Goal: Task Accomplishment & Management: Manage account settings

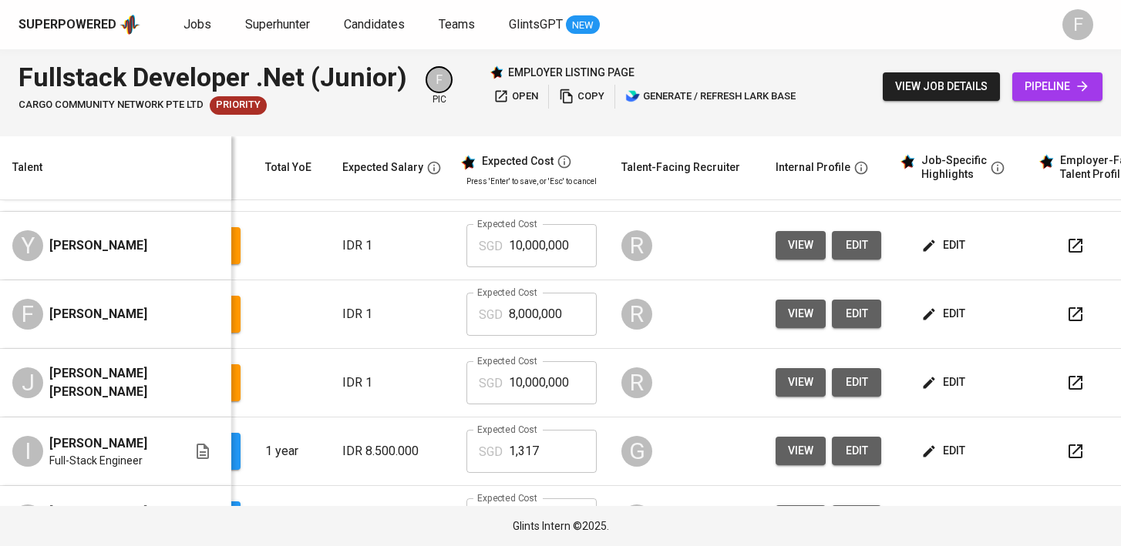
scroll to position [0, 199]
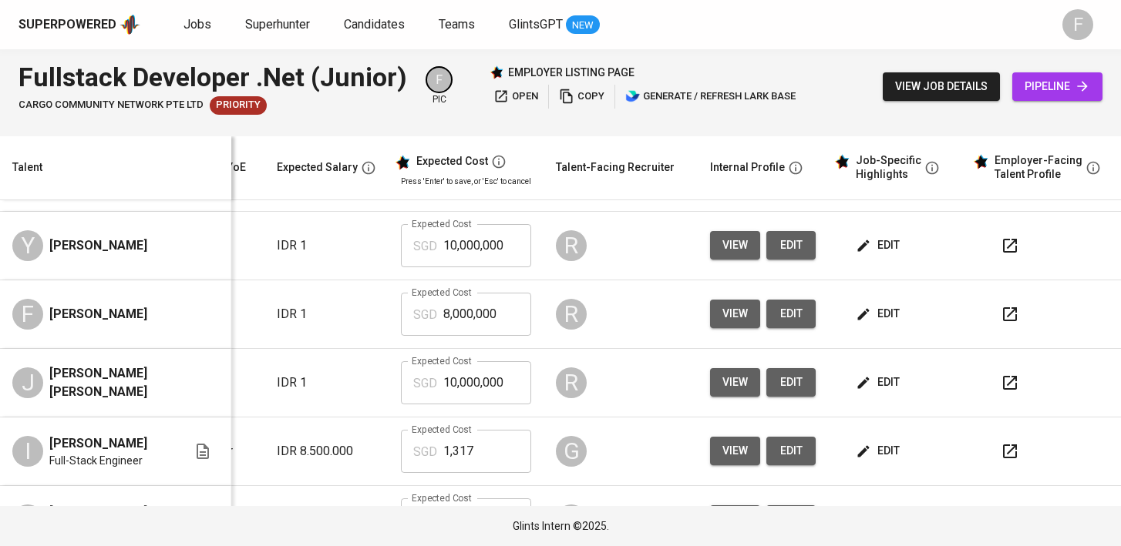
click at [1000, 390] on icon "button" at bounding box center [1009, 383] width 18 height 18
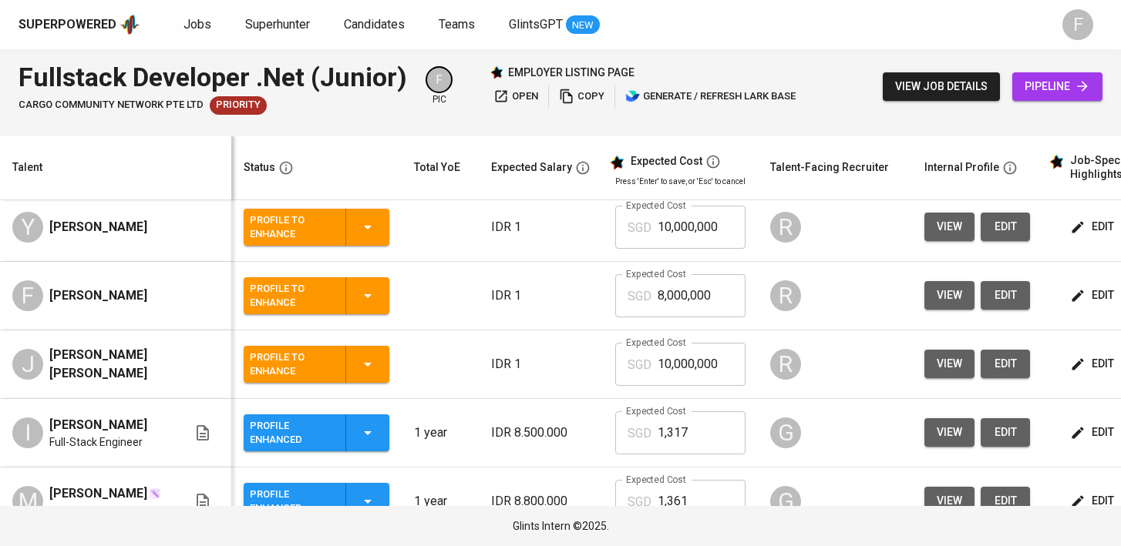
scroll to position [79, 0]
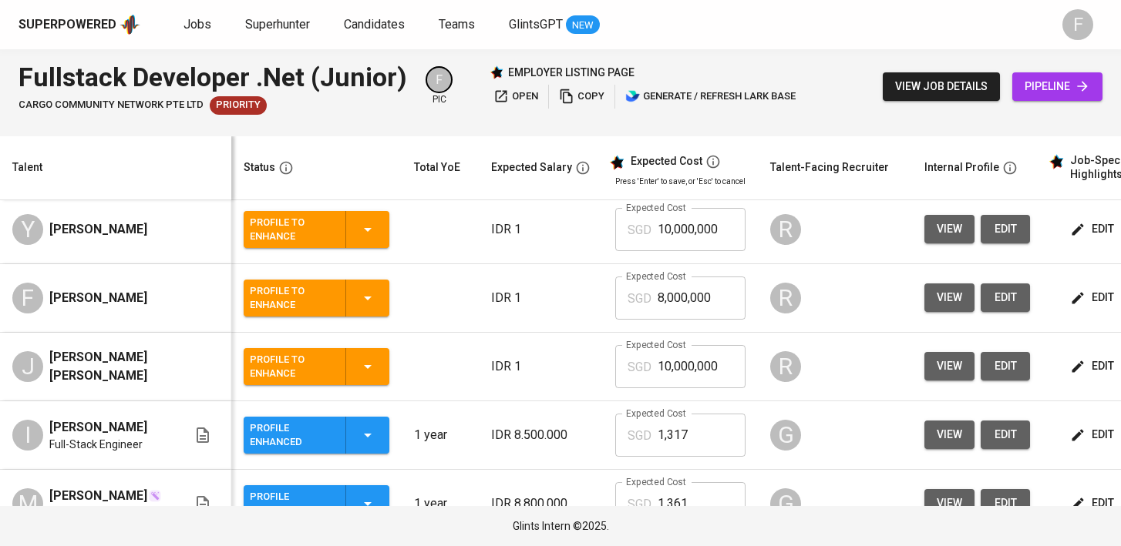
click at [371, 371] on icon "button" at bounding box center [367, 367] width 18 height 18
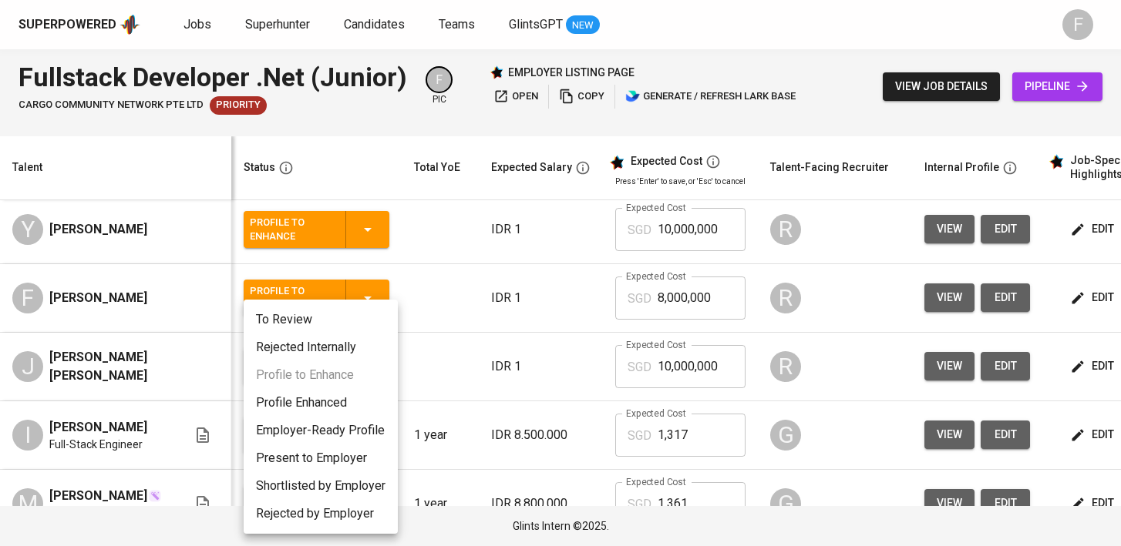
click at [316, 402] on li "Profile Enhanced" at bounding box center [321, 403] width 154 height 28
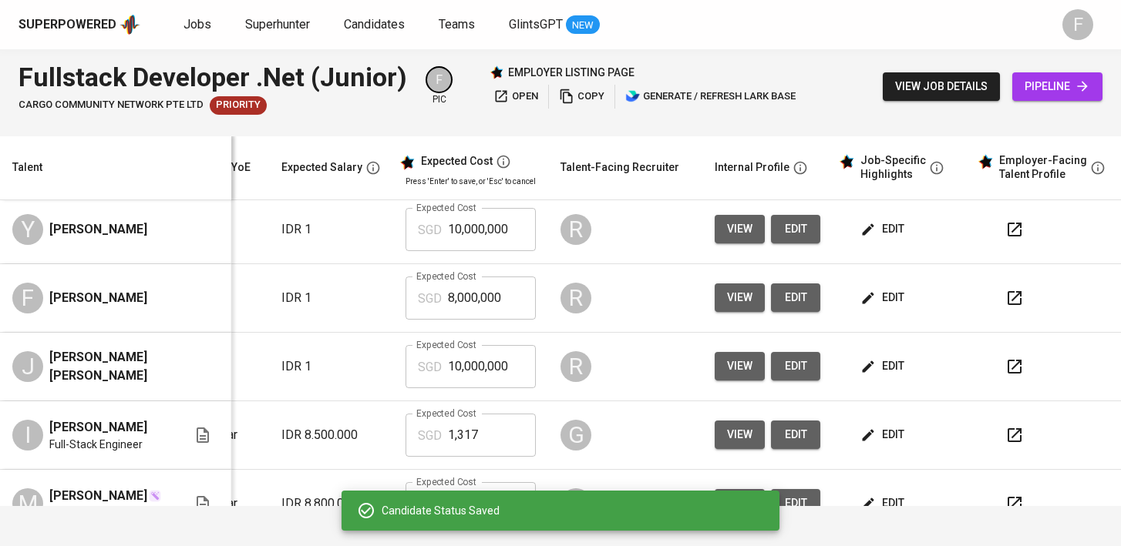
scroll to position [79, 222]
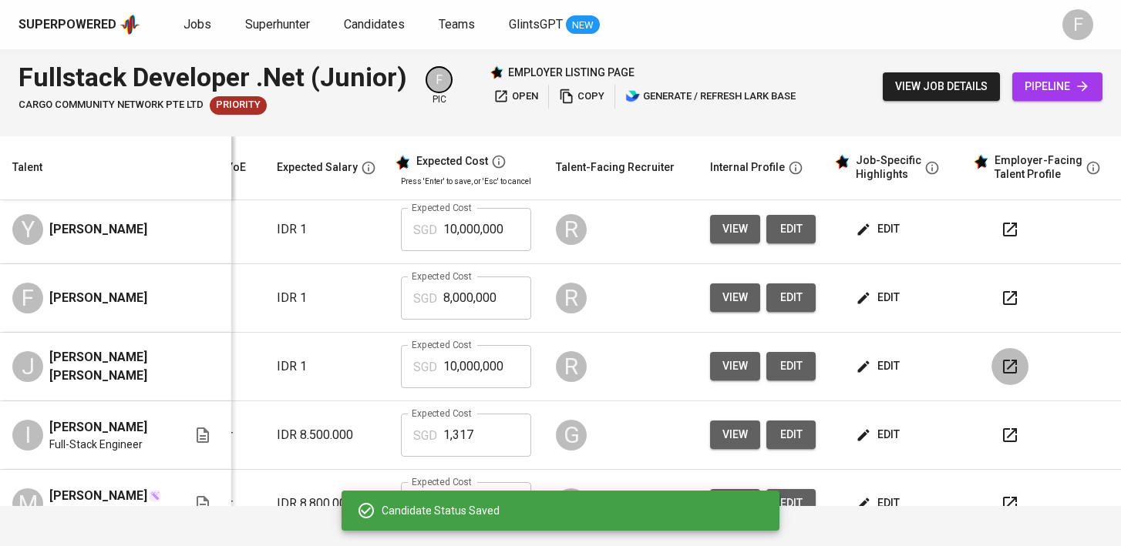
click at [1000, 361] on icon "button" at bounding box center [1009, 367] width 18 height 18
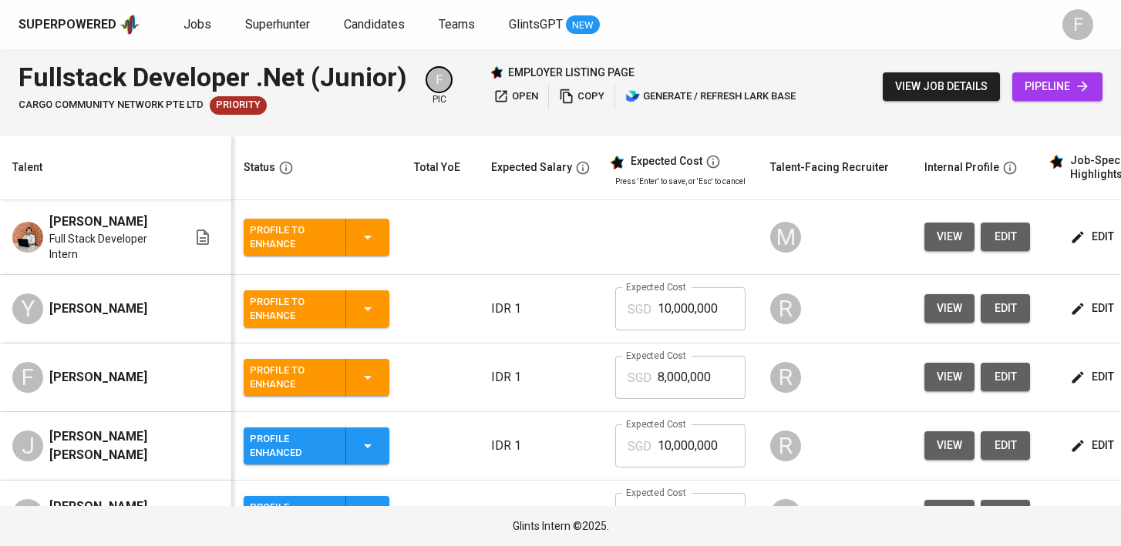
scroll to position [0, 210]
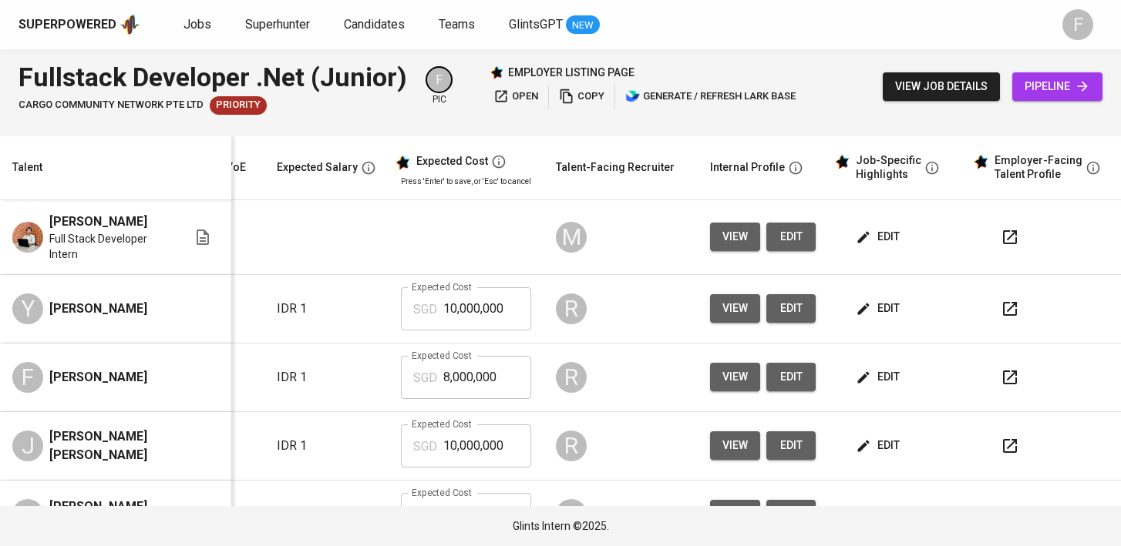
click at [1001, 385] on icon "button" at bounding box center [1009, 377] width 18 height 18
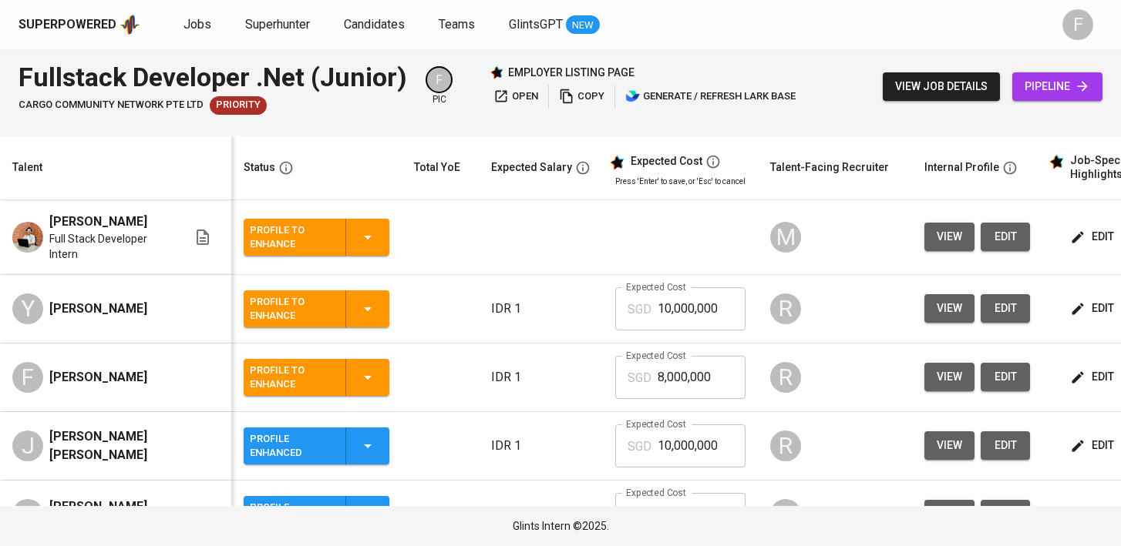
click at [365, 323] on div "Profile to Enhance" at bounding box center [316, 309] width 133 height 37
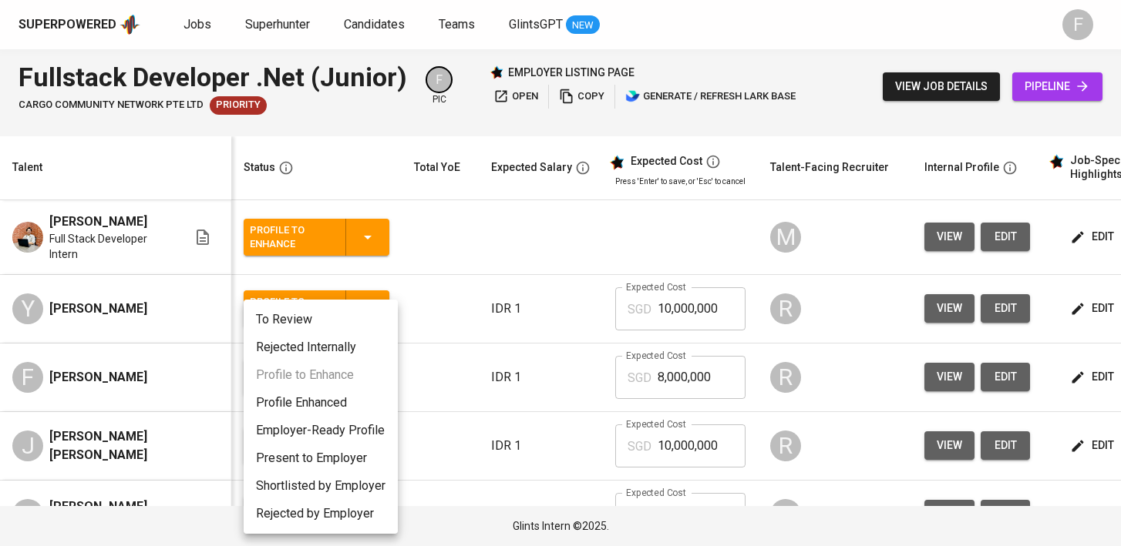
click at [482, 329] on div at bounding box center [560, 273] width 1121 height 546
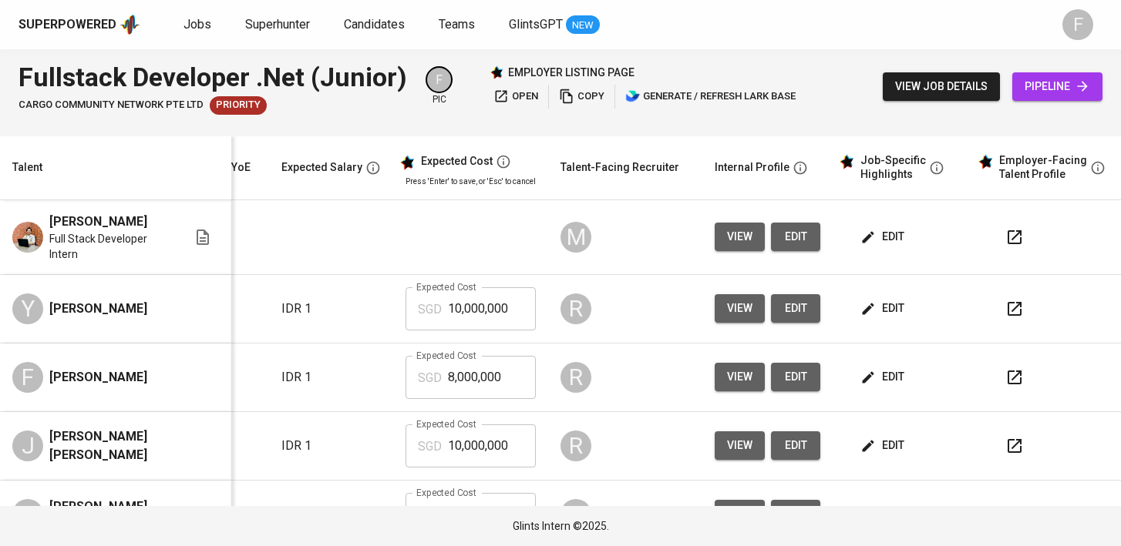
scroll to position [0, 222]
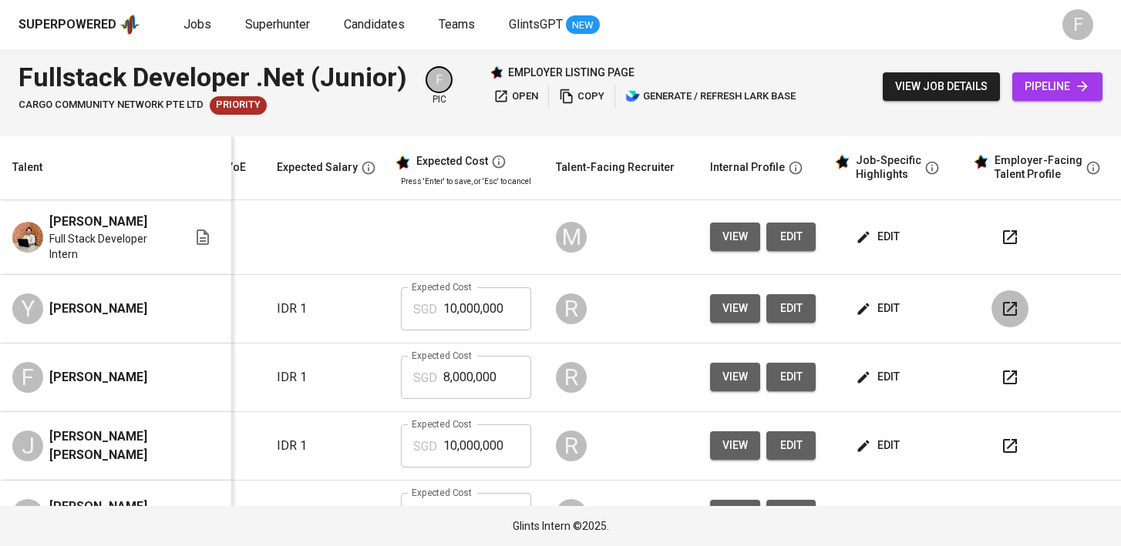
click at [1000, 307] on icon "button" at bounding box center [1009, 309] width 18 height 18
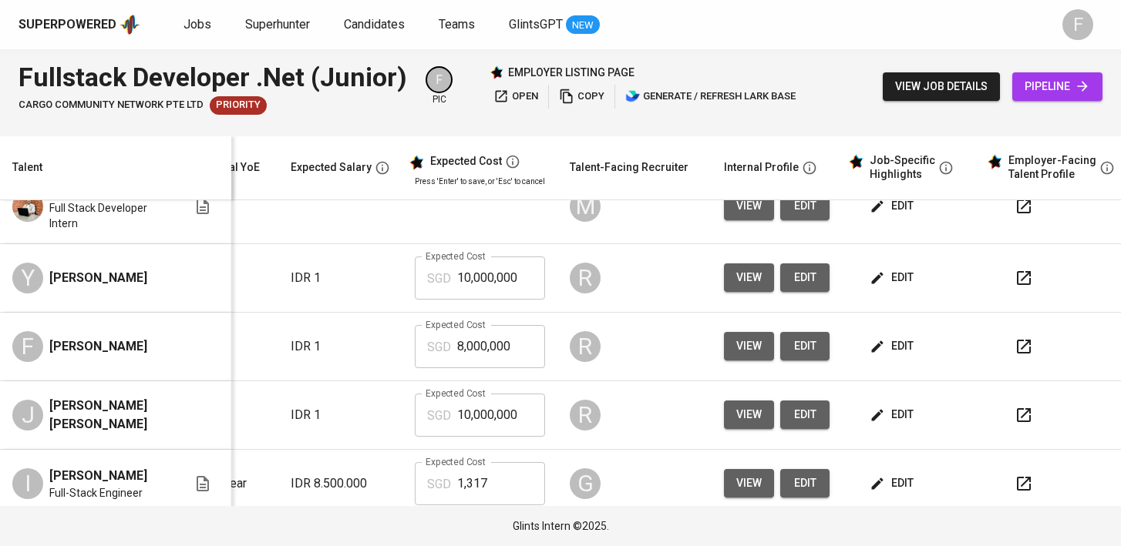
scroll to position [0, 0]
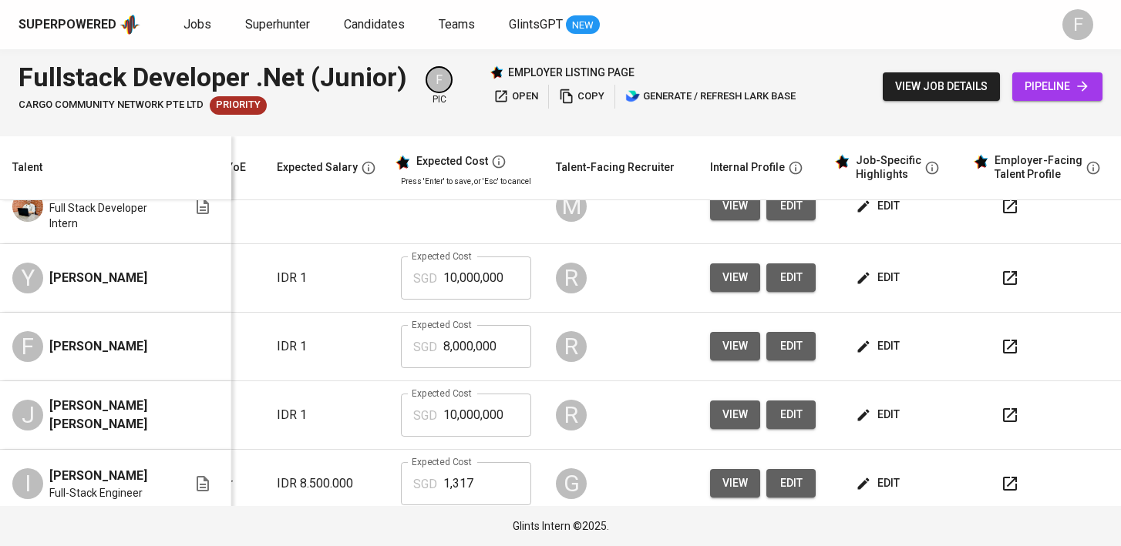
click at [1008, 427] on button "button" at bounding box center [1009, 415] width 37 height 37
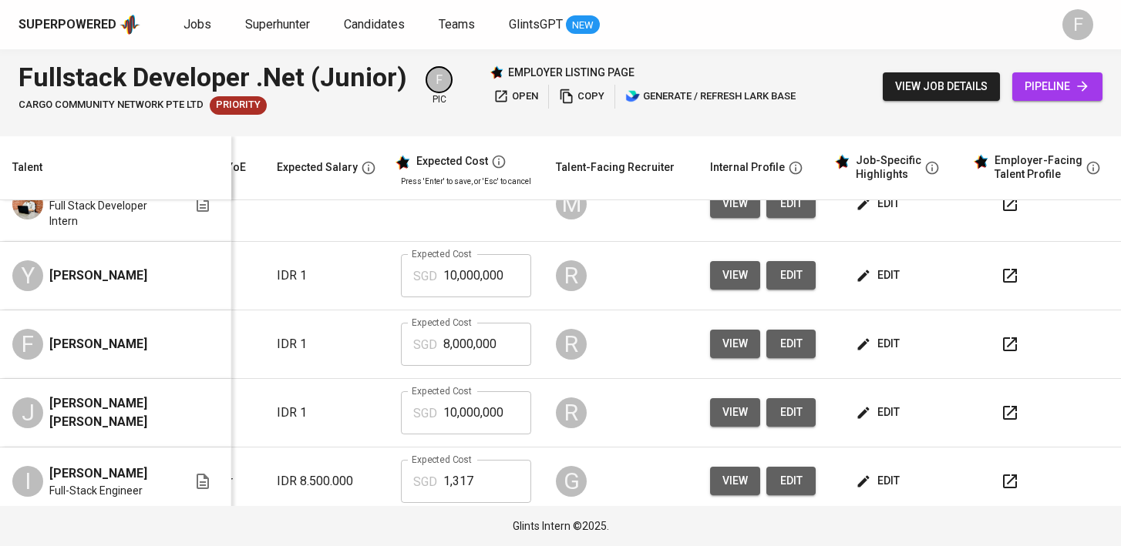
click at [991, 414] on button "button" at bounding box center [1009, 413] width 37 height 37
click at [872, 415] on span "edit" at bounding box center [879, 412] width 41 height 19
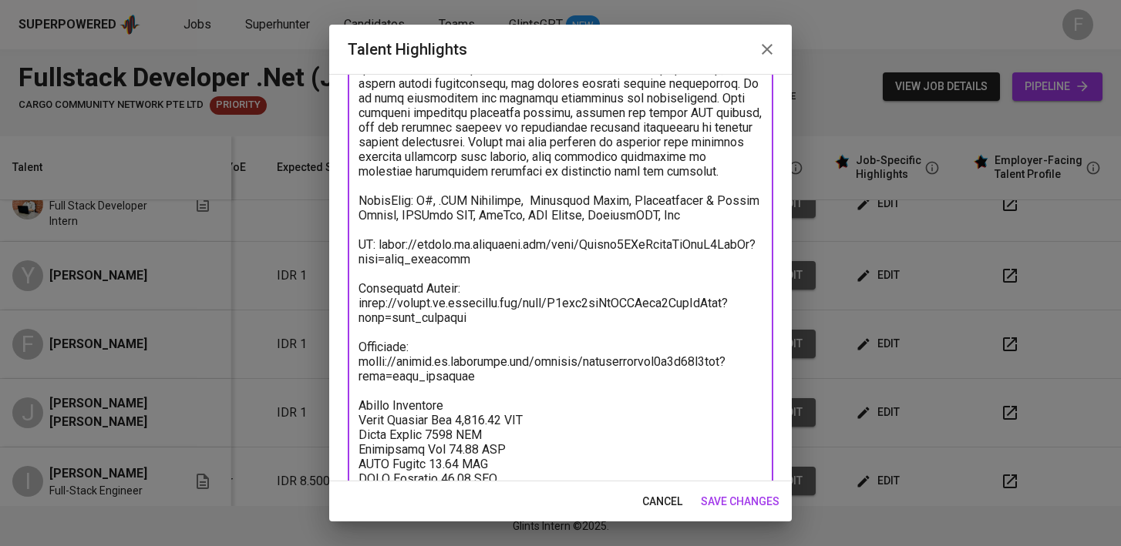
drag, startPoint x: 474, startPoint y: 374, endPoint x: 341, endPoint y: 340, distance: 136.8
click at [341, 340] on div "Enhance the Talent's profile by adding highlights relevant to this job - accomp…" at bounding box center [560, 278] width 462 height 408
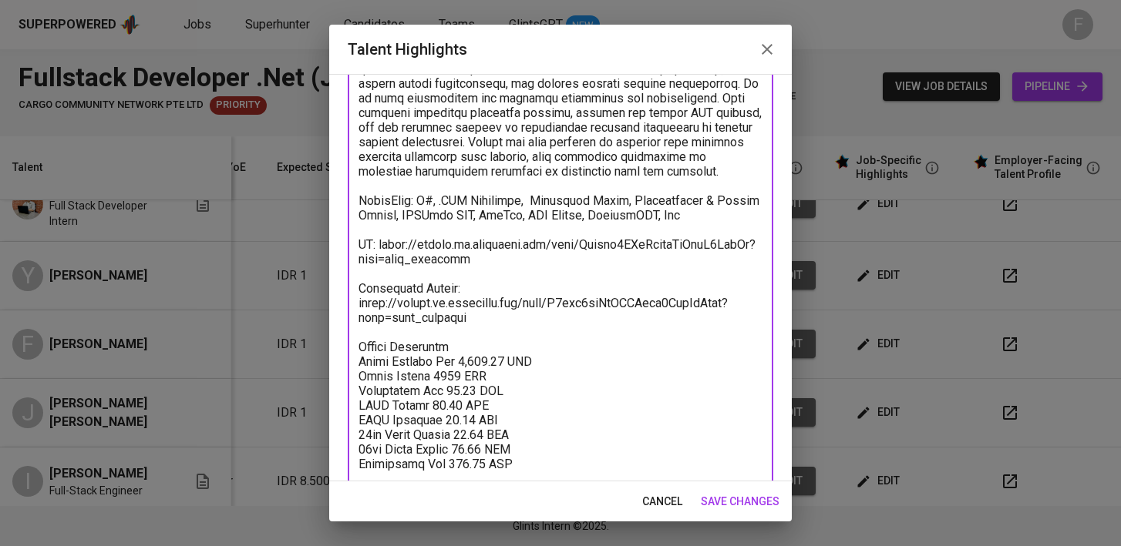
type textarea "With 4 years of experience using .NET, Jeremy currently part of a software deve…"
click at [744, 504] on span "save changes" at bounding box center [740, 501] width 79 height 19
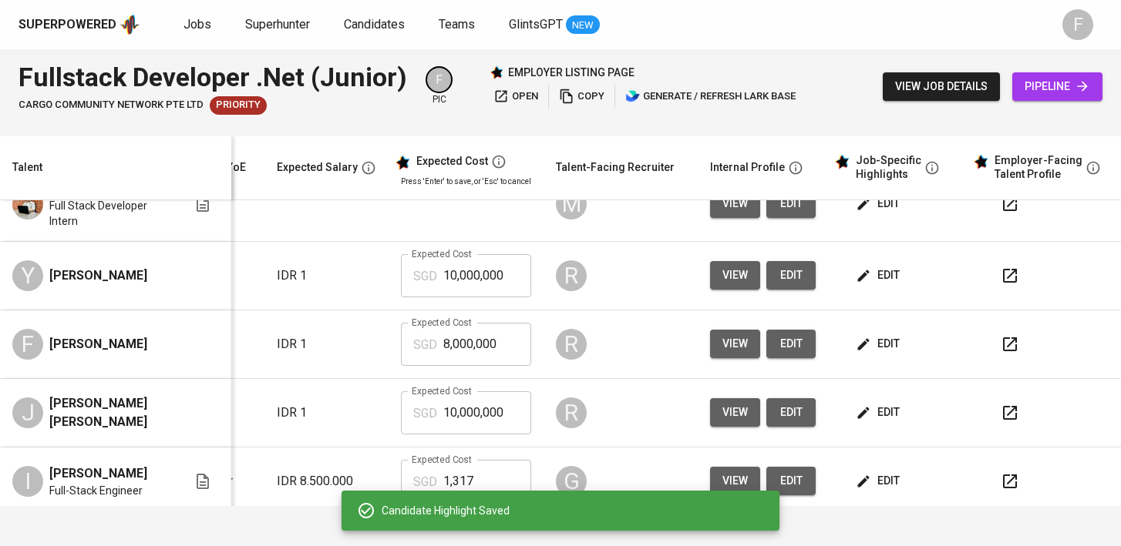
click at [1000, 413] on icon "button" at bounding box center [1009, 413] width 18 height 18
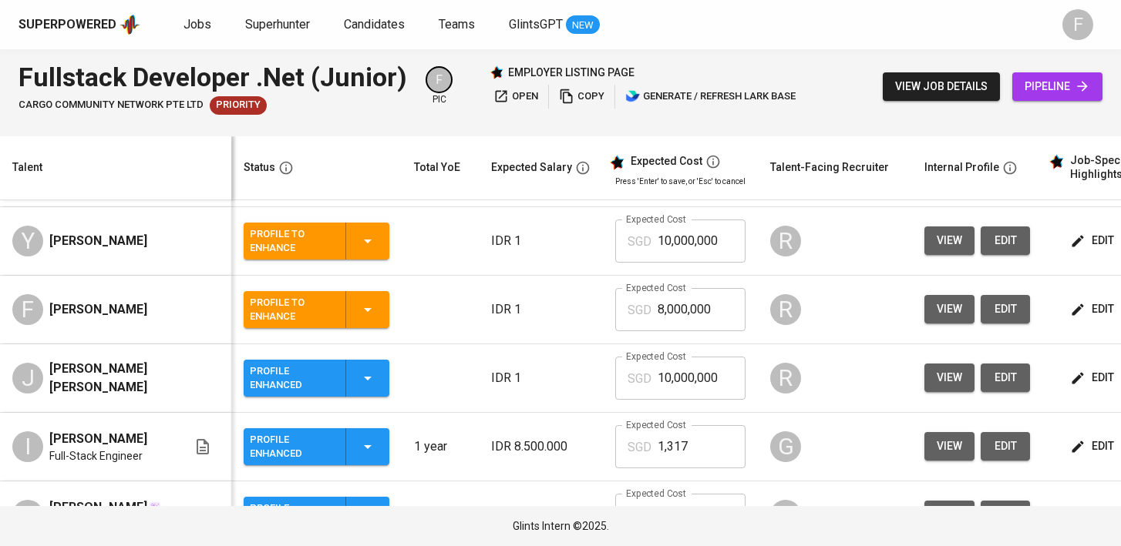
scroll to position [96, 0]
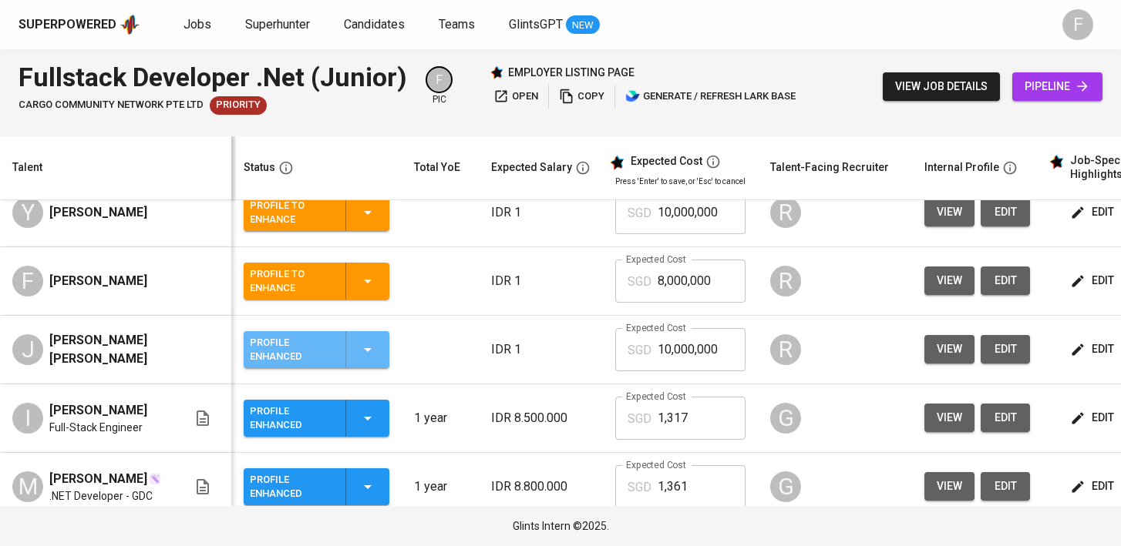
click at [374, 338] on div "Profile Enhanced" at bounding box center [316, 349] width 133 height 37
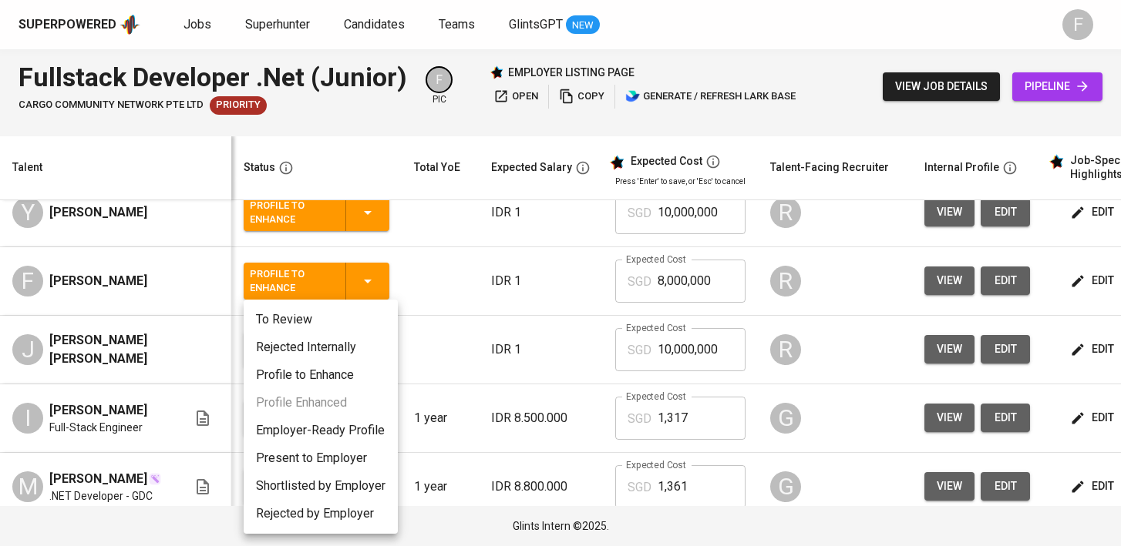
click at [319, 460] on li "Present to Employer" at bounding box center [321, 459] width 154 height 28
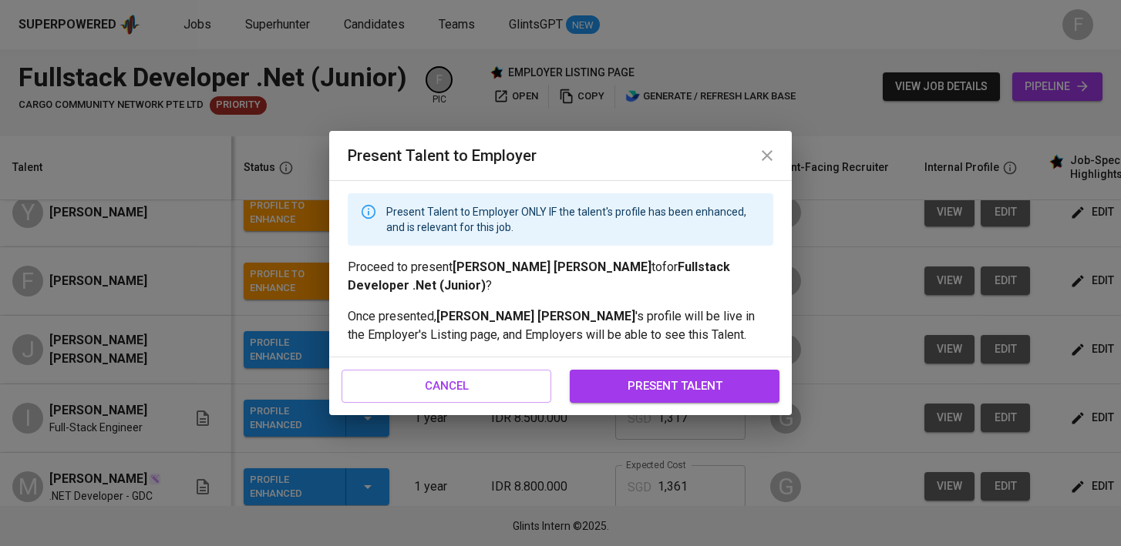
click at [692, 384] on span "present talent" at bounding box center [674, 386] width 176 height 20
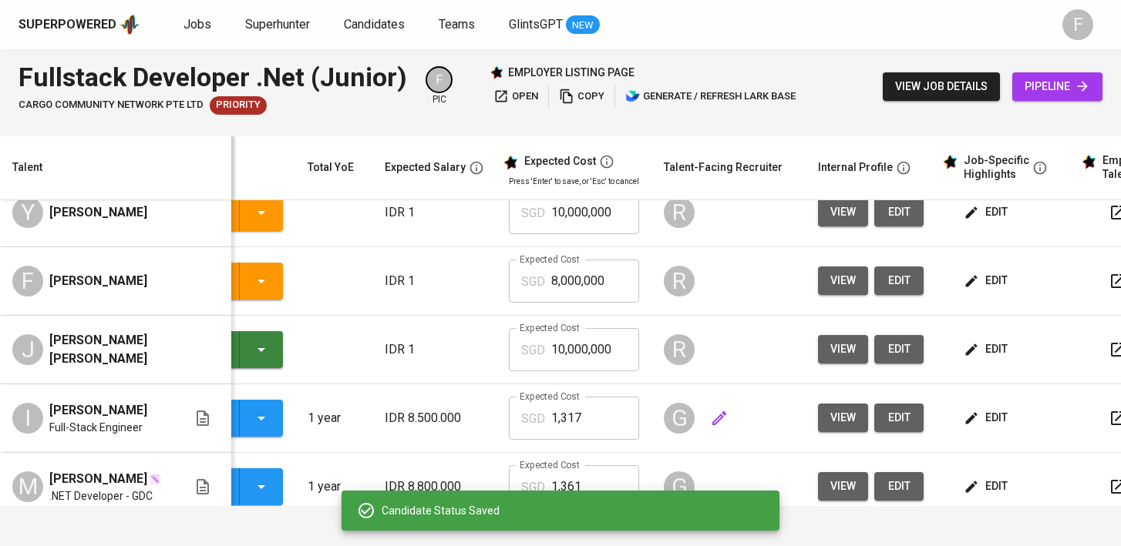
scroll to position [0, 210]
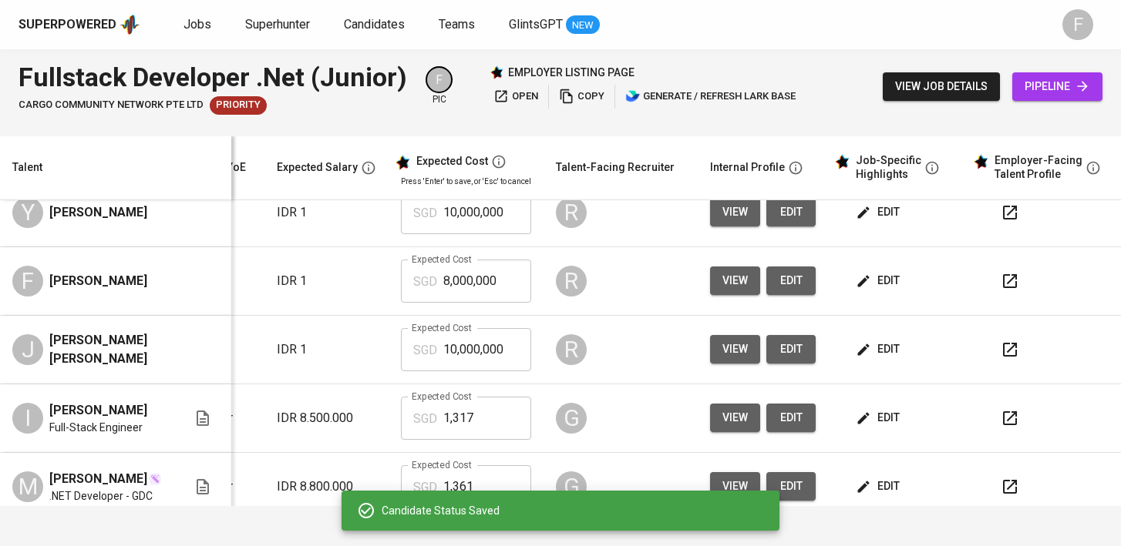
click at [886, 428] on span "edit" at bounding box center [879, 417] width 41 height 19
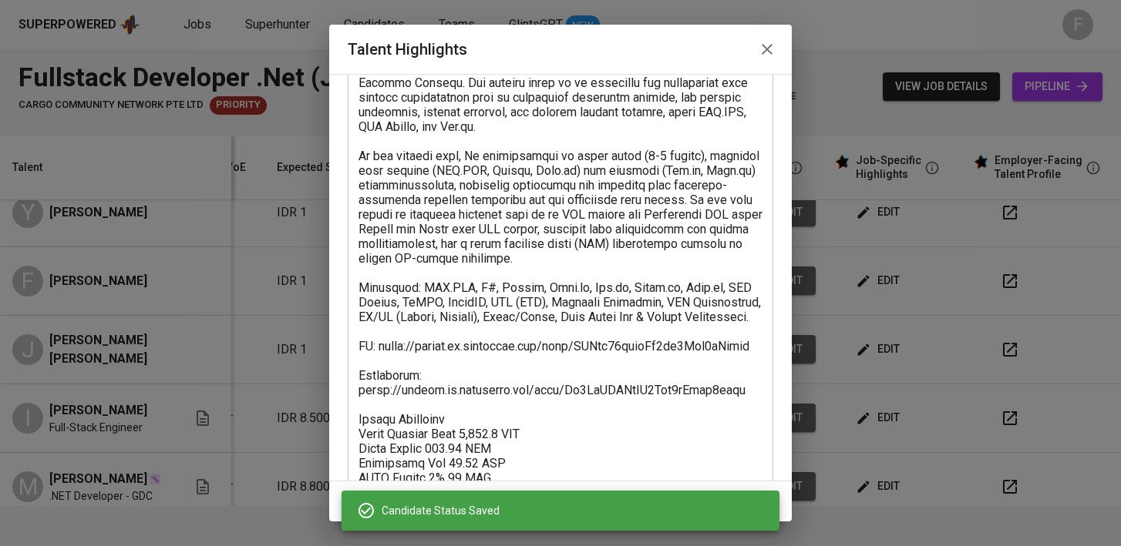
scroll to position [234, 0]
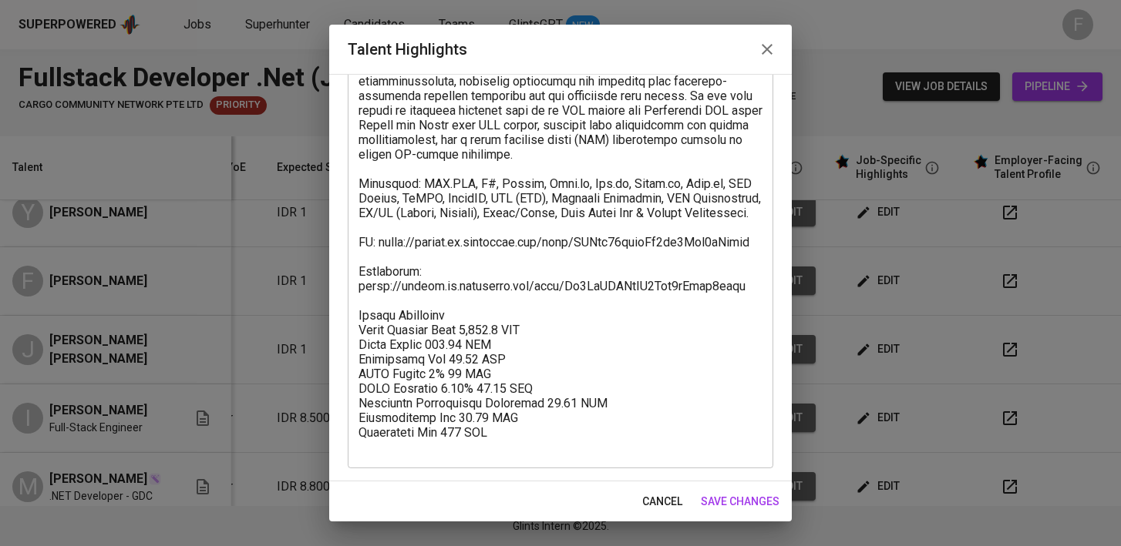
click at [749, 500] on span "save changes" at bounding box center [740, 501] width 79 height 19
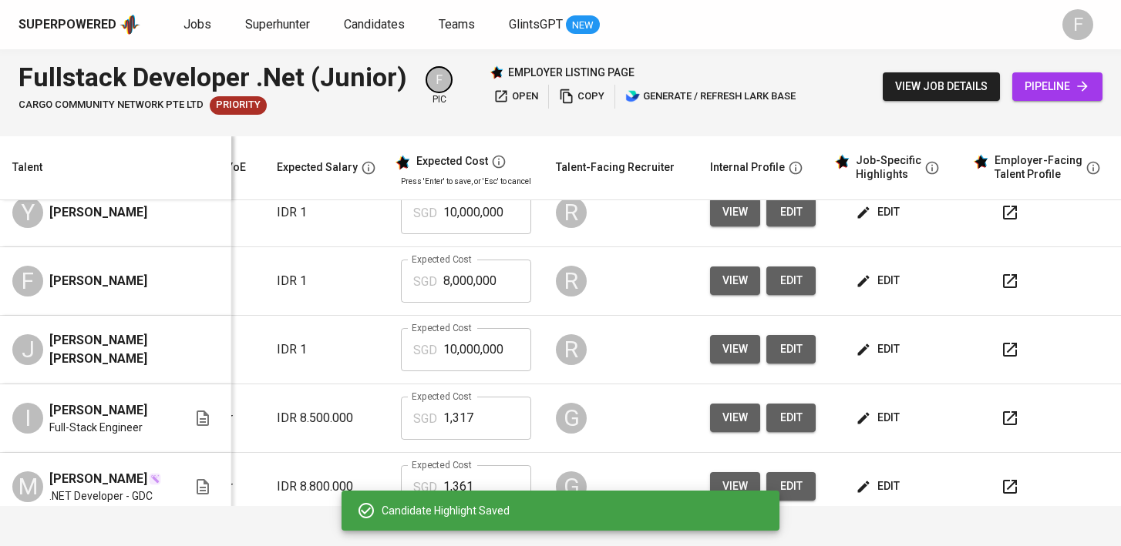
scroll to position [0, 0]
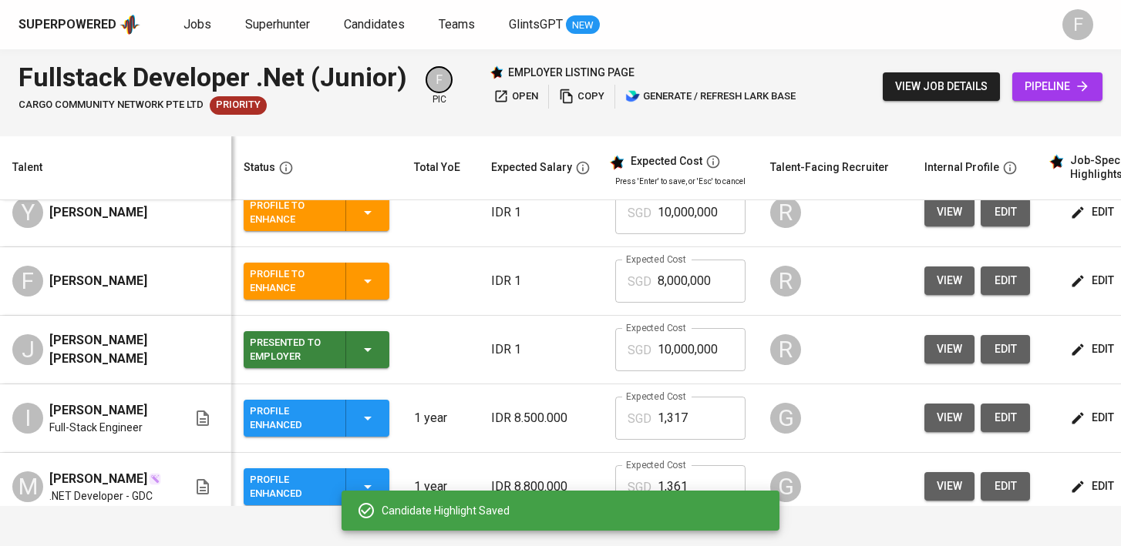
click at [369, 427] on icon "button" at bounding box center [367, 418] width 18 height 18
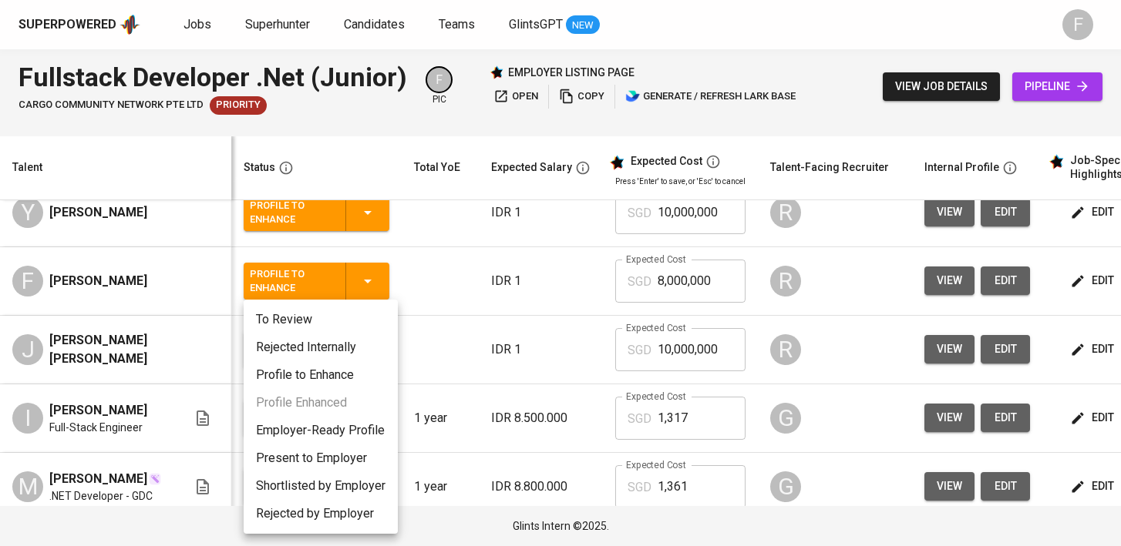
click at [316, 449] on li "Present to Employer" at bounding box center [321, 459] width 154 height 28
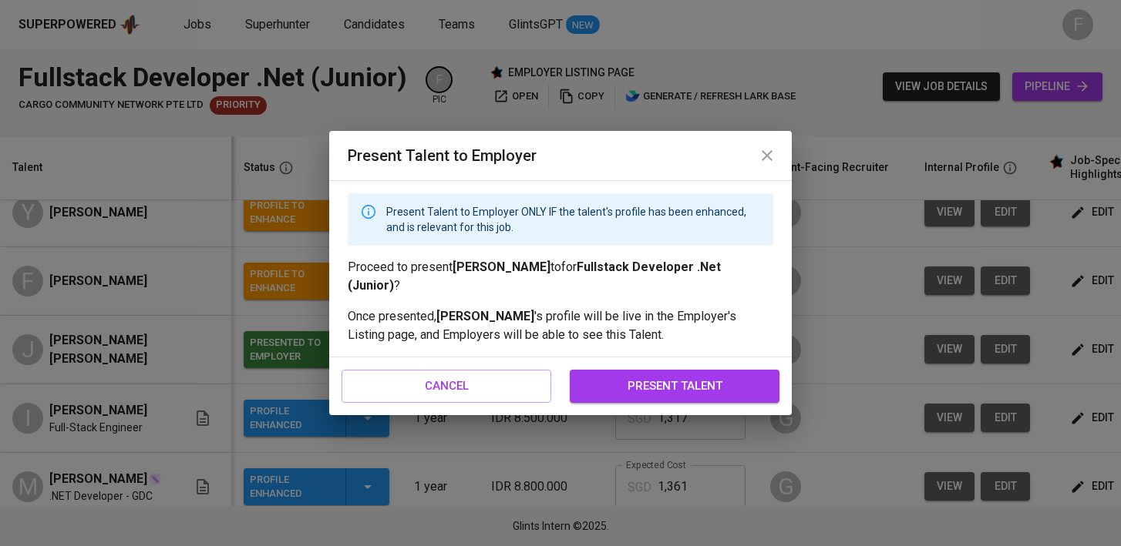
click at [650, 390] on span "present talent" at bounding box center [674, 386] width 176 height 20
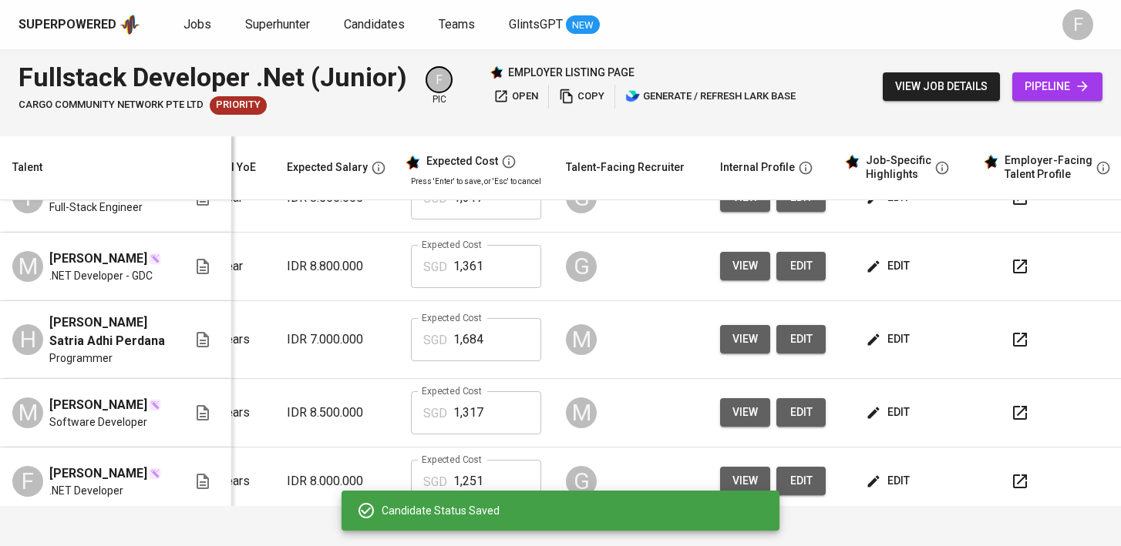
scroll to position [0, 210]
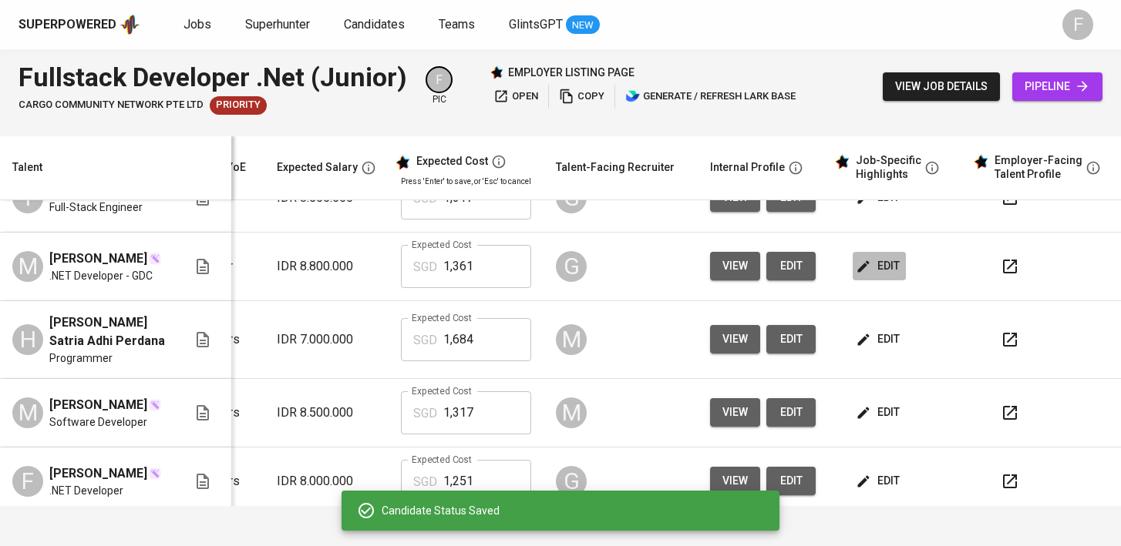
click at [883, 276] on span "edit" at bounding box center [879, 266] width 41 height 19
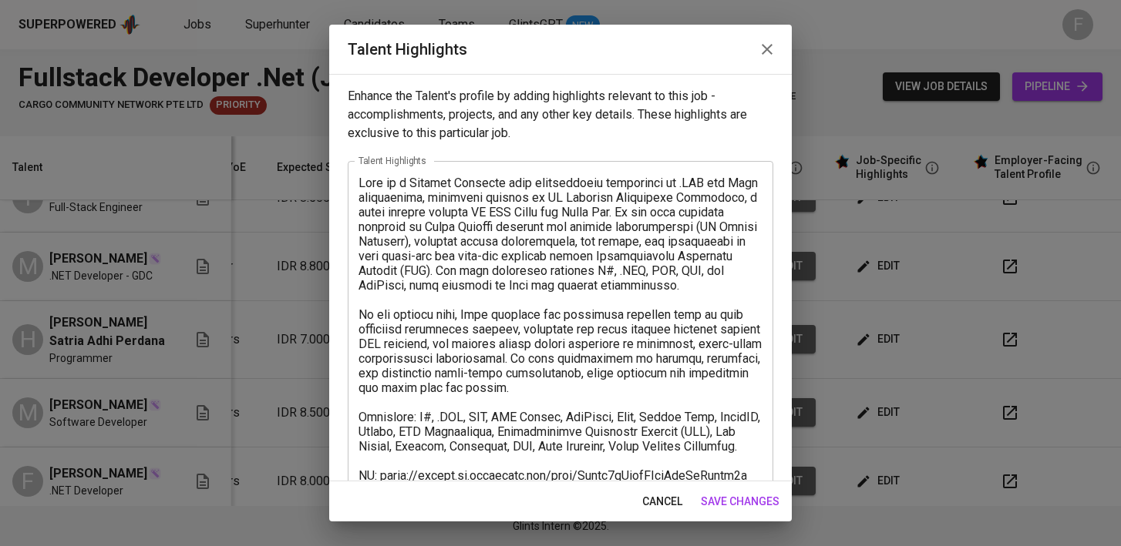
scroll to position [248, 0]
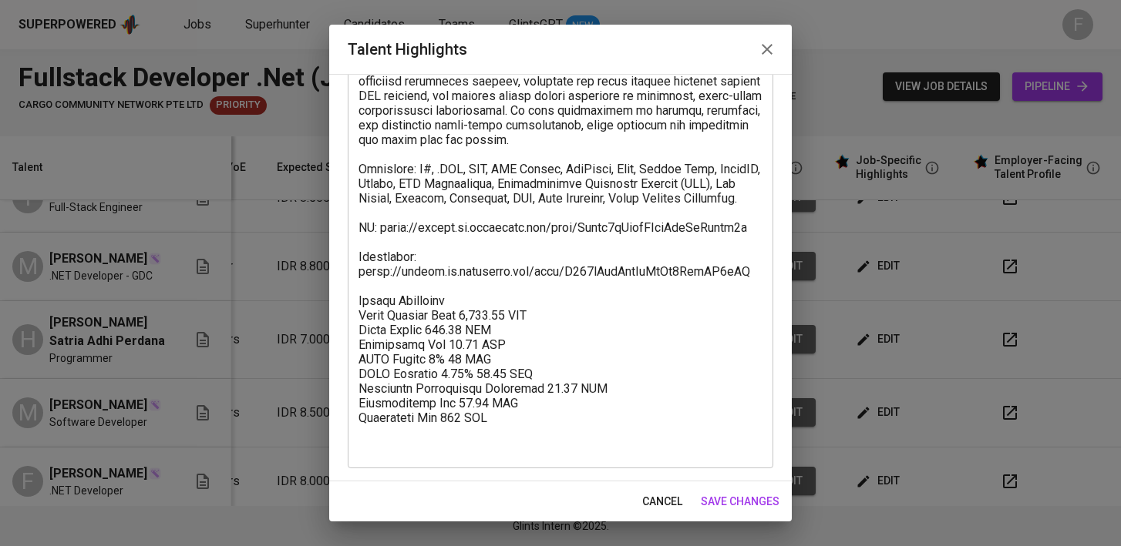
click at [755, 497] on span "save changes" at bounding box center [740, 501] width 79 height 19
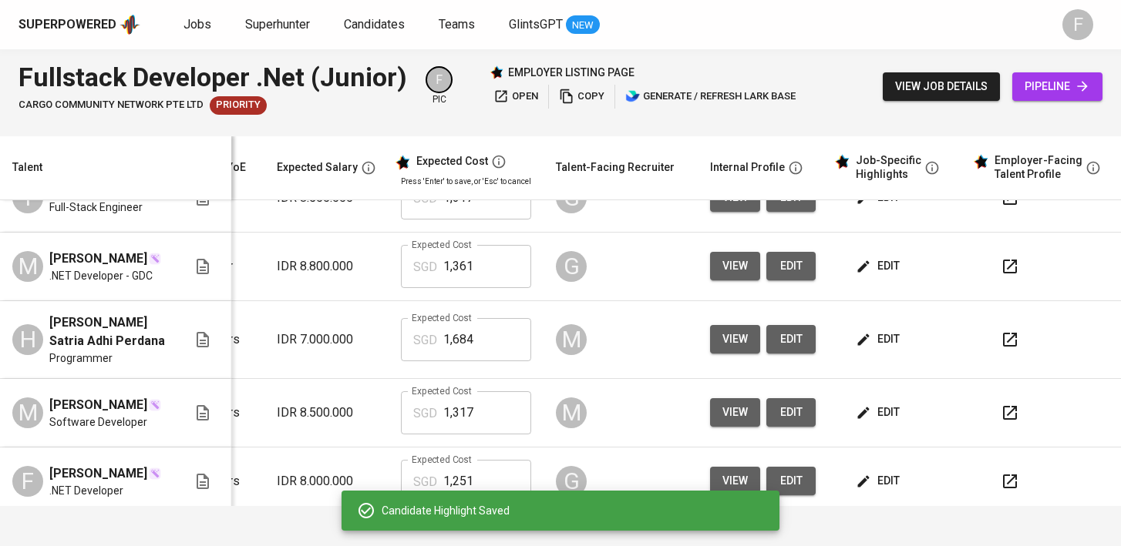
scroll to position [0, 0]
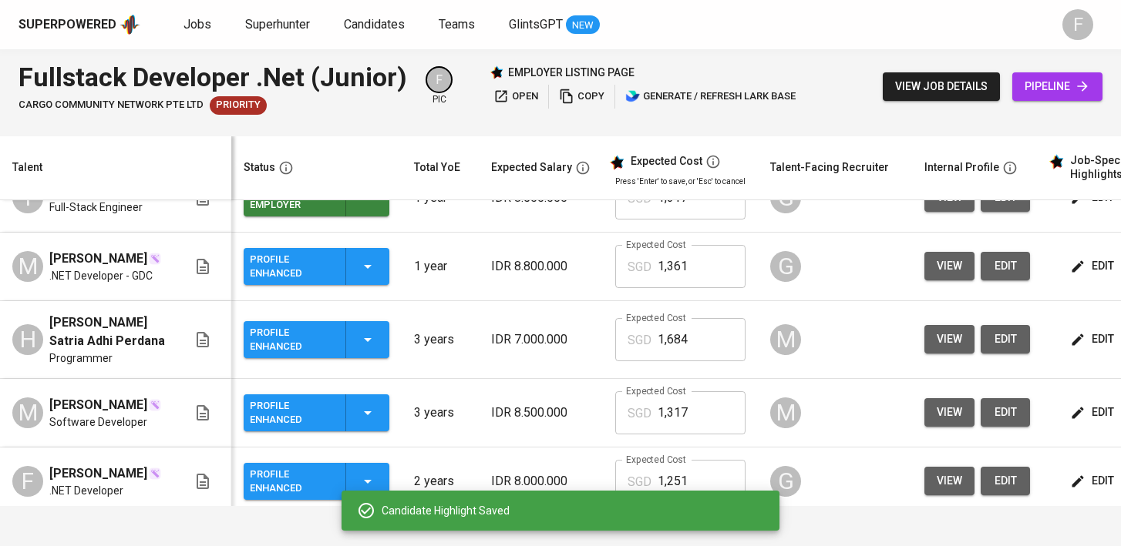
click at [361, 276] on icon "button" at bounding box center [367, 266] width 18 height 18
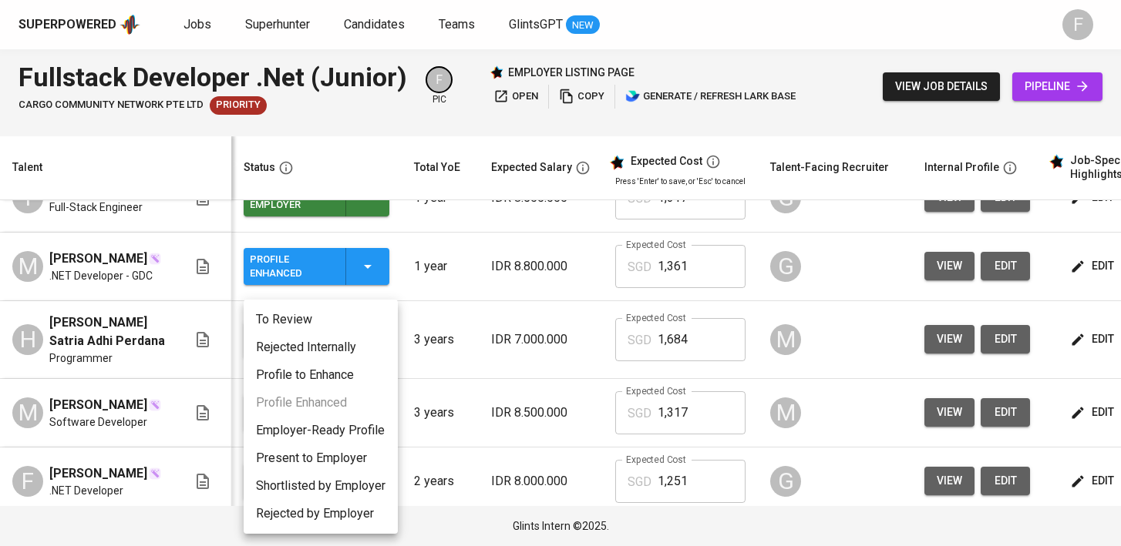
click at [309, 459] on li "Present to Employer" at bounding box center [321, 459] width 154 height 28
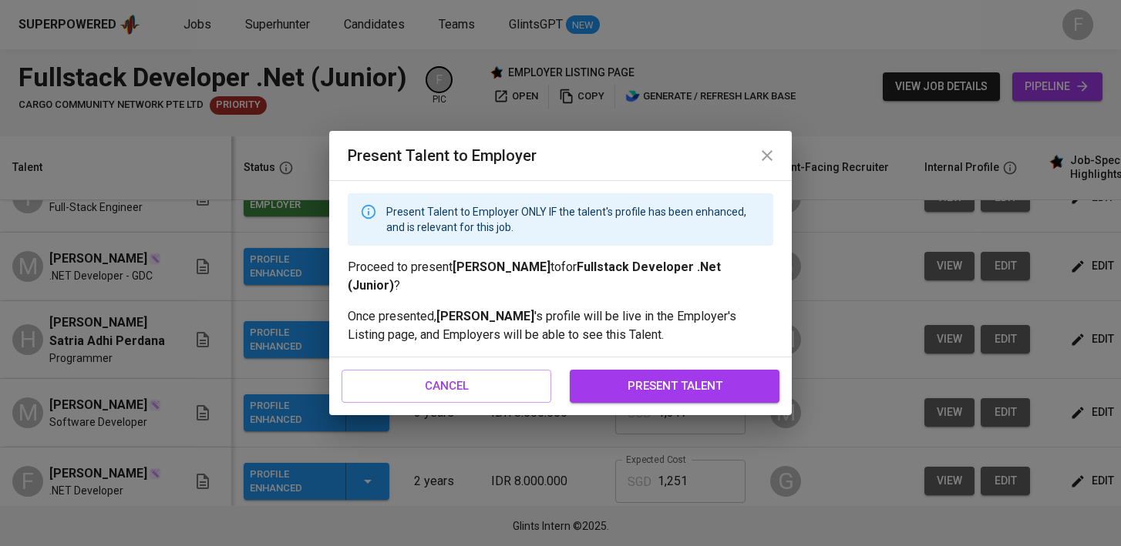
click at [671, 391] on span "present talent" at bounding box center [674, 386] width 176 height 20
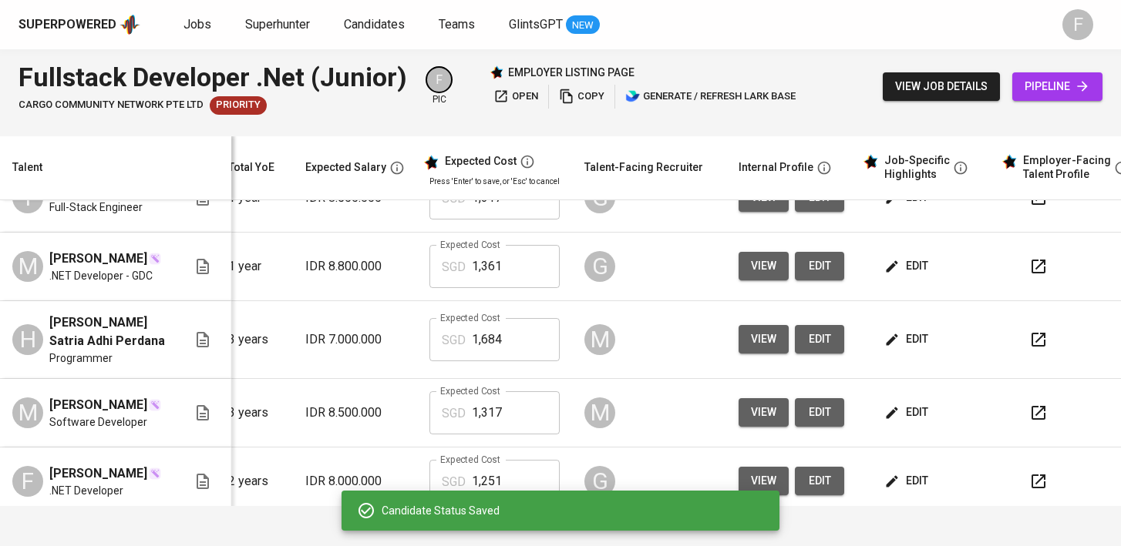
scroll to position [0, 210]
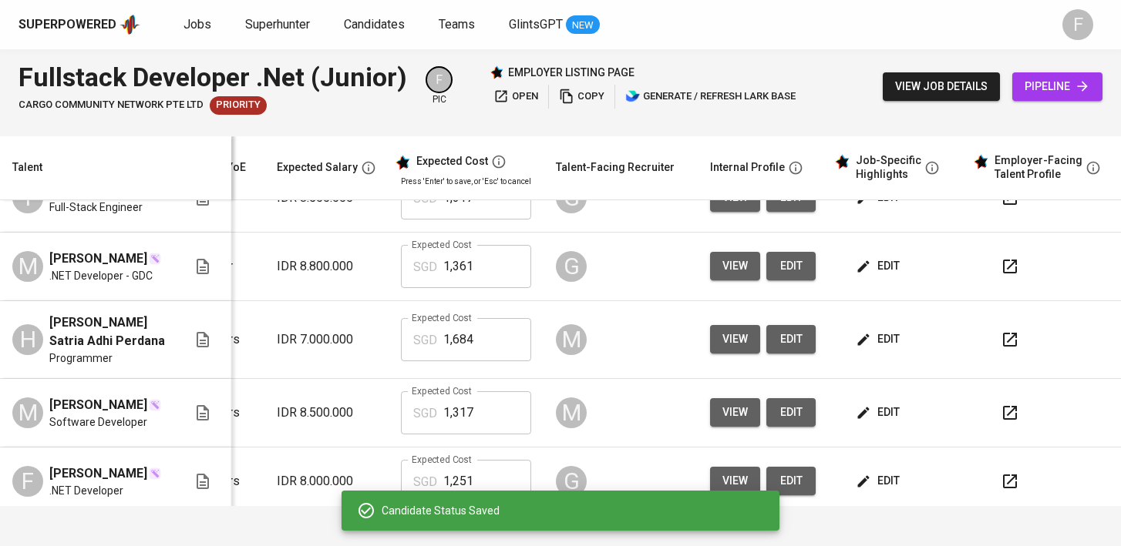
click at [873, 349] on span "edit" at bounding box center [879, 339] width 41 height 19
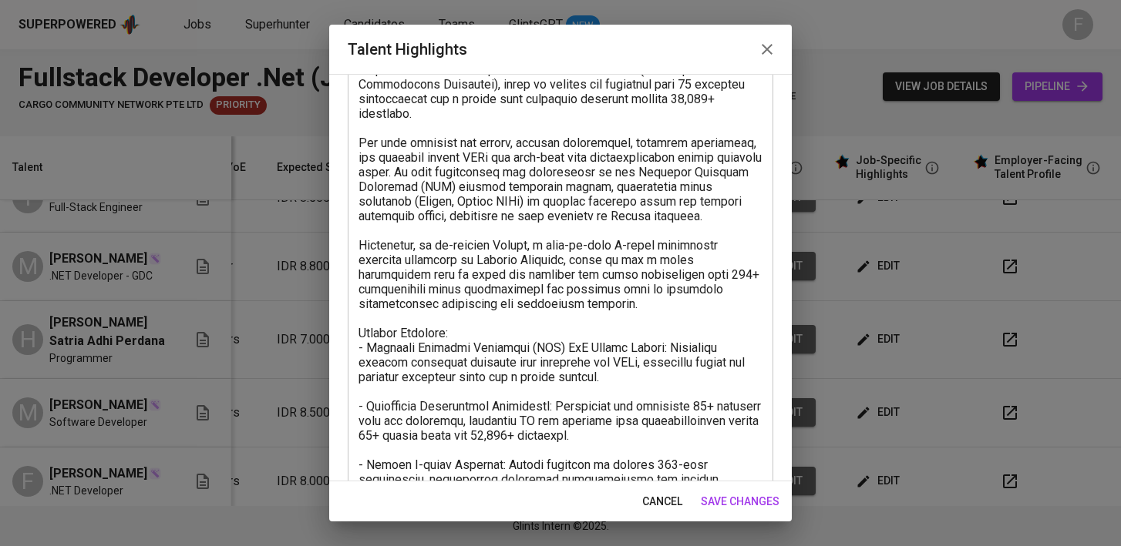
scroll to position [0, 0]
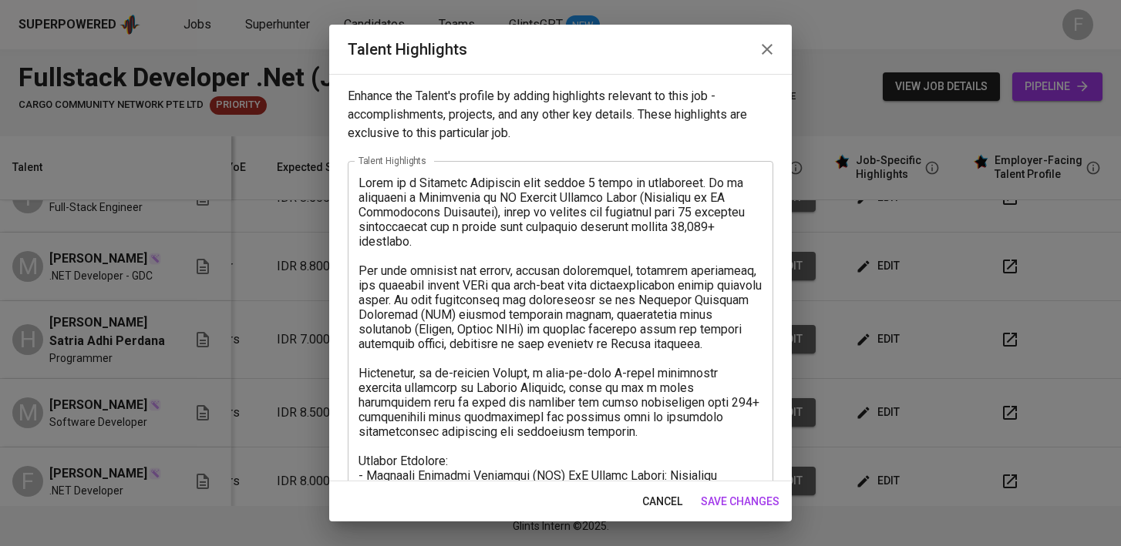
click at [659, 494] on span "cancel" at bounding box center [662, 501] width 40 height 19
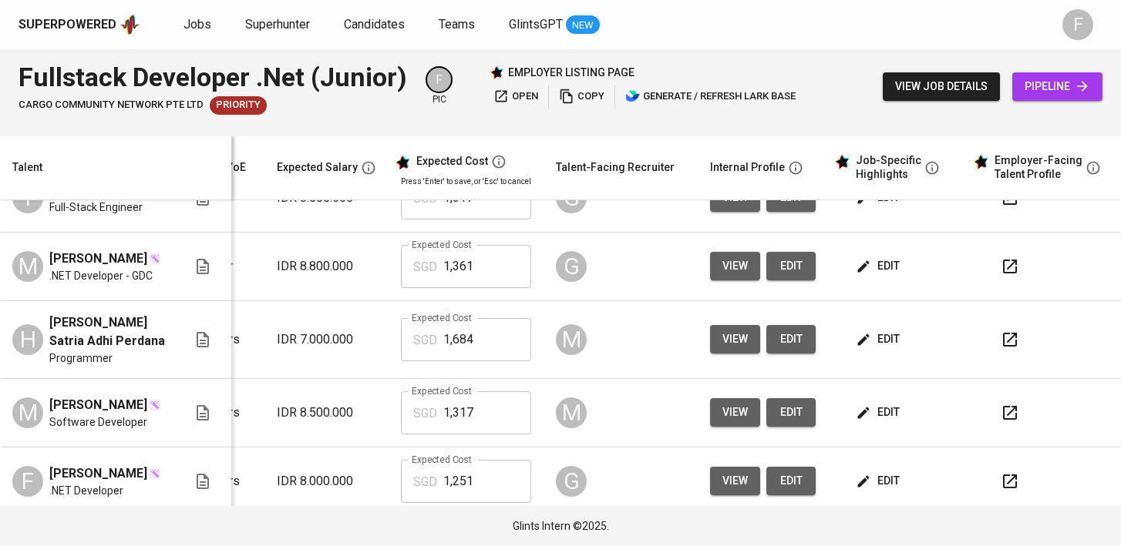
click at [991, 355] on button "button" at bounding box center [1009, 339] width 37 height 37
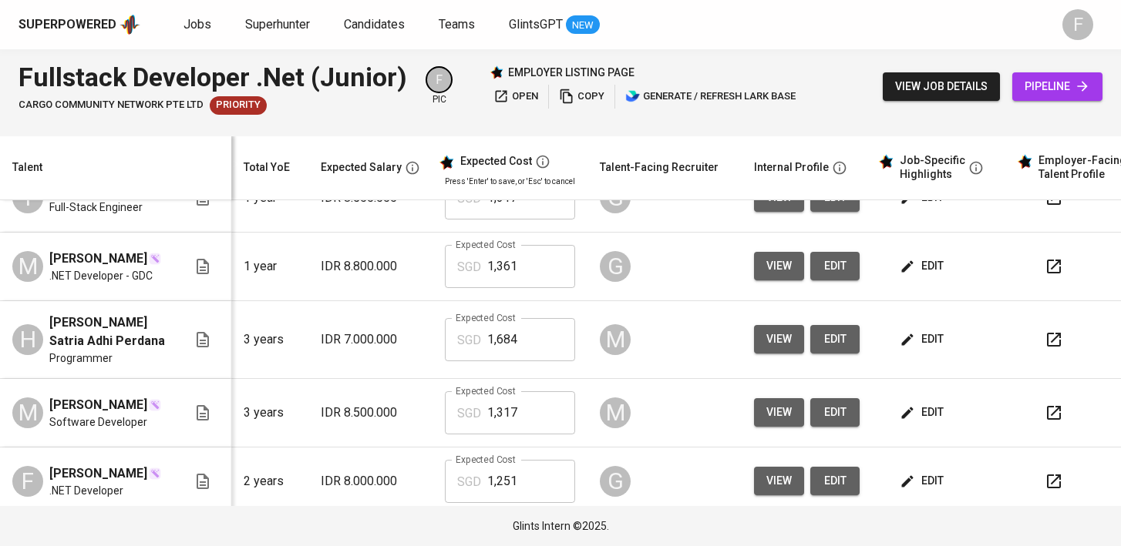
scroll to position [0, 210]
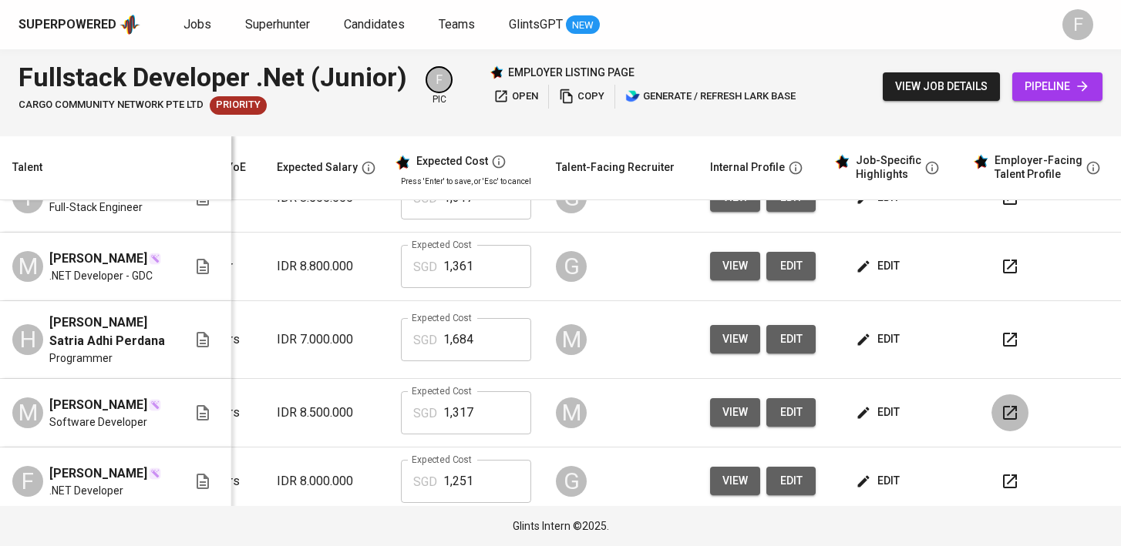
click at [1003, 420] on icon "button" at bounding box center [1010, 413] width 14 height 14
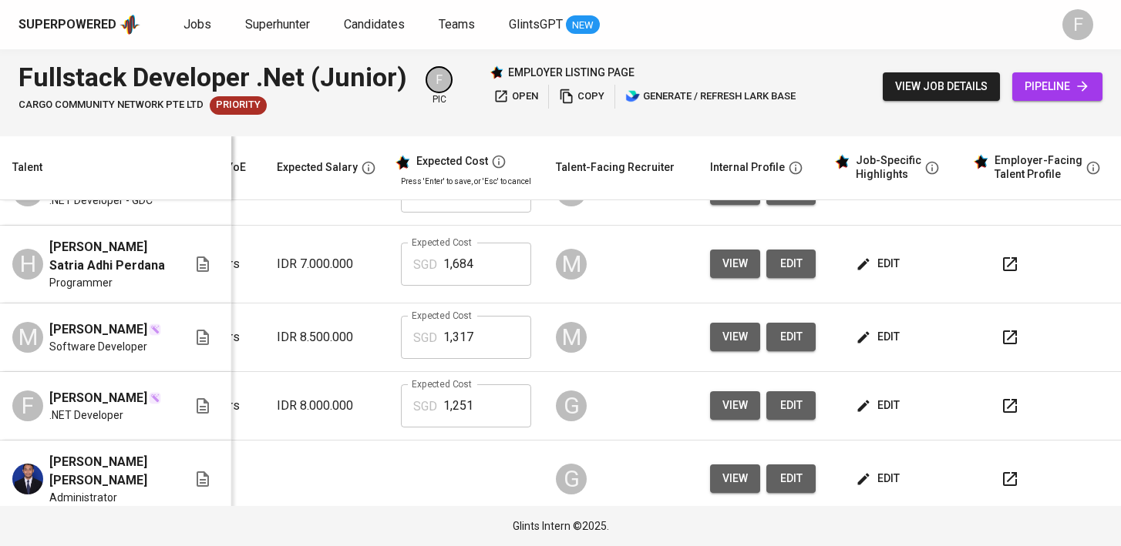
click at [860, 420] on button "edit" at bounding box center [878, 405] width 53 height 29
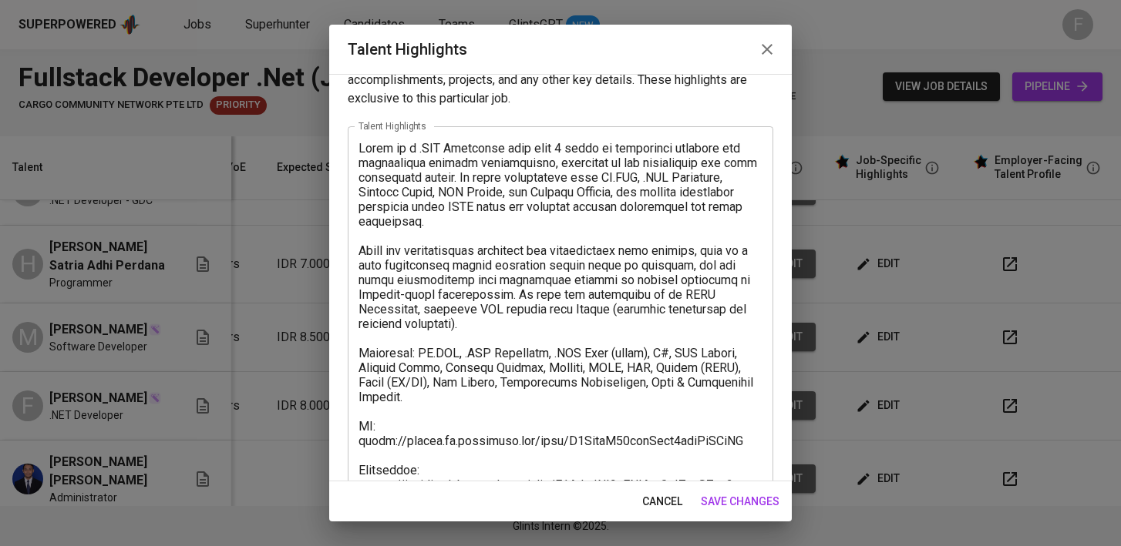
scroll to position [9, 0]
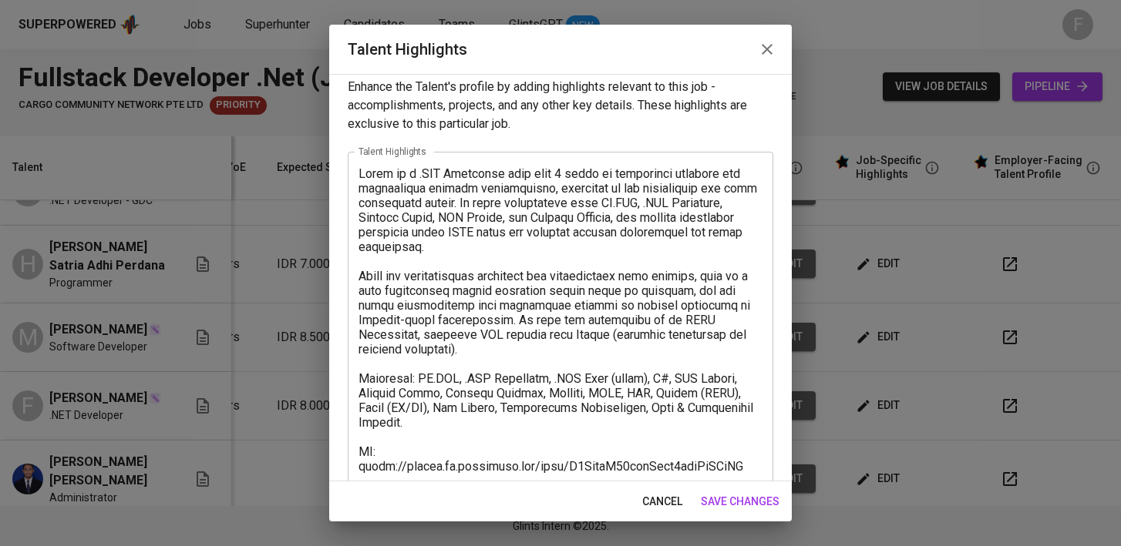
click at [757, 496] on span "save changes" at bounding box center [740, 501] width 79 height 19
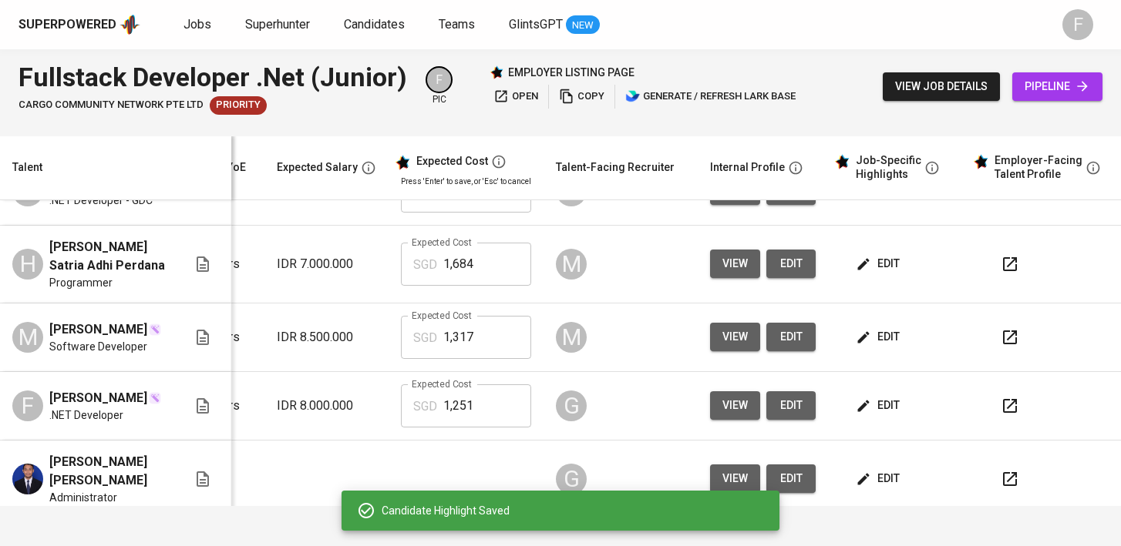
scroll to position [0, 0]
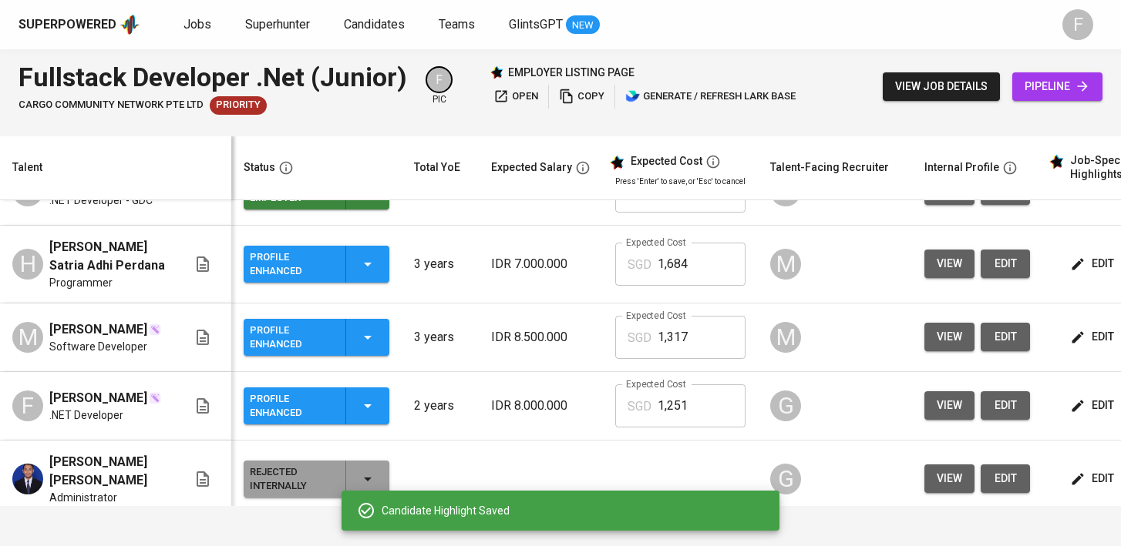
click at [375, 424] on div "Profile Enhanced" at bounding box center [316, 406] width 133 height 37
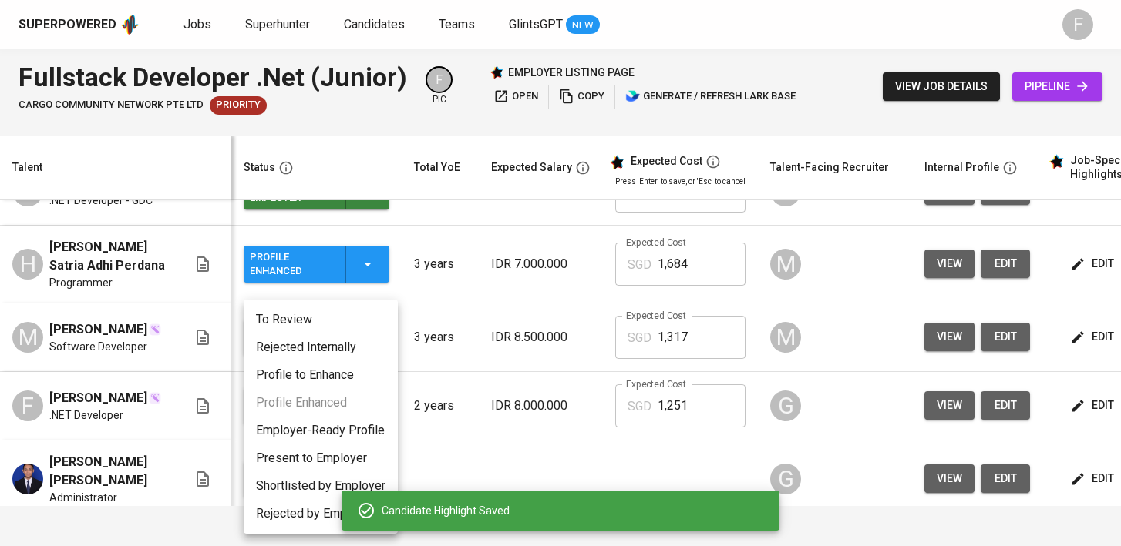
click at [307, 455] on li "Present to Employer" at bounding box center [321, 459] width 154 height 28
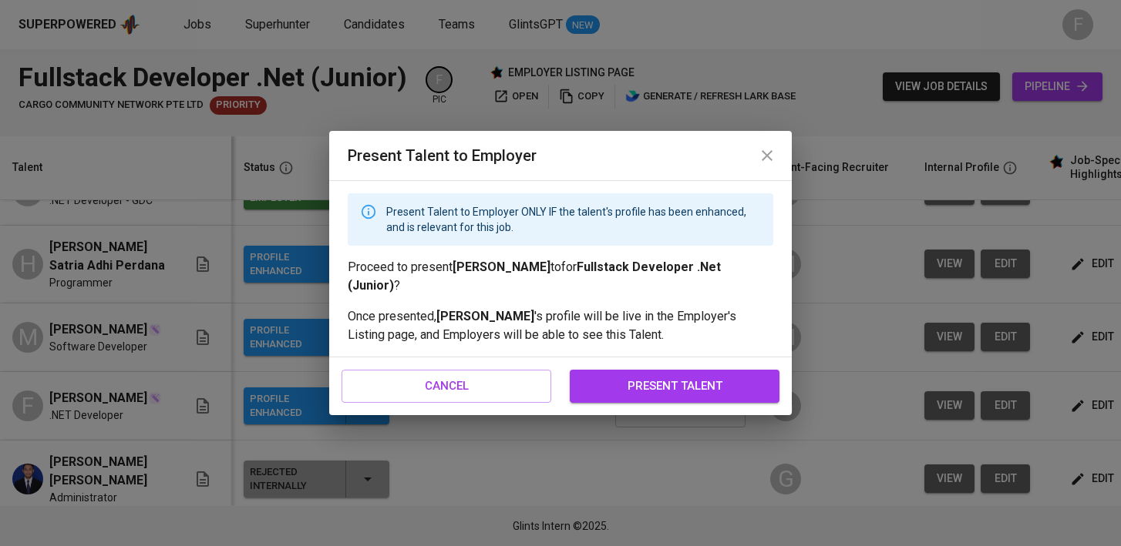
click at [632, 381] on span "present talent" at bounding box center [674, 386] width 176 height 20
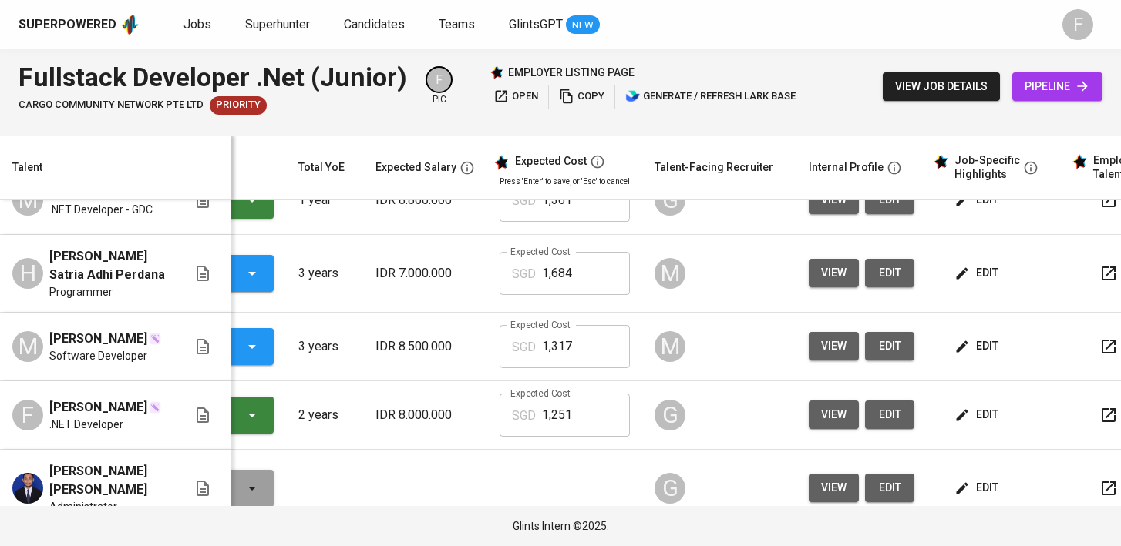
scroll to position [0, 120]
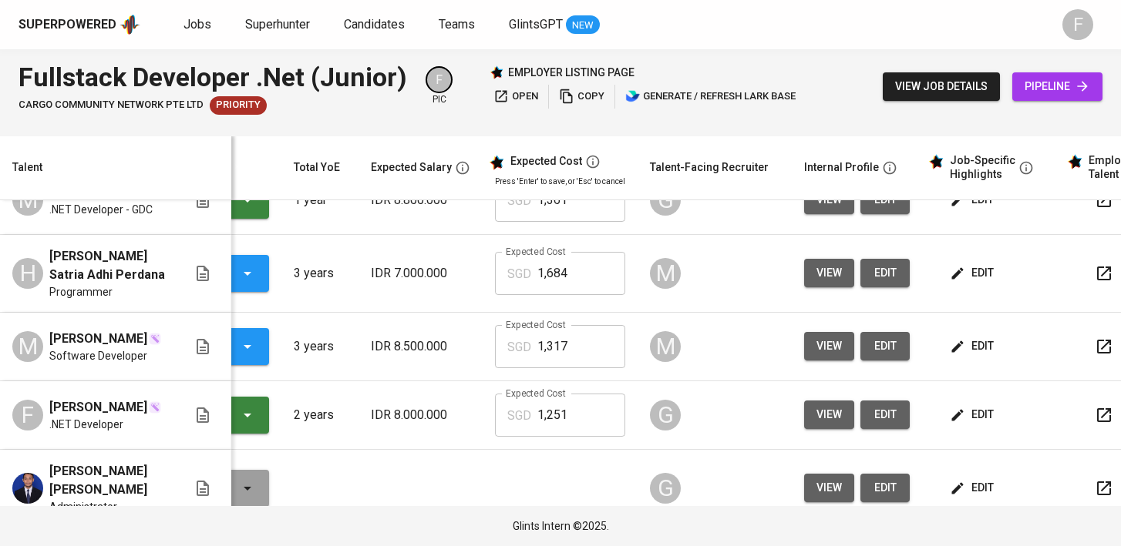
click at [966, 277] on td "edit" at bounding box center [991, 274] width 139 height 78
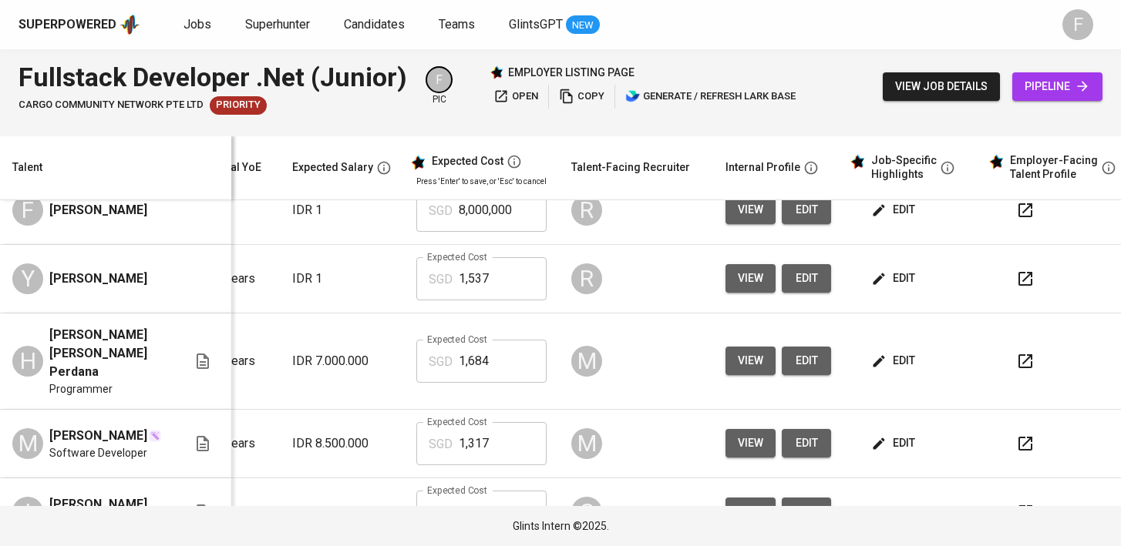
scroll to position [99, 222]
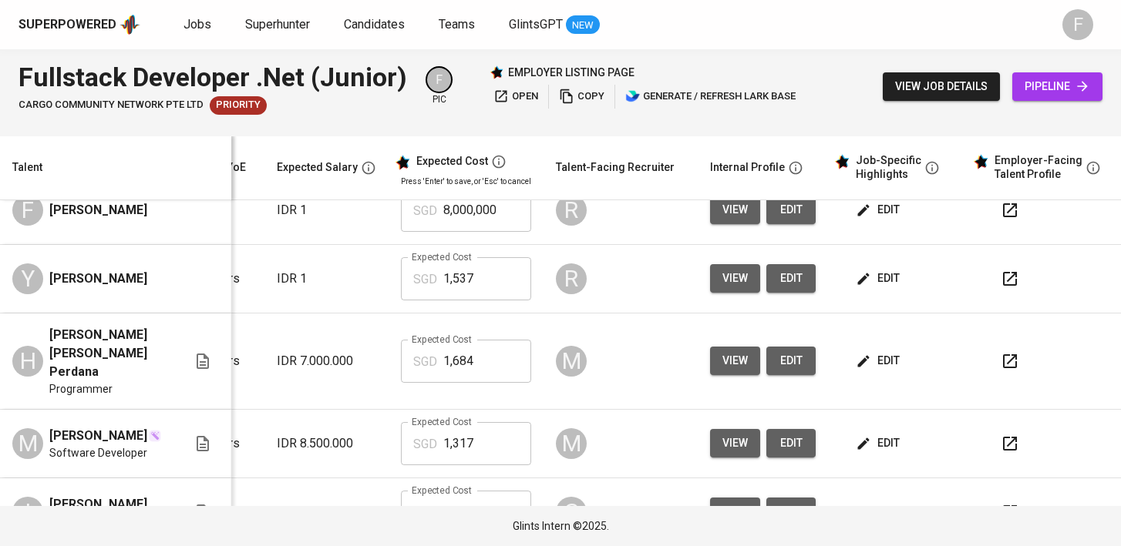
click at [1003, 286] on icon "button" at bounding box center [1010, 279] width 14 height 14
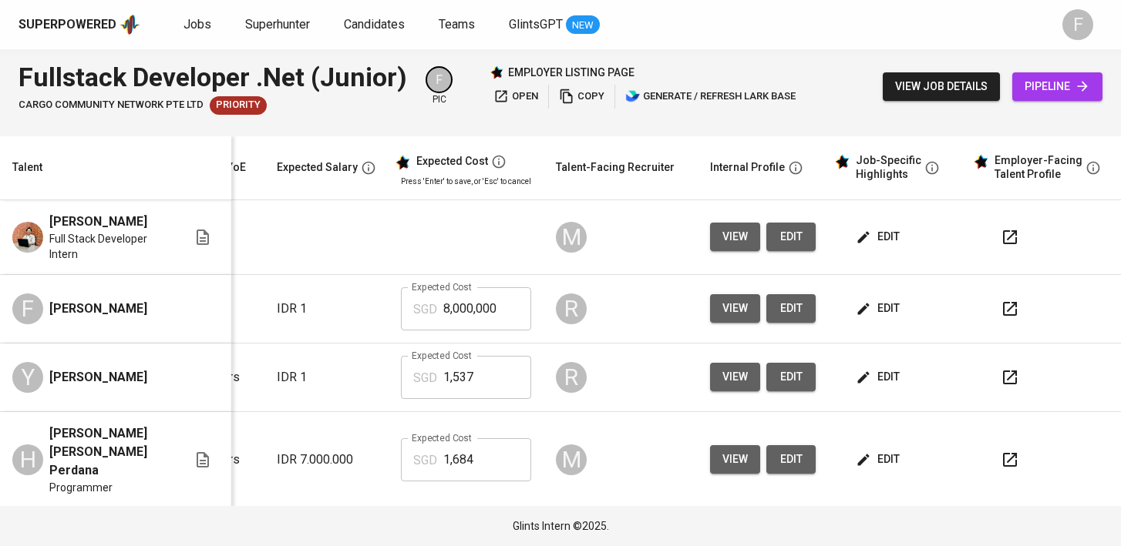
scroll to position [0, 199]
click at [1000, 382] on icon "button" at bounding box center [1009, 377] width 18 height 18
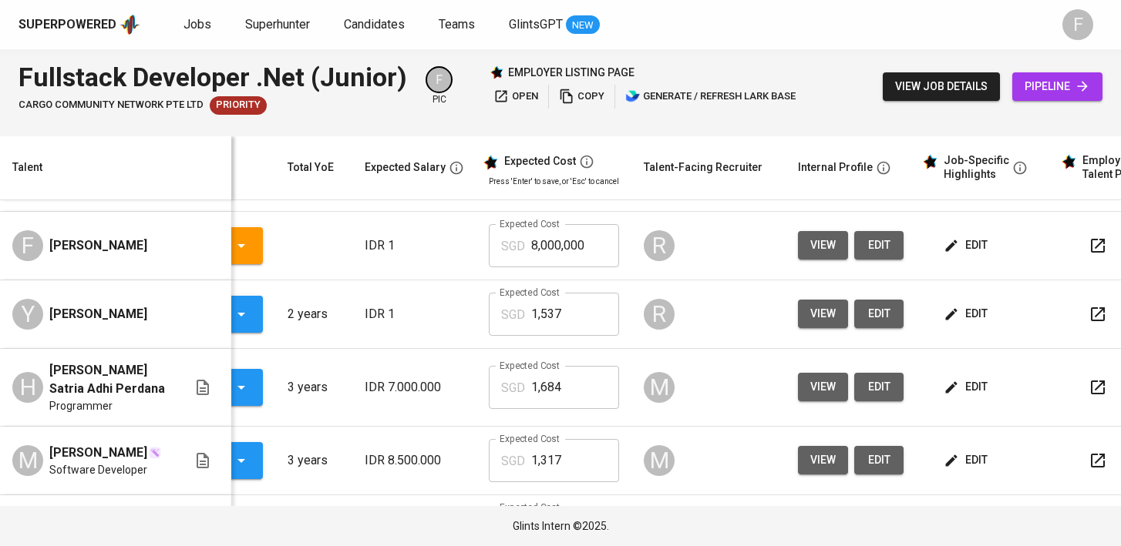
scroll to position [0, 199]
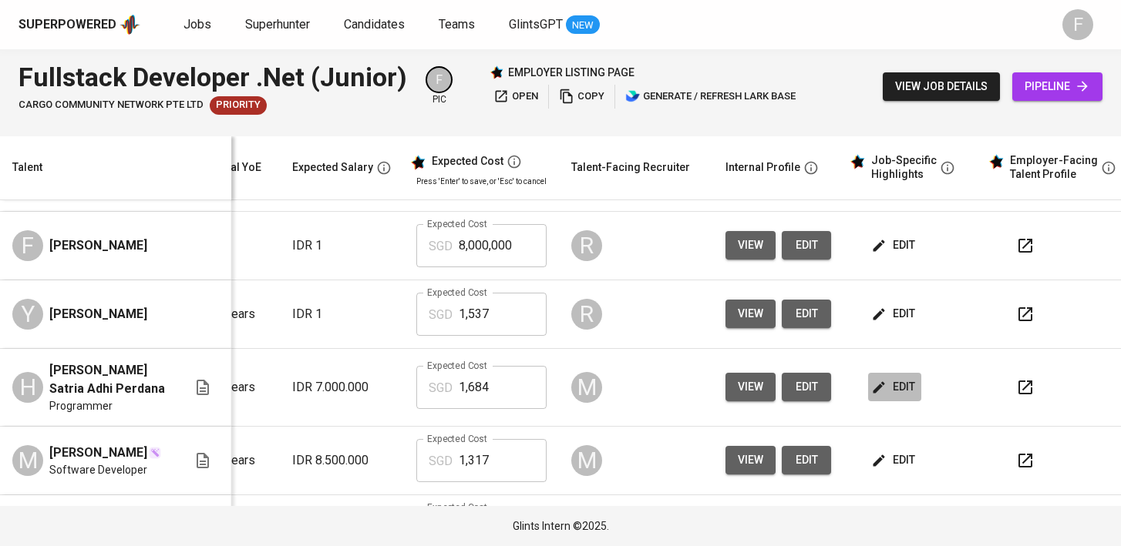
click at [889, 384] on span "edit" at bounding box center [894, 387] width 41 height 19
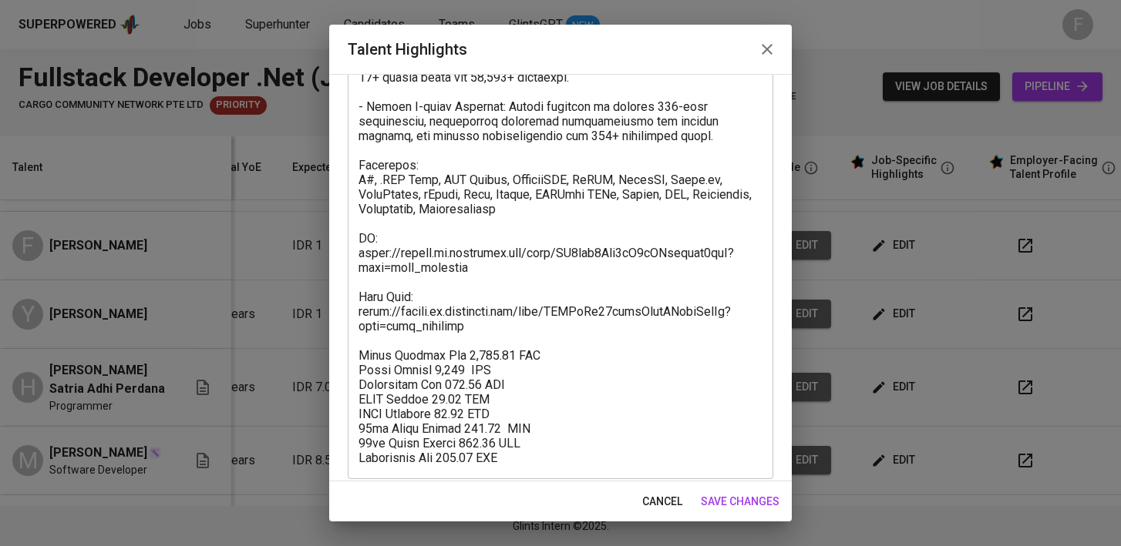
scroll to position [497, 0]
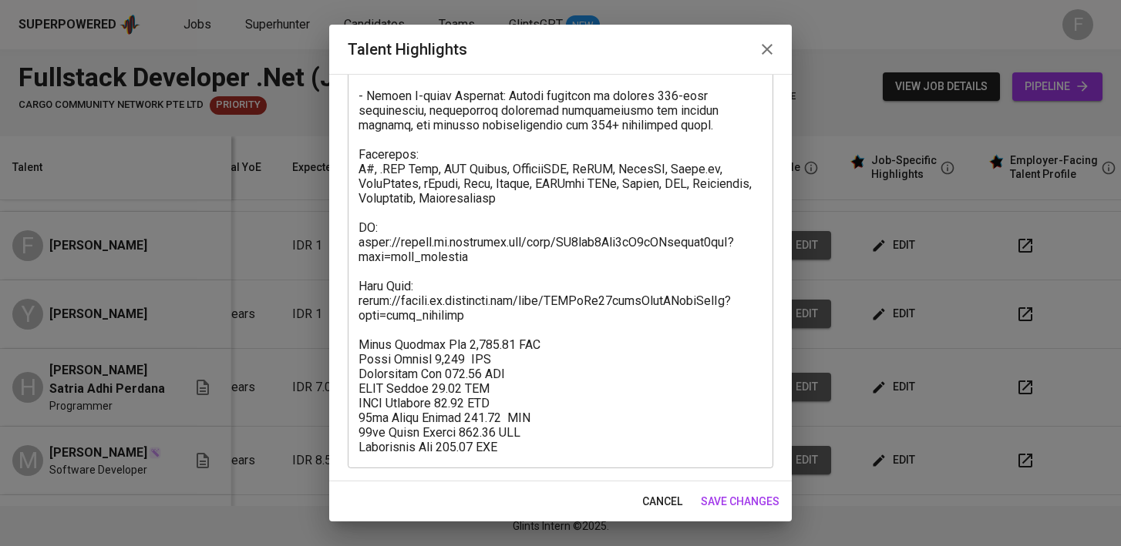
click at [729, 492] on span "save changes" at bounding box center [740, 501] width 79 height 19
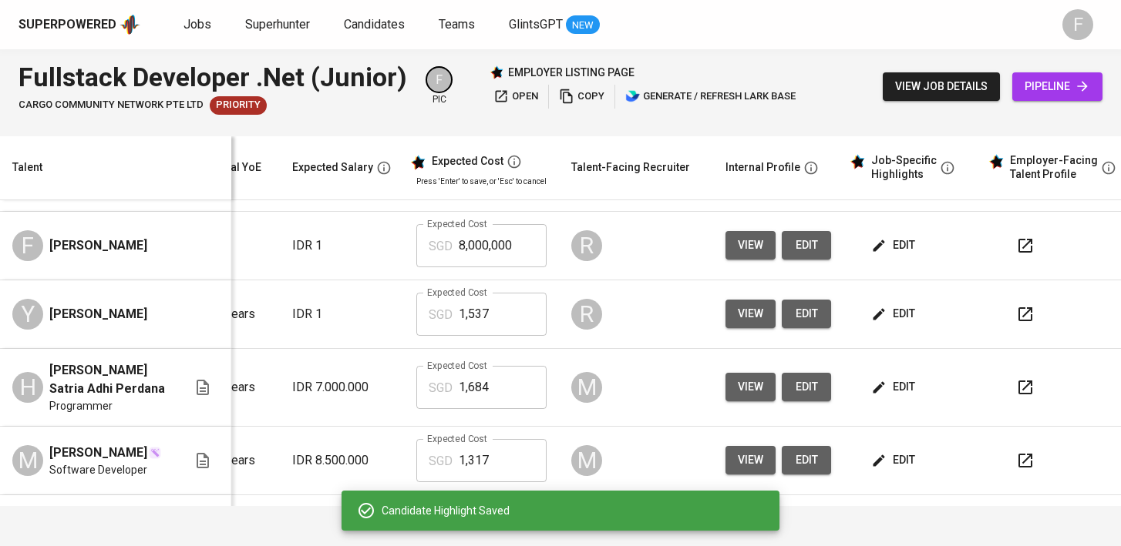
scroll to position [0, 0]
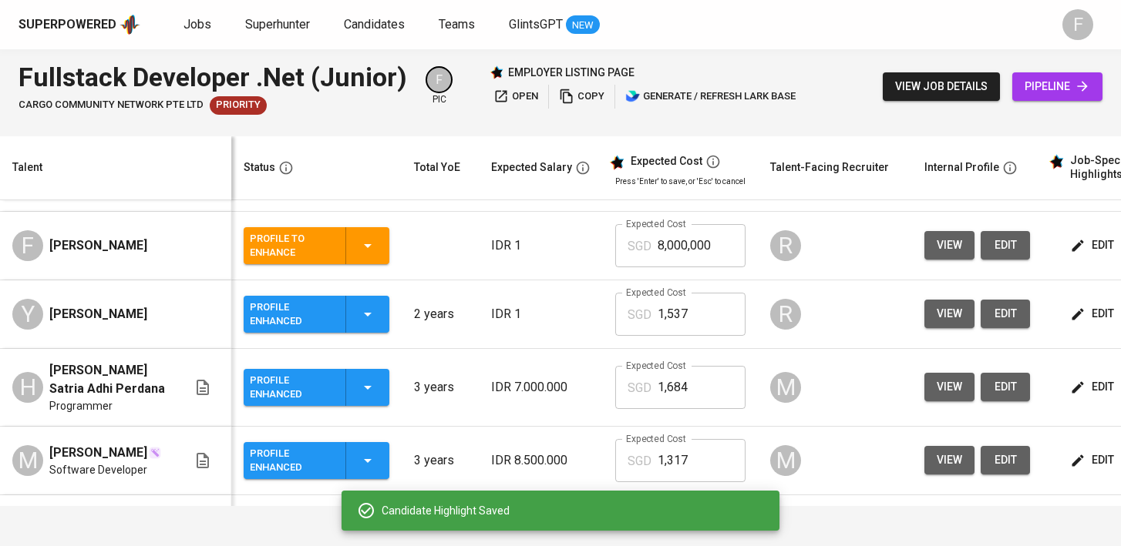
click at [380, 381] on div "Profile Enhanced" at bounding box center [316, 387] width 133 height 37
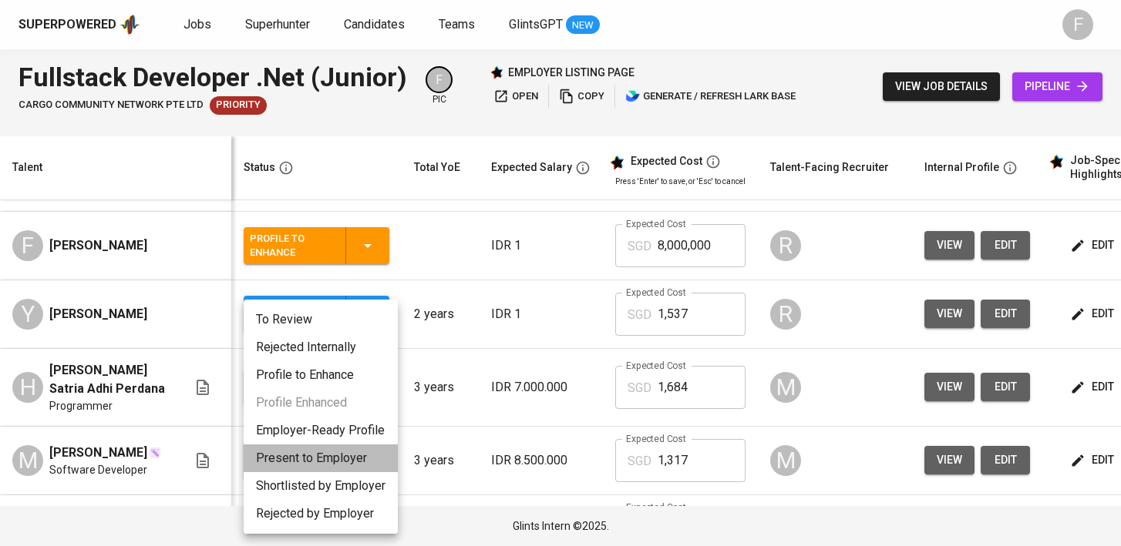
click at [347, 459] on li "Present to Employer" at bounding box center [321, 459] width 154 height 28
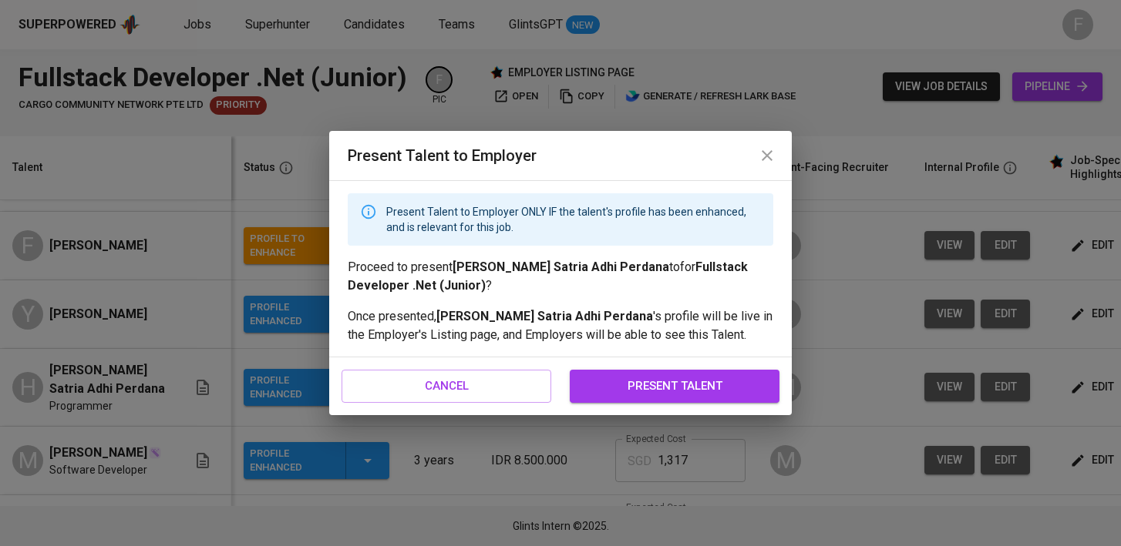
click at [717, 395] on span "present talent" at bounding box center [674, 386] width 176 height 20
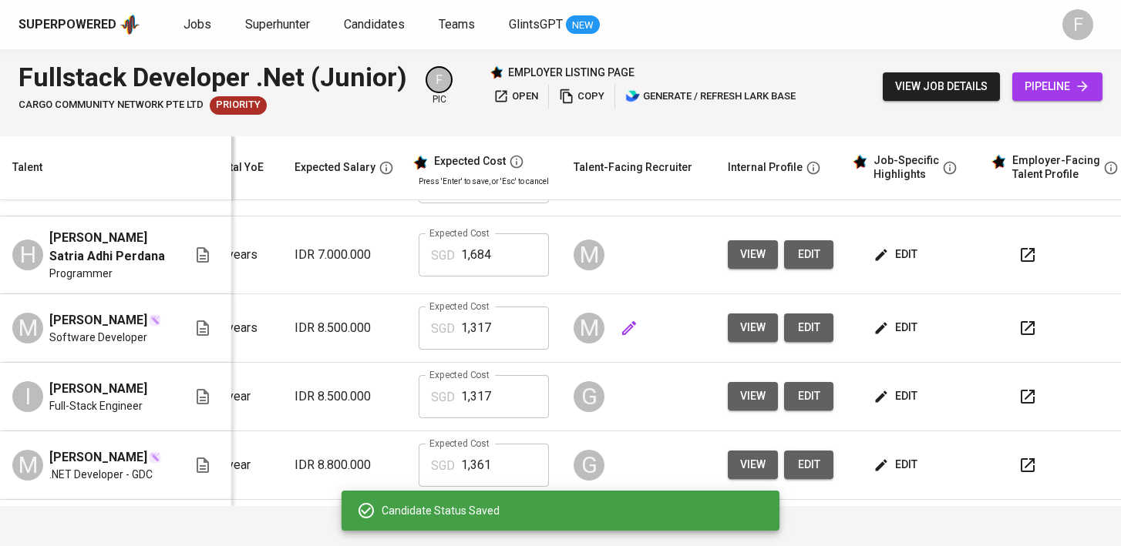
scroll to position [0, 210]
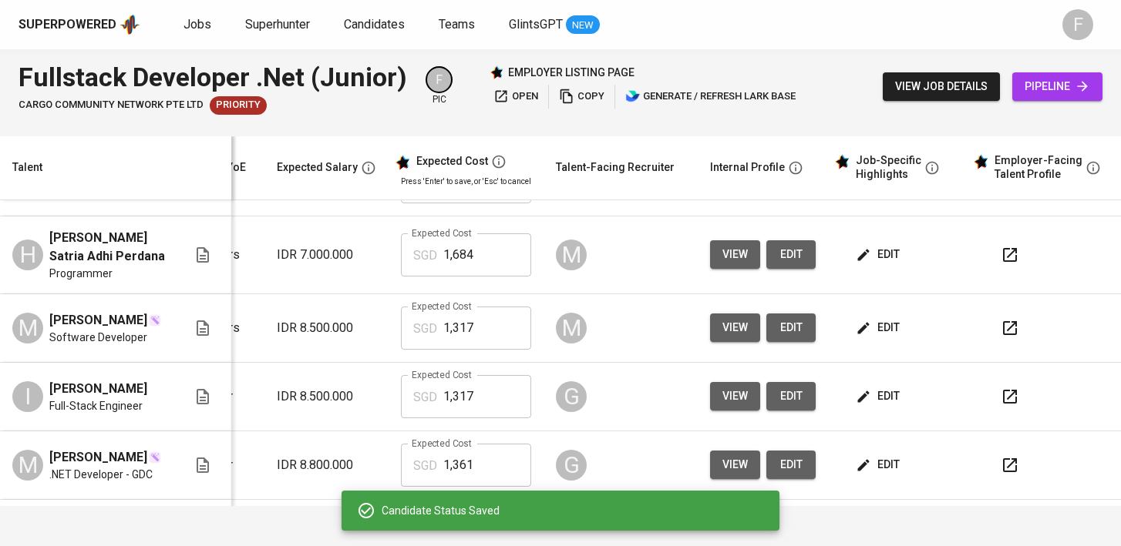
click at [870, 328] on span "edit" at bounding box center [879, 327] width 41 height 19
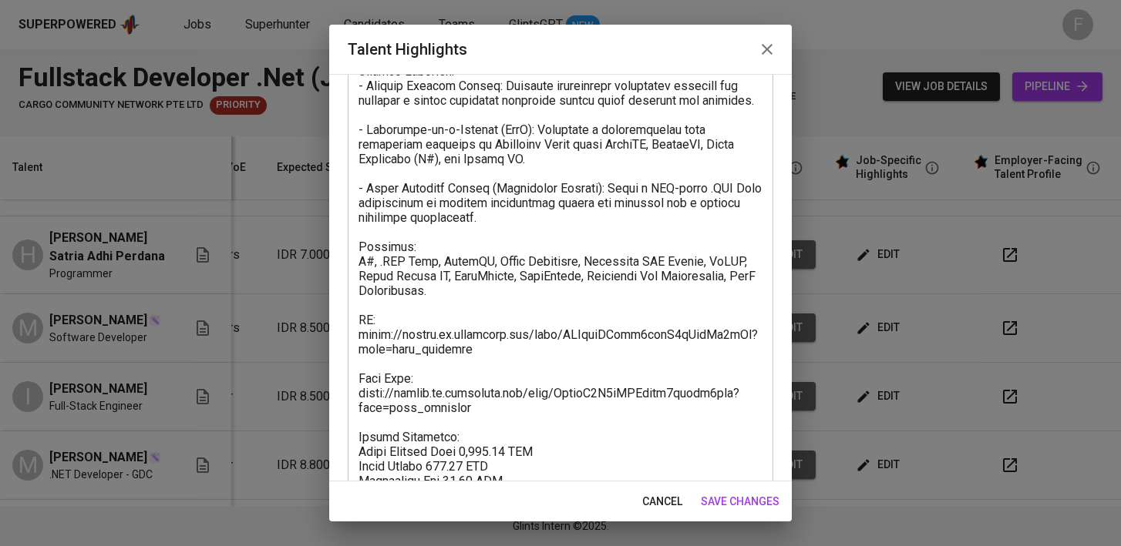
scroll to position [497, 0]
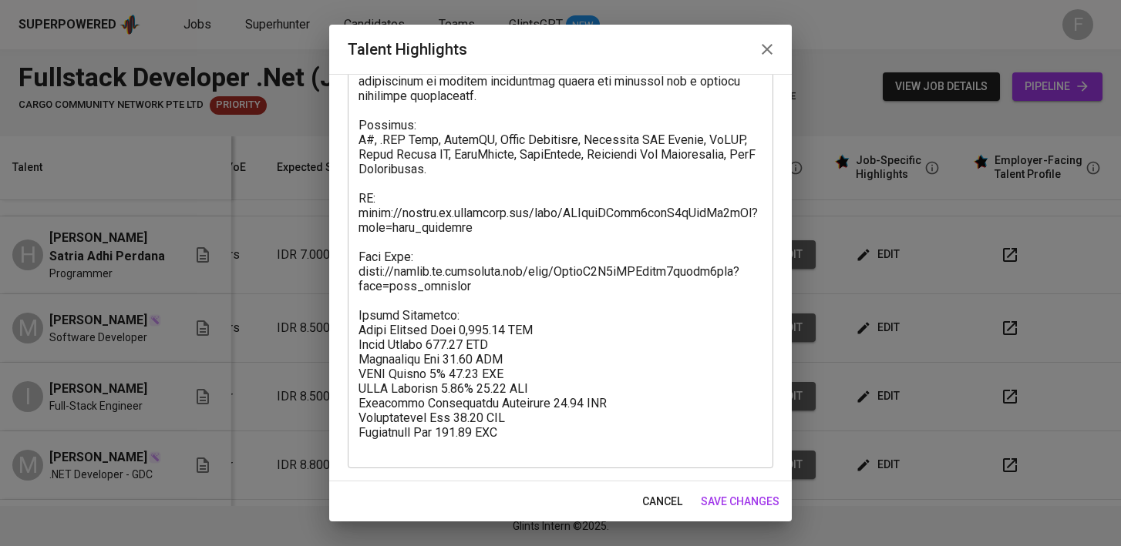
click at [735, 507] on span "save changes" at bounding box center [740, 501] width 79 height 19
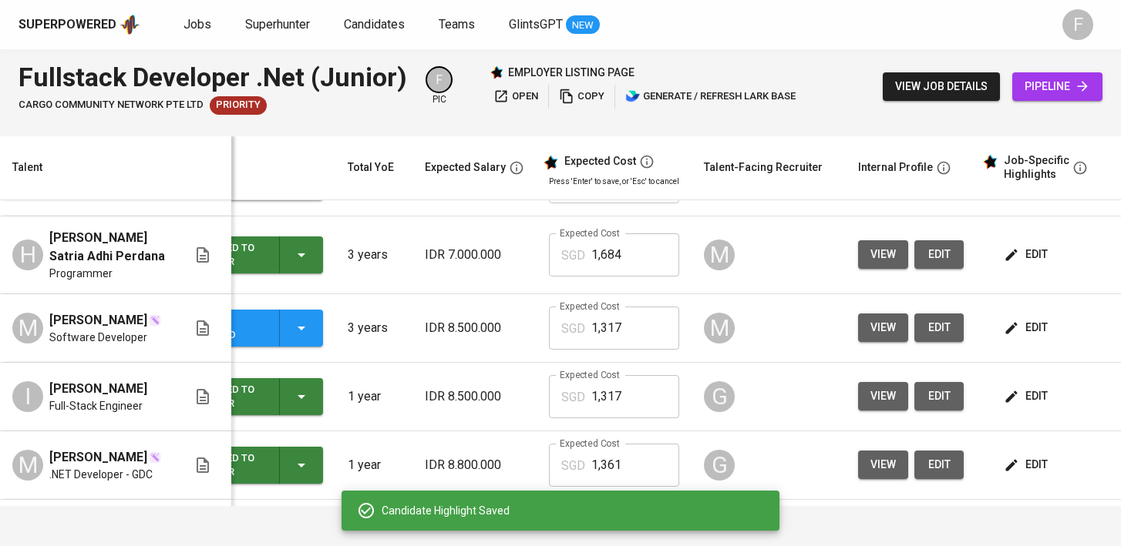
scroll to position [0, 0]
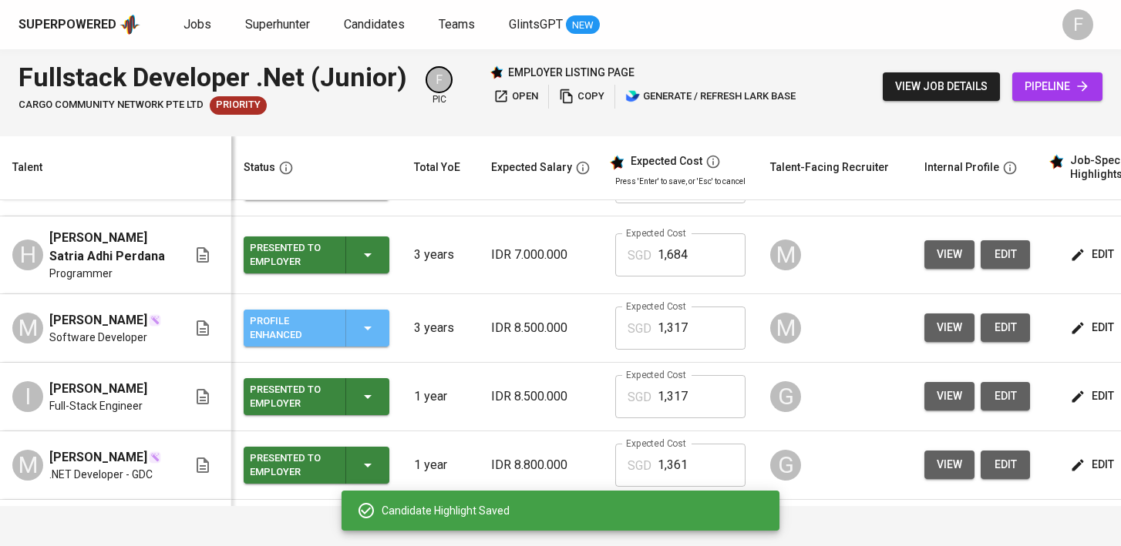
click at [378, 330] on div "Profile Enhanced" at bounding box center [316, 328] width 133 height 37
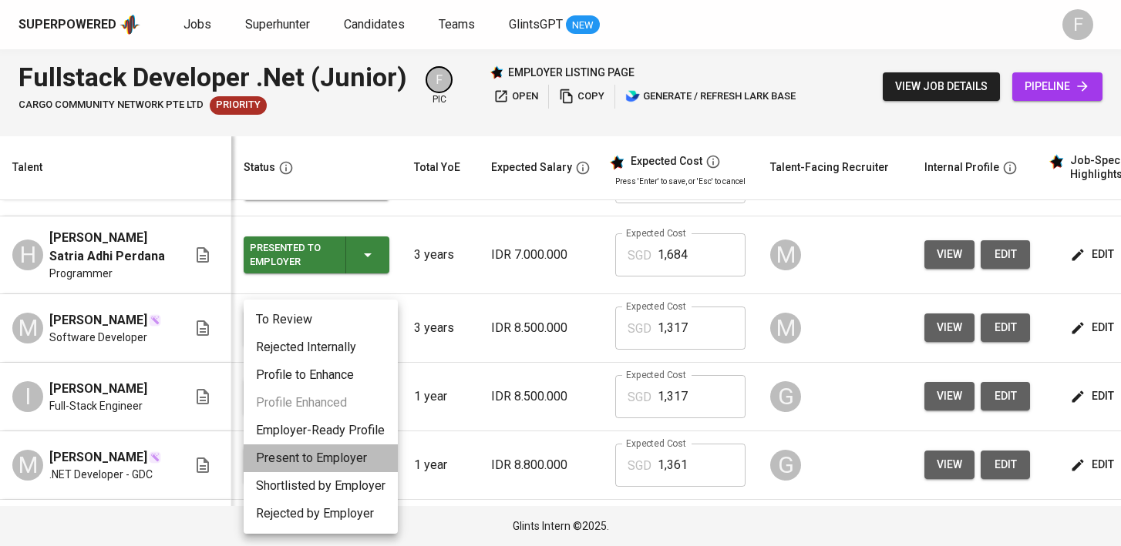
click at [324, 458] on li "Present to Employer" at bounding box center [321, 459] width 154 height 28
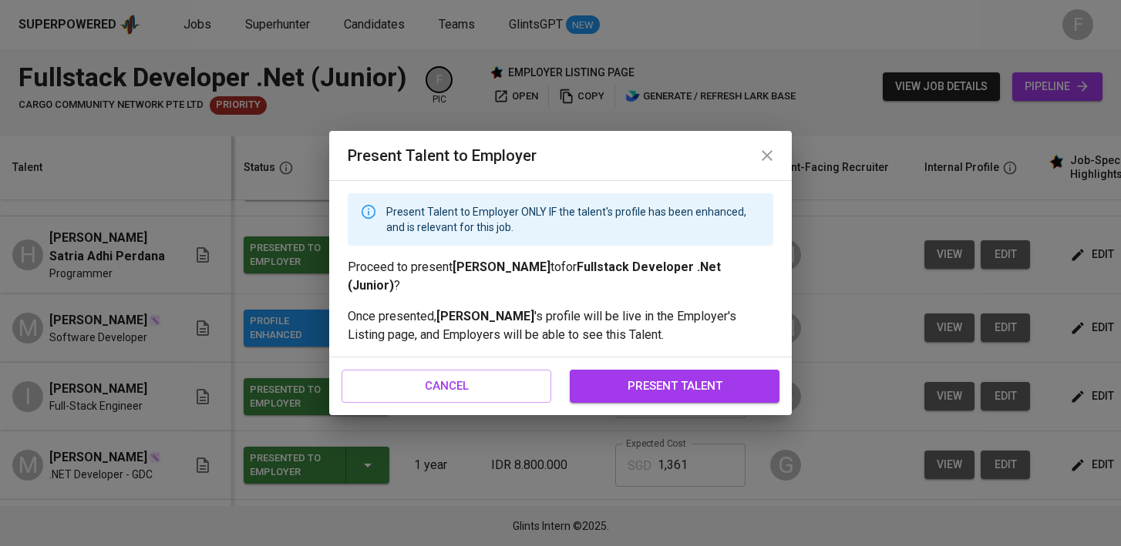
click at [610, 382] on span "present talent" at bounding box center [674, 386] width 176 height 20
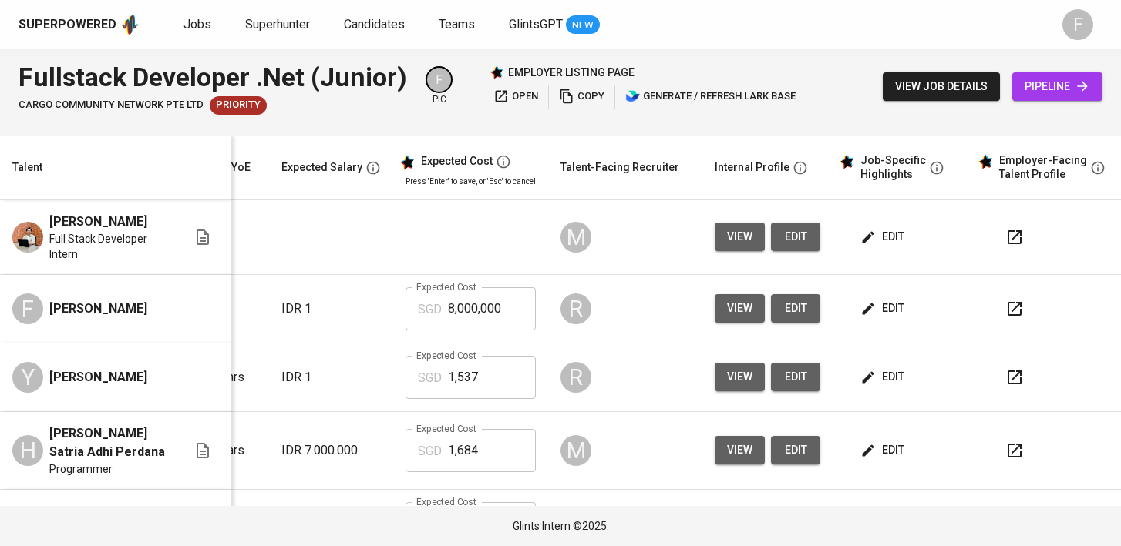
scroll to position [0, 222]
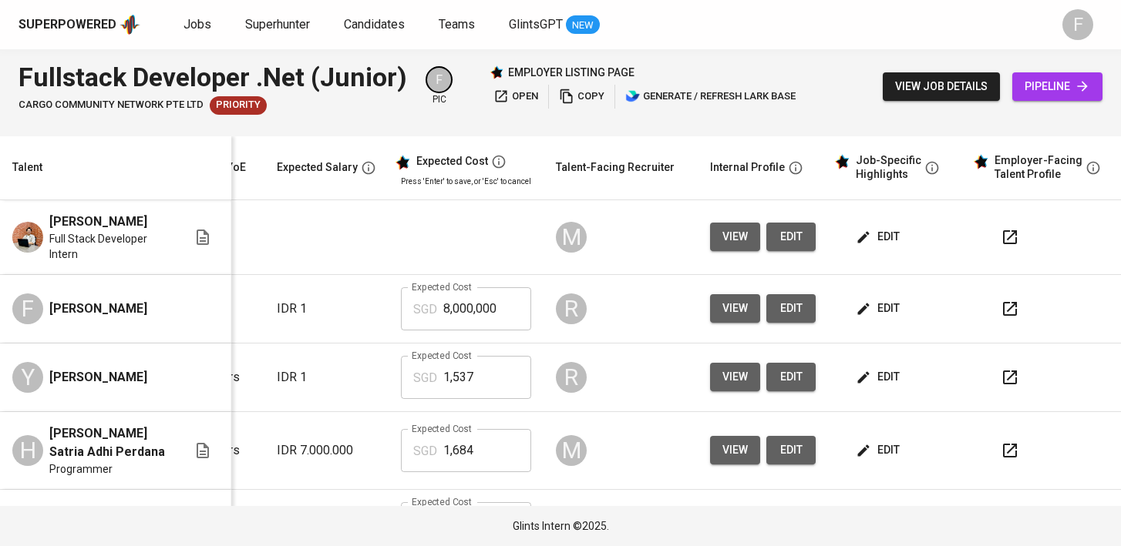
click at [882, 374] on span "edit" at bounding box center [879, 377] width 41 height 19
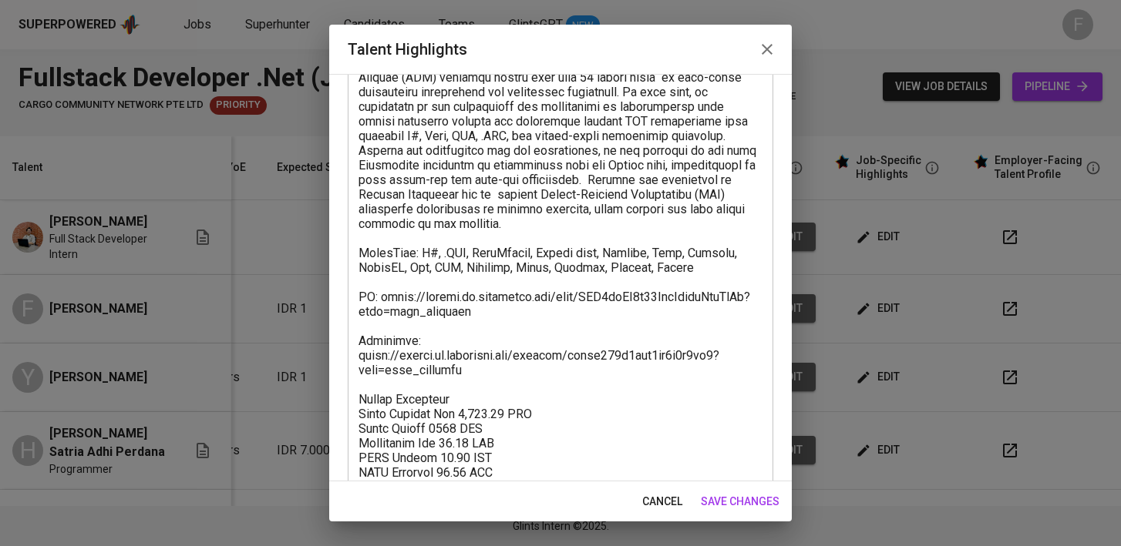
scroll to position [190, 0]
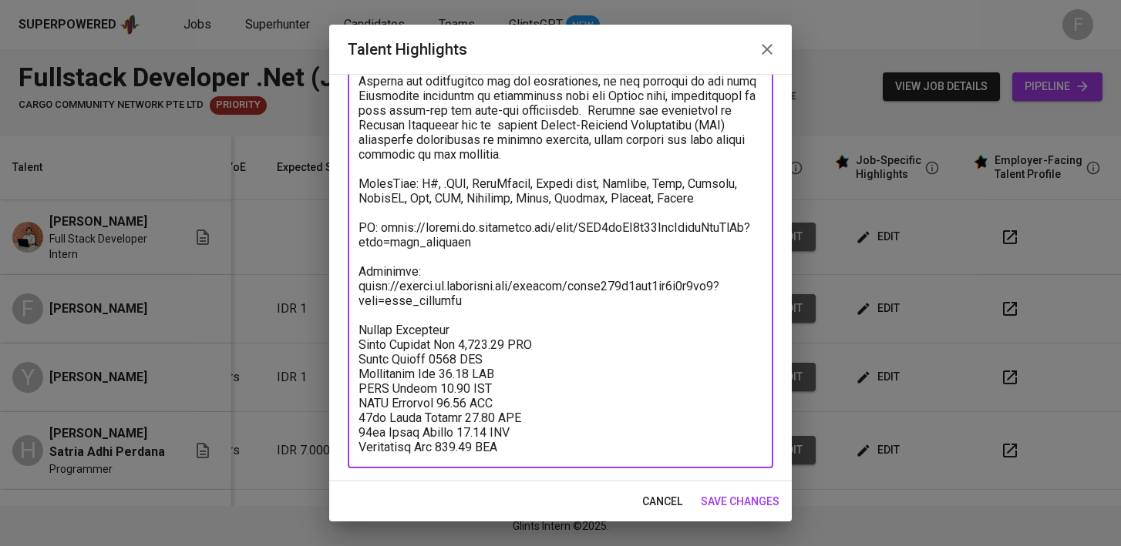
drag, startPoint x: 480, startPoint y: 304, endPoint x: 355, endPoint y: 267, distance: 130.0
click at [355, 267] on div "x Talent Highlights" at bounding box center [560, 219] width 425 height 497
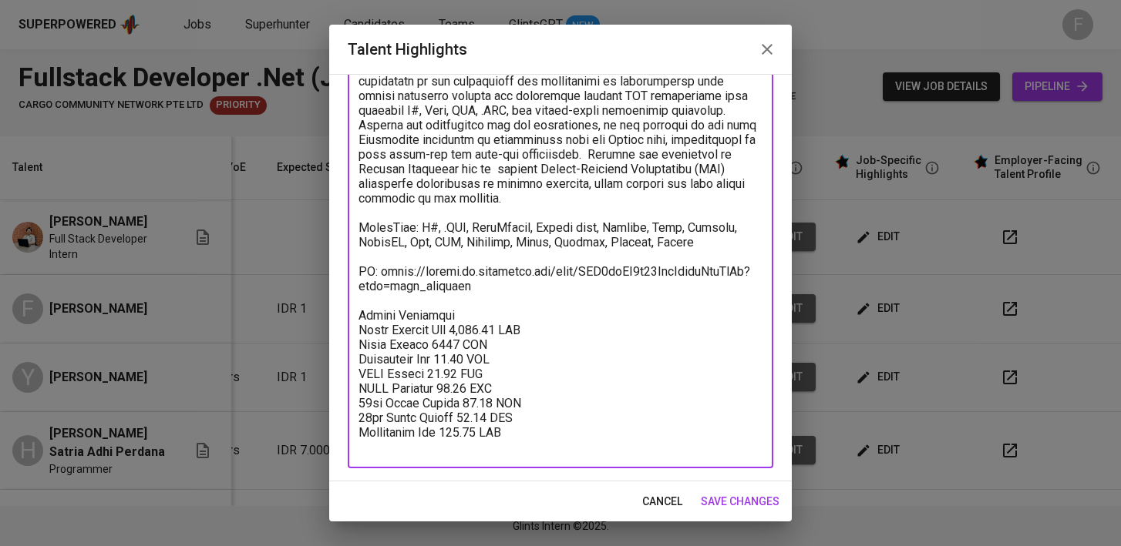
scroll to position [131, 0]
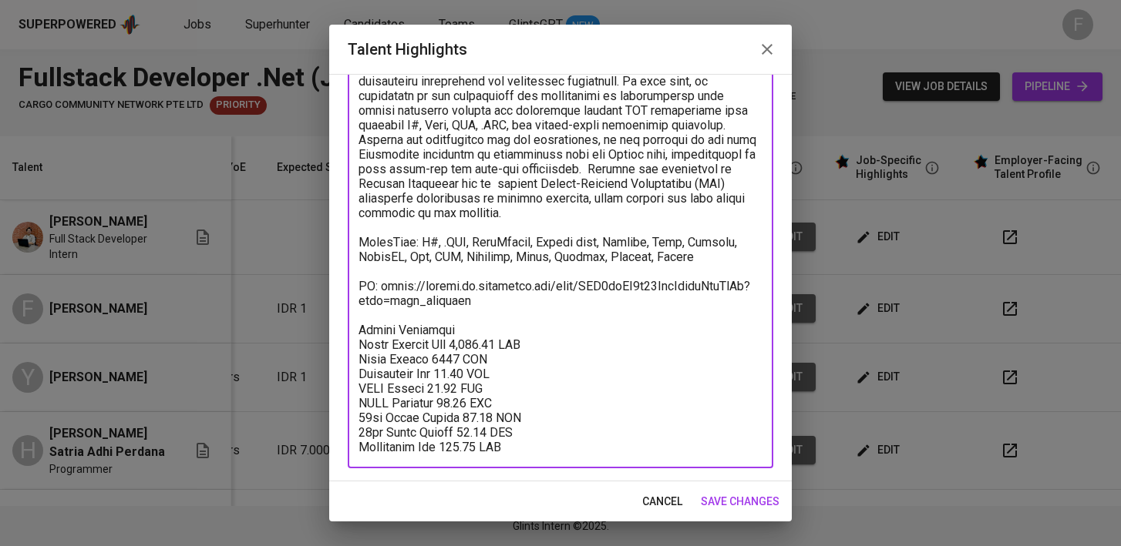
type textarea "Yohanes is currently working at LG focusing on Manufacturing Execution Systems …"
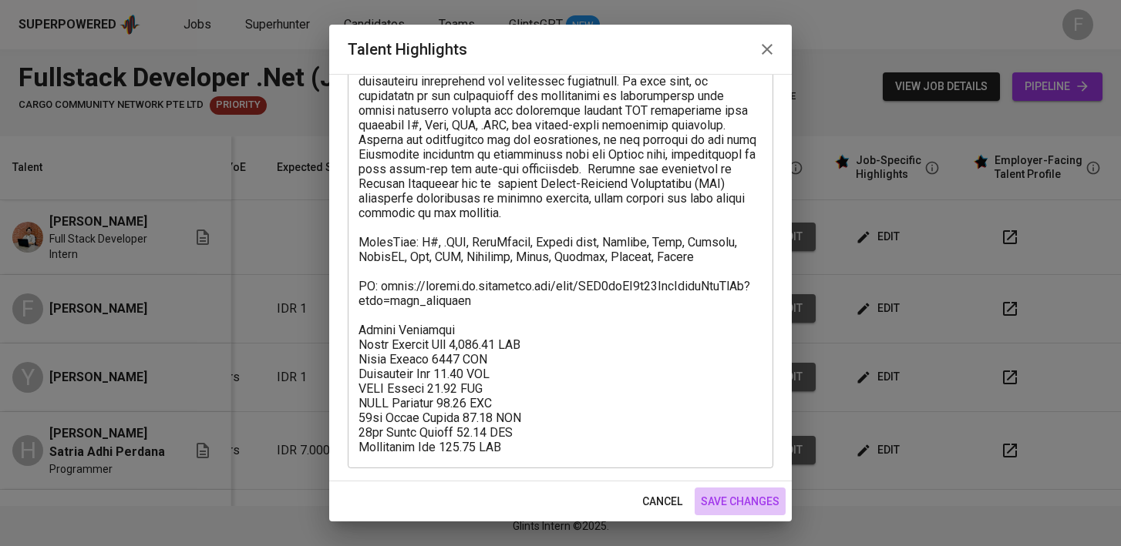
click at [714, 504] on span "save changes" at bounding box center [740, 501] width 79 height 19
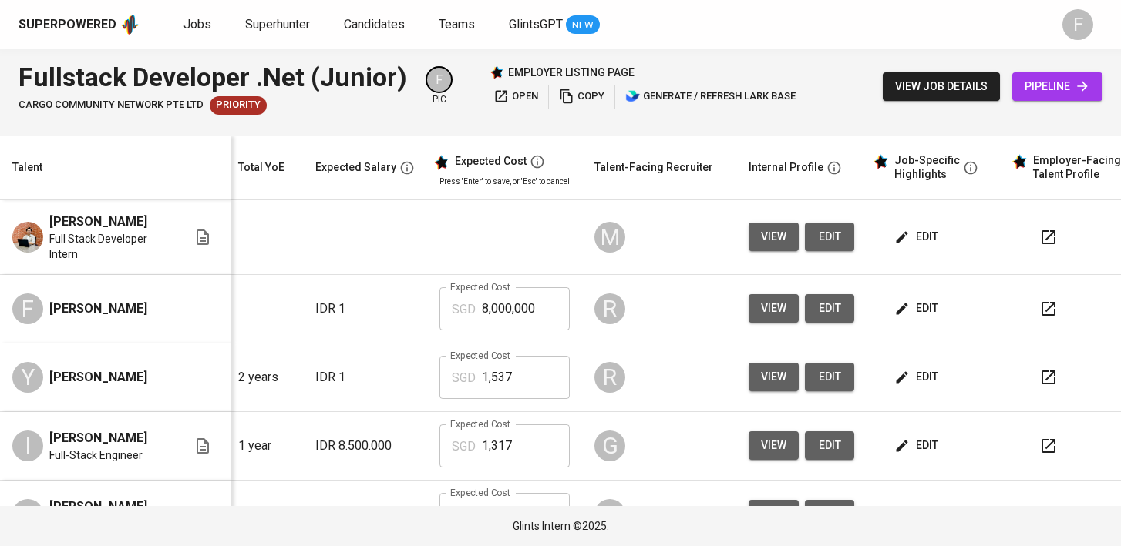
scroll to position [0, 199]
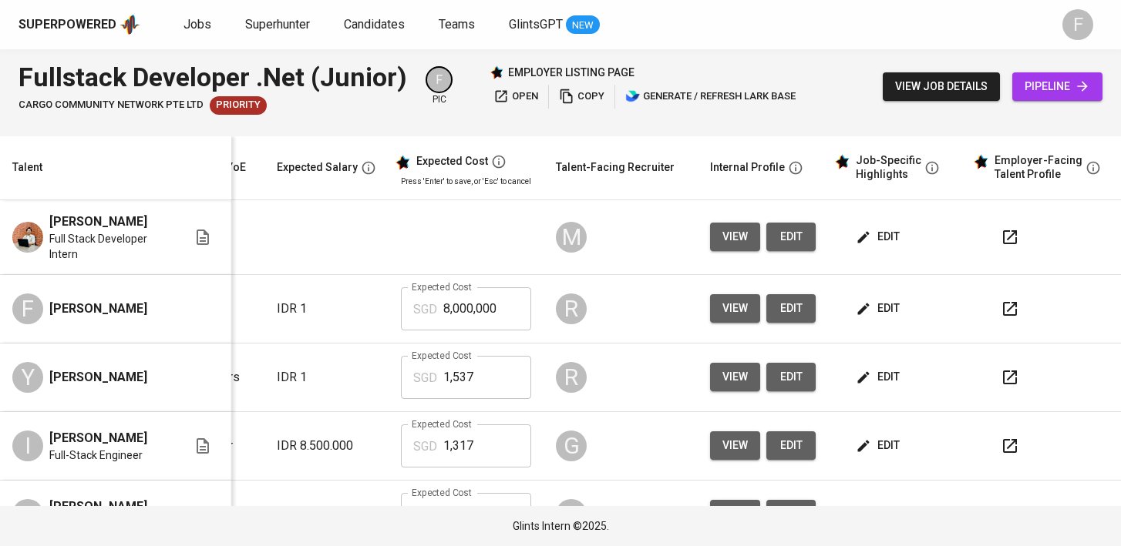
click at [1005, 376] on icon "button" at bounding box center [1009, 377] width 18 height 18
click at [1003, 384] on icon "button" at bounding box center [1010, 378] width 14 height 14
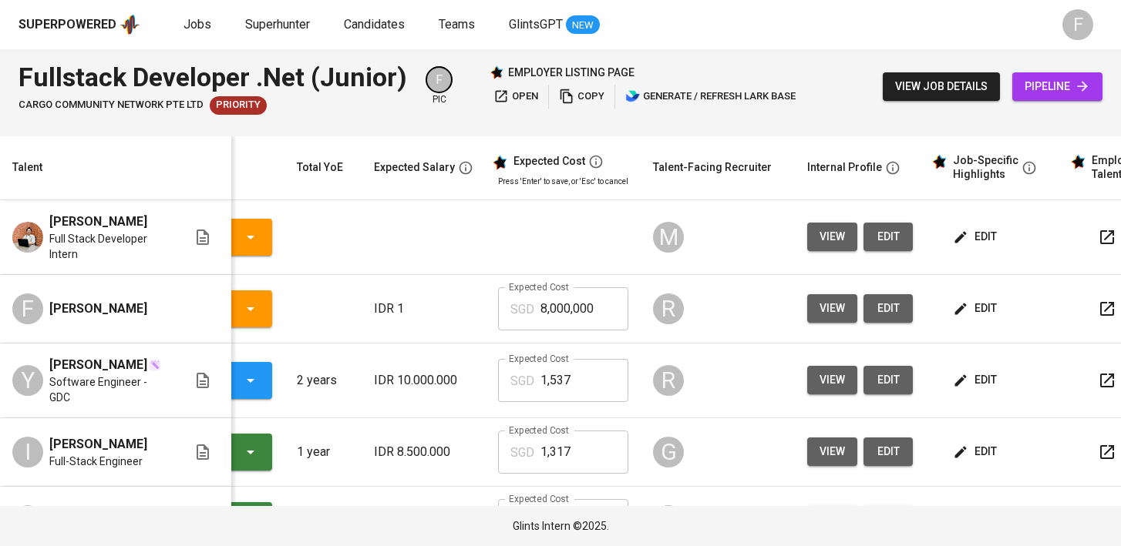
scroll to position [0, 119]
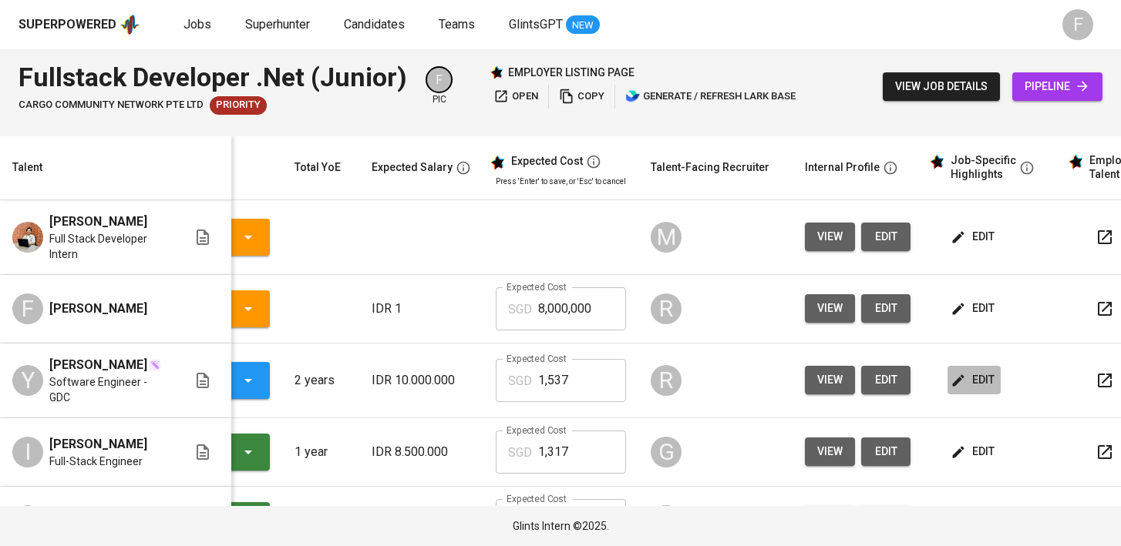
click at [973, 385] on span "edit" at bounding box center [973, 380] width 41 height 19
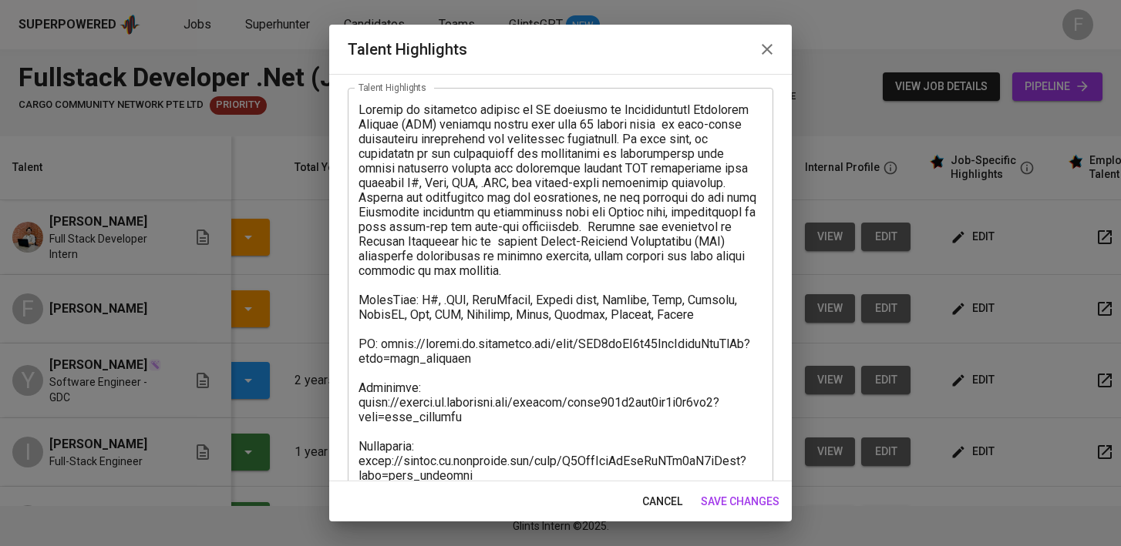
scroll to position [83, 0]
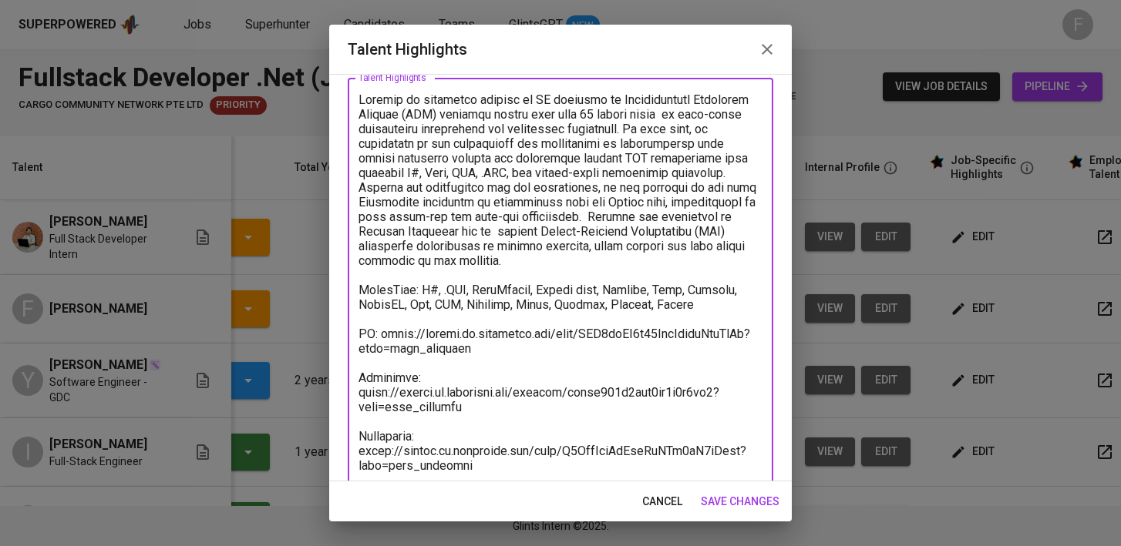
drag, startPoint x: 505, startPoint y: 405, endPoint x: 340, endPoint y: 365, distance: 169.7
click at [340, 365] on div "Enhance the Talent's profile by adding highlights relevant to this job - accomp…" at bounding box center [560, 278] width 462 height 408
type textarea "[PERSON_NAME] is currently working at LG focusing on Manufacturing Execution Sy…"
click at [754, 500] on span "save changes" at bounding box center [740, 501] width 79 height 19
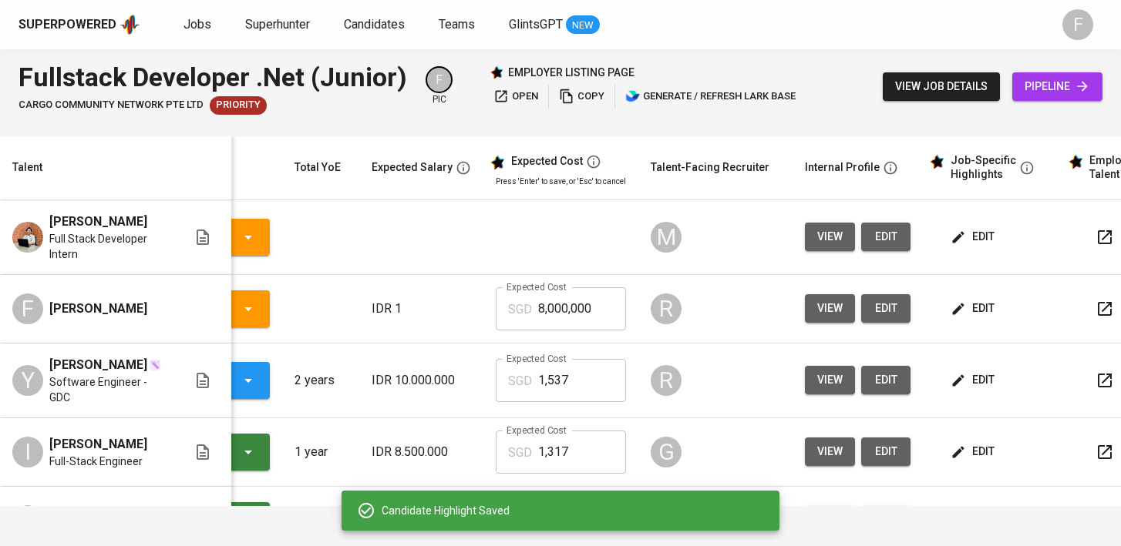
scroll to position [0, 0]
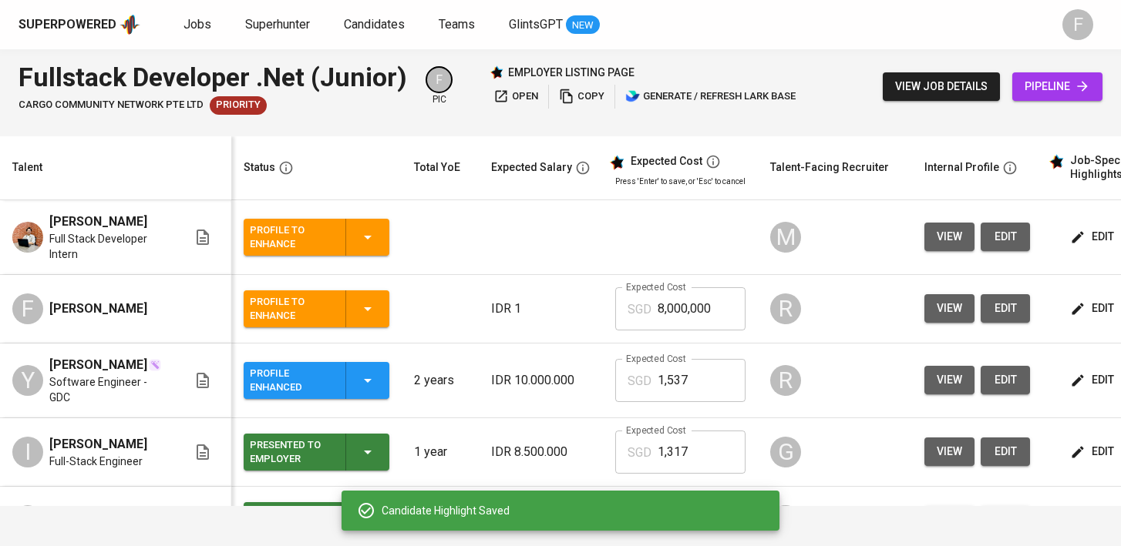
click at [338, 372] on div "Profile Enhanced" at bounding box center [316, 380] width 133 height 37
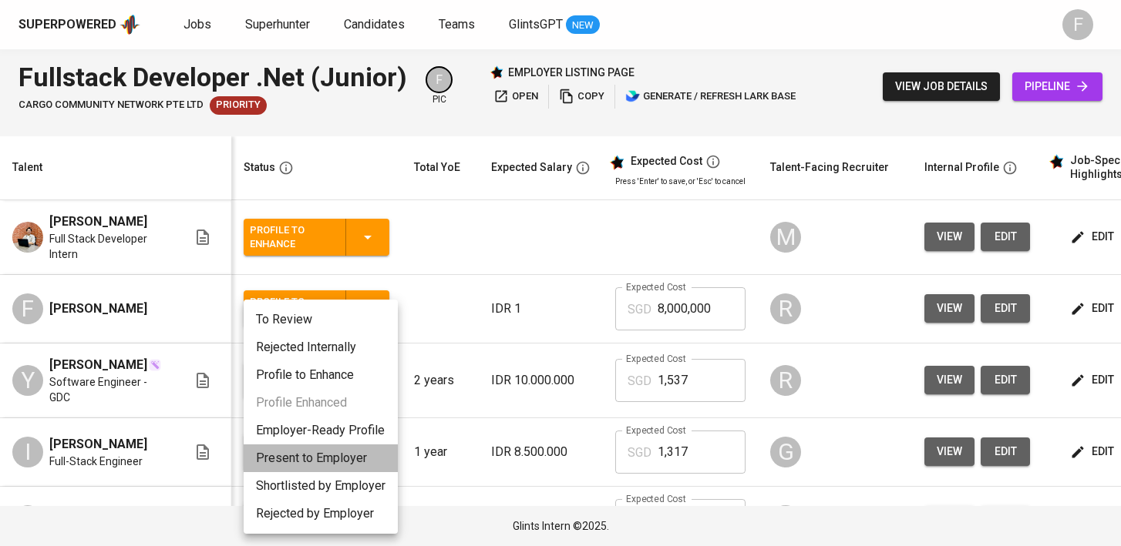
click at [319, 460] on li "Present to Employer" at bounding box center [321, 459] width 154 height 28
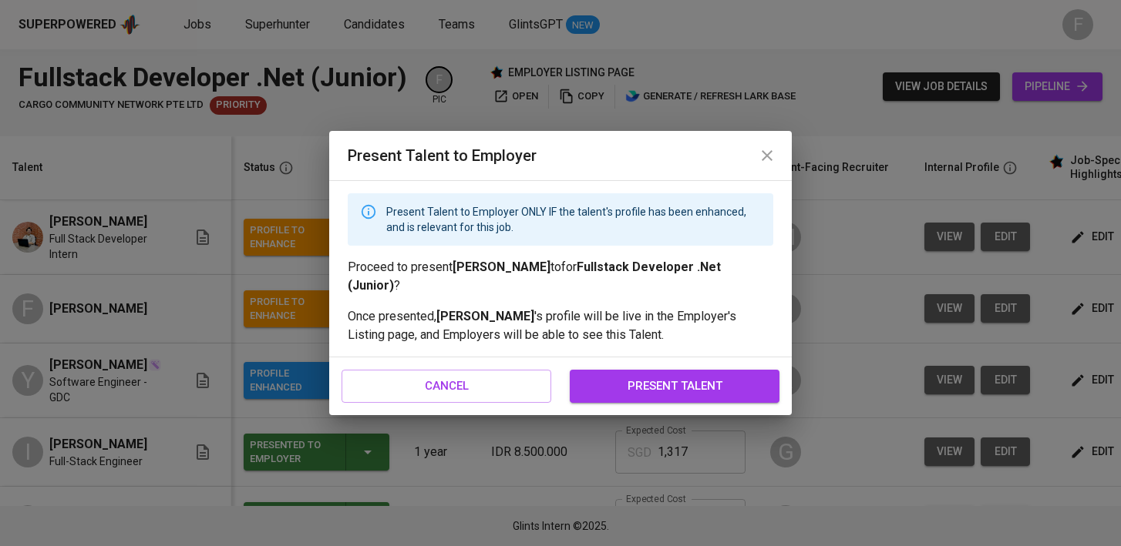
click at [726, 380] on span "present talent" at bounding box center [674, 386] width 176 height 20
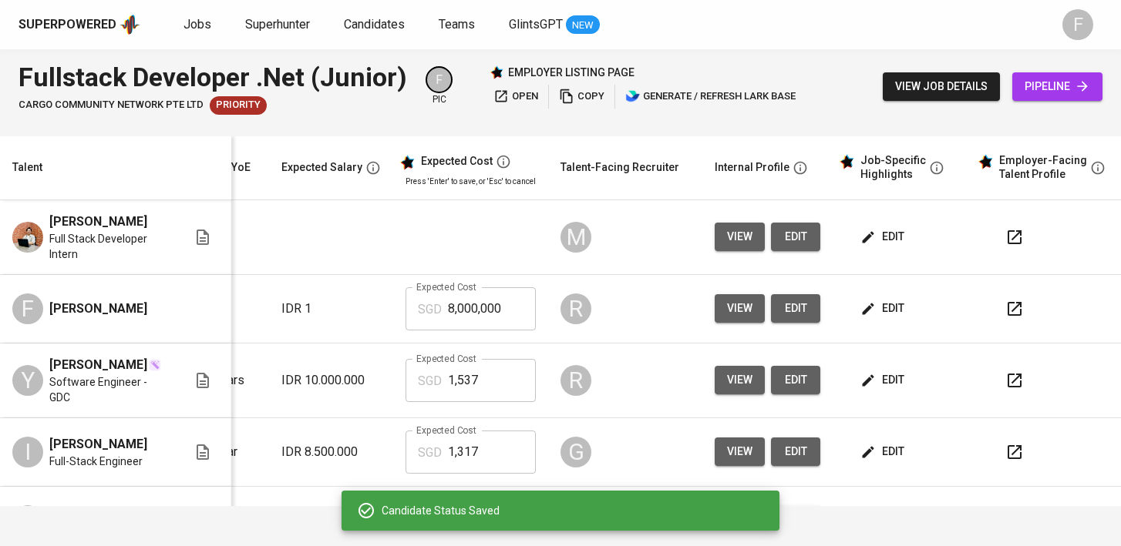
scroll to position [0, 222]
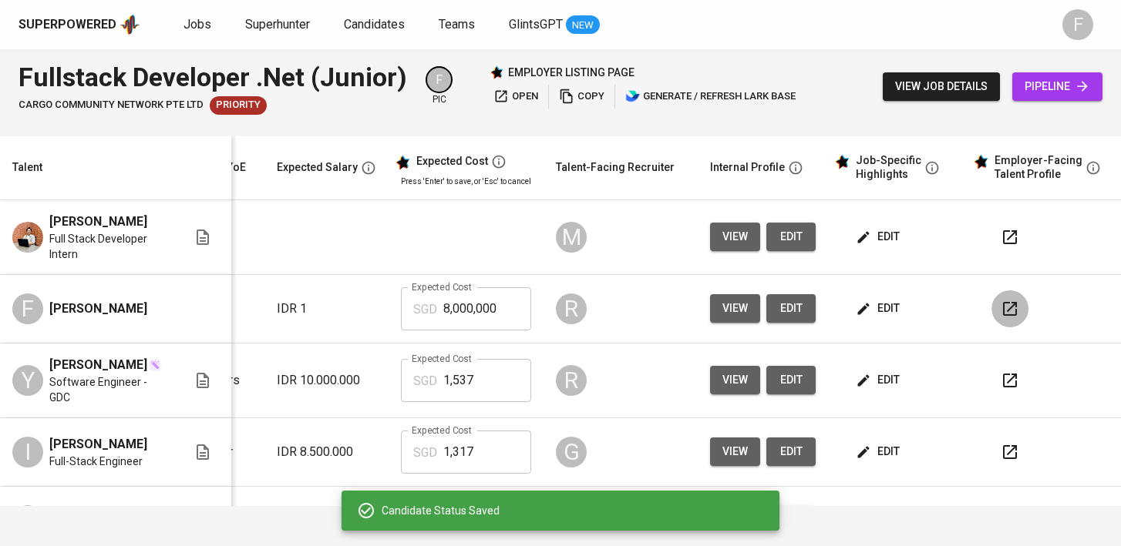
click at [1006, 309] on button "button" at bounding box center [1009, 309] width 37 height 37
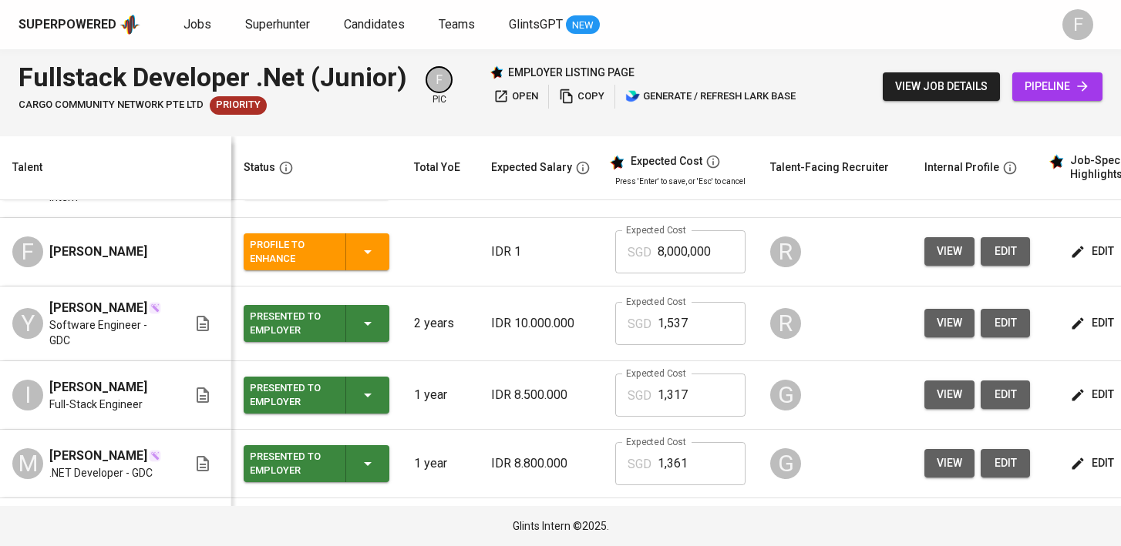
scroll to position [0, 0]
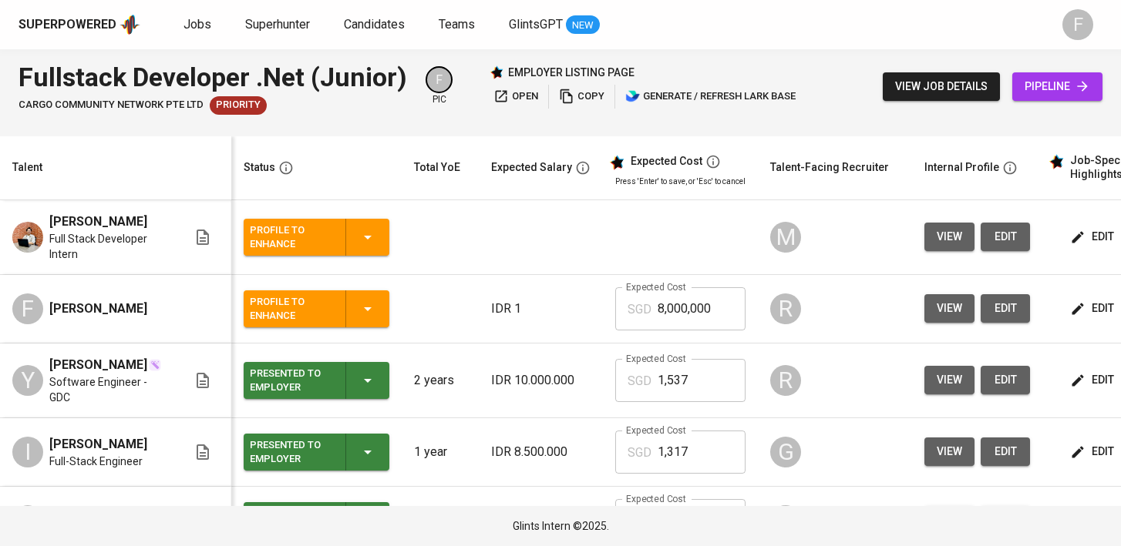
click at [590, 93] on span "copy" at bounding box center [581, 97] width 45 height 18
click at [577, 98] on span "copy" at bounding box center [581, 97] width 45 height 18
click at [197, 28] on span "Jobs" at bounding box center [197, 24] width 28 height 15
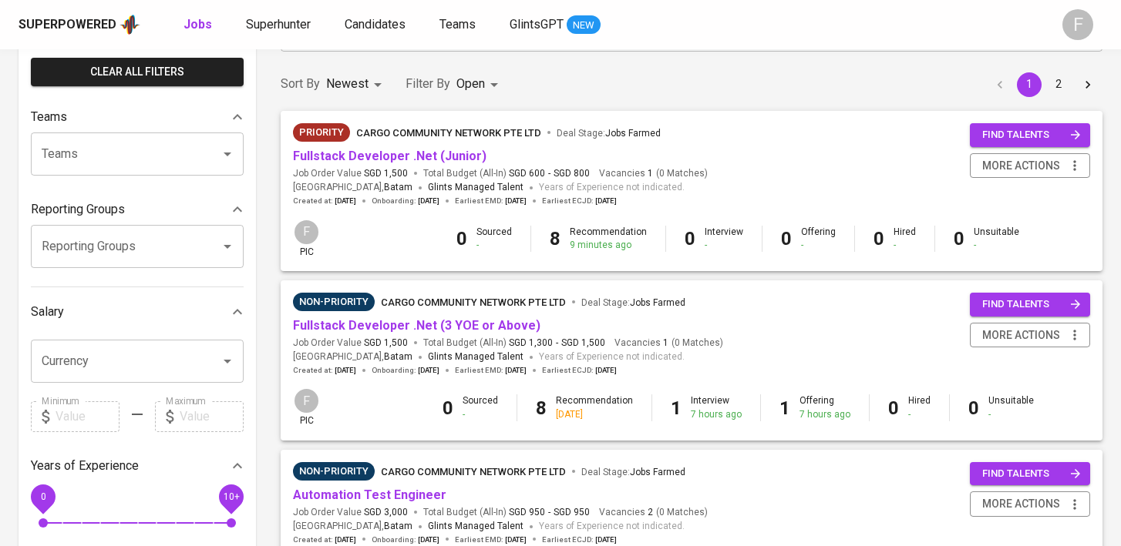
scroll to position [134, 0]
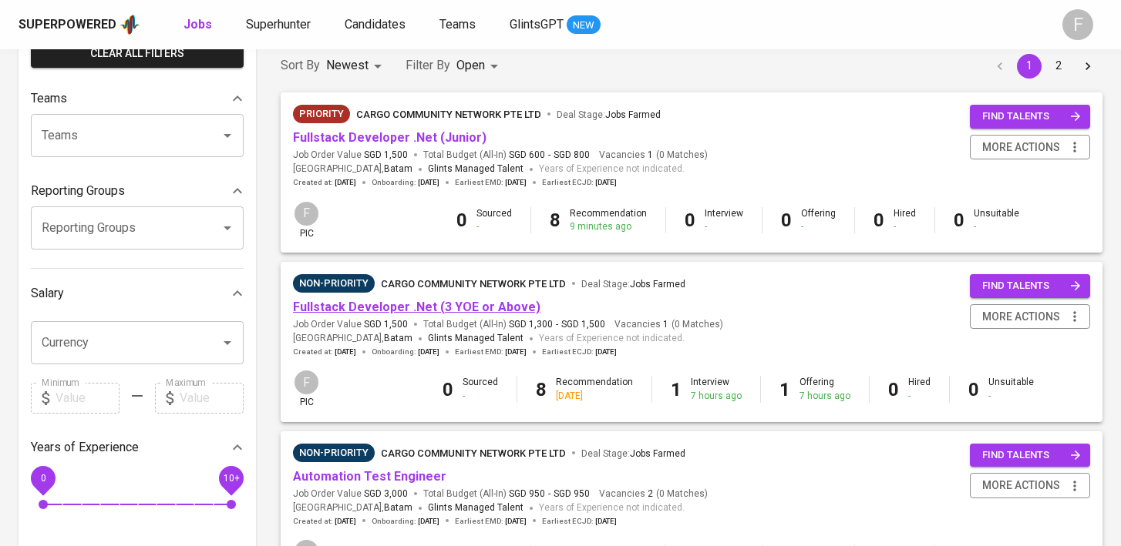
click at [420, 305] on link "Fullstack Developer .Net (3 YOE or Above)" at bounding box center [416, 307] width 247 height 15
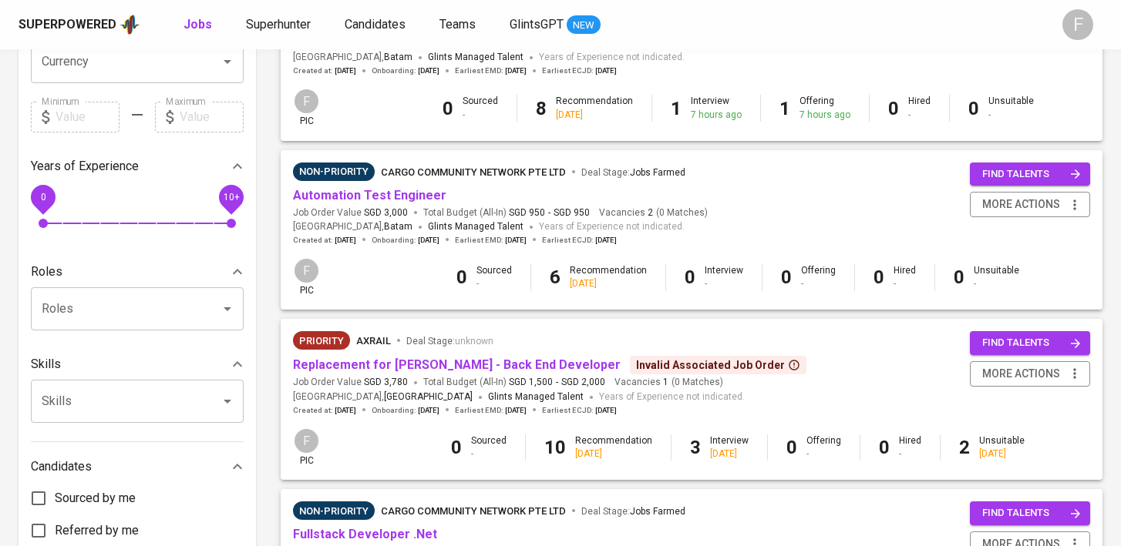
scroll to position [438, 0]
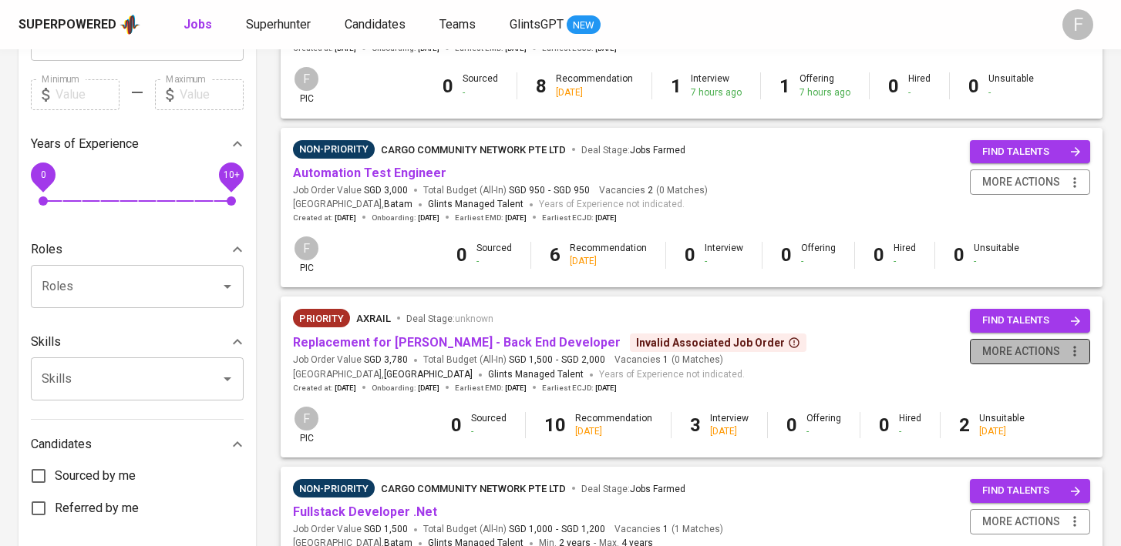
click at [1003, 361] on span "more actions" at bounding box center [1021, 351] width 78 height 19
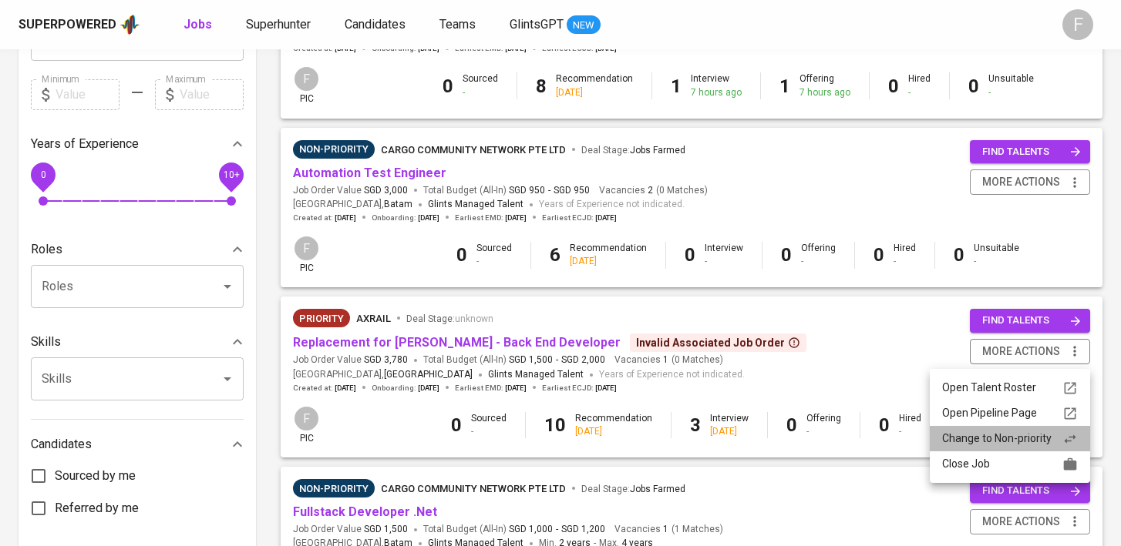
click at [966, 441] on div "Change to Non-priority" at bounding box center [1010, 439] width 136 height 16
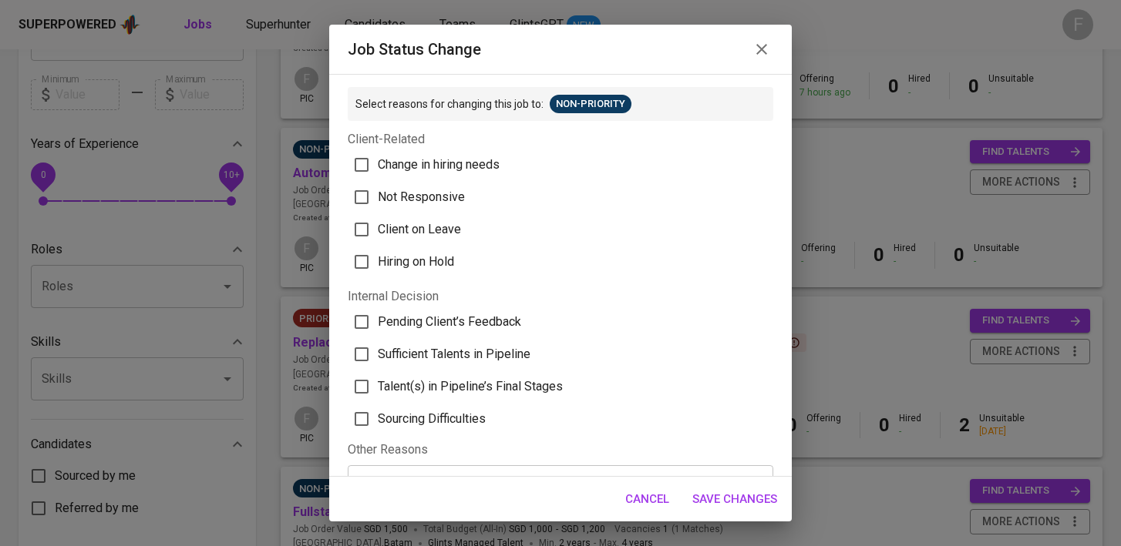
click at [419, 358] on span "Sufficient Talents in Pipeline" at bounding box center [454, 354] width 153 height 18
click at [378, 358] on input "Sufficient Talents in Pipeline" at bounding box center [361, 354] width 32 height 32
checkbox input "true"
click at [741, 506] on span "Save Changes" at bounding box center [734, 499] width 85 height 20
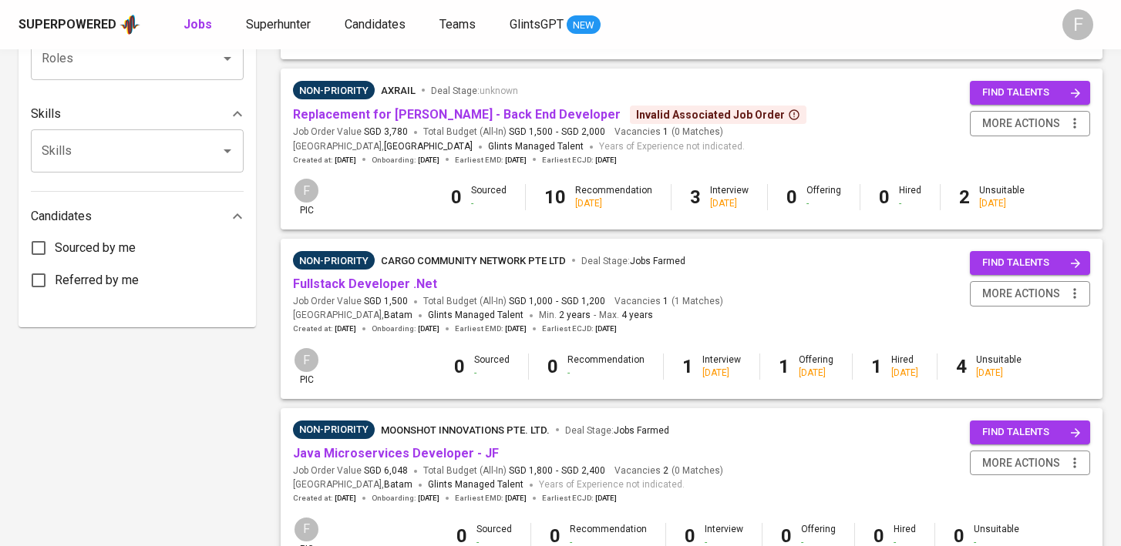
scroll to position [669, 0]
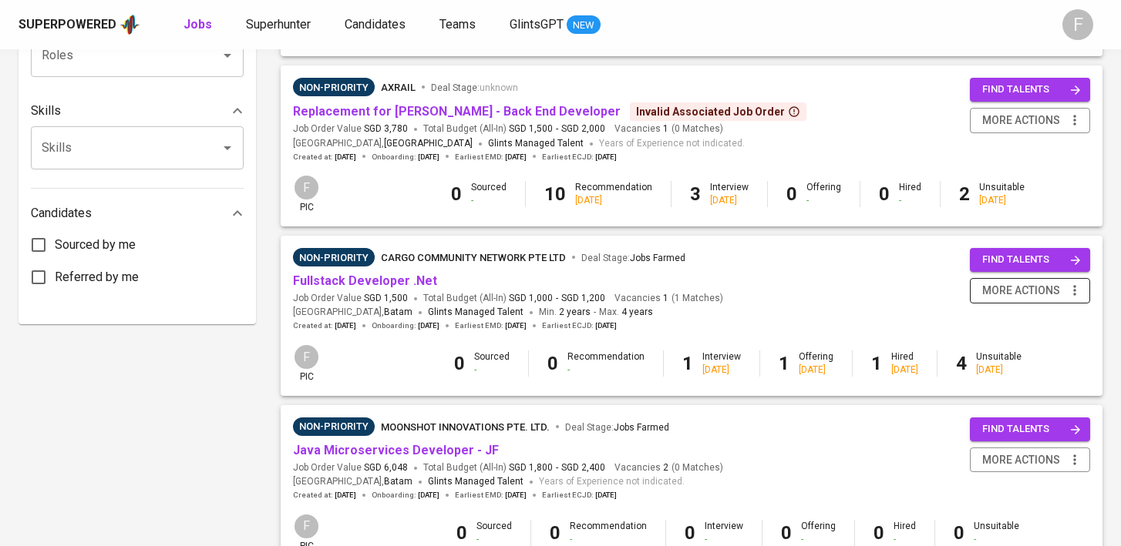
click at [1046, 287] on span "more actions" at bounding box center [1021, 290] width 78 height 19
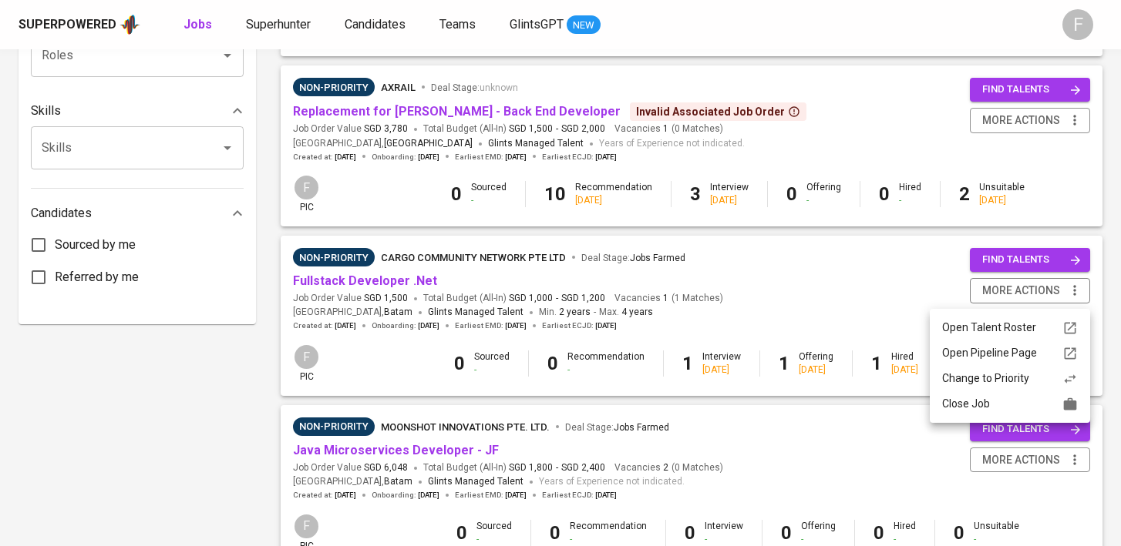
click at [976, 405] on div "Close Job" at bounding box center [1010, 404] width 136 height 16
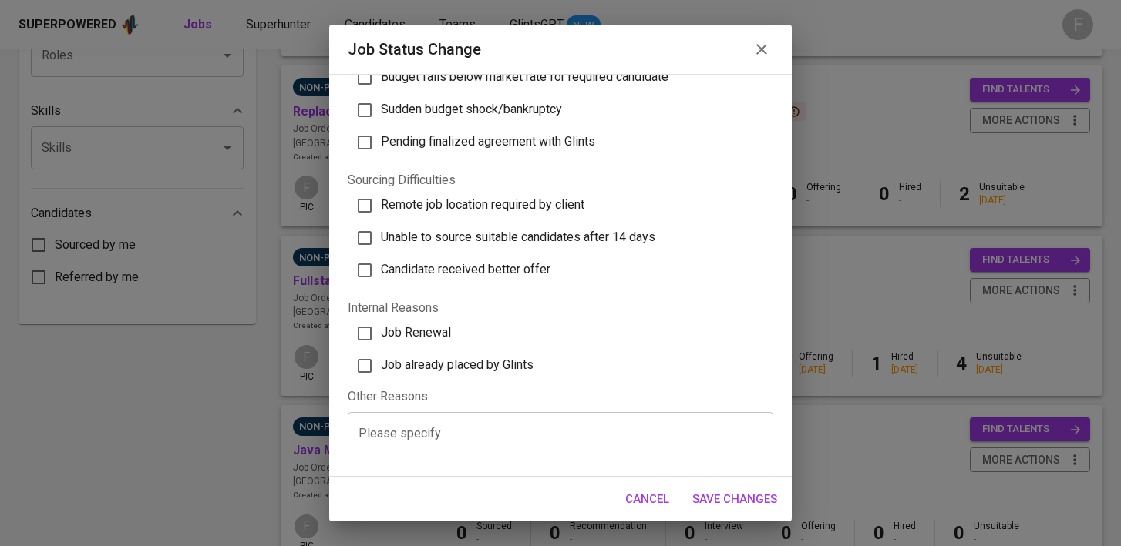
scroll to position [441, 0]
click at [421, 375] on label "Job already placed by Glints" at bounding box center [552, 365] width 415 height 32
click at [381, 375] on input "Job already placed by Glints" at bounding box center [364, 365] width 32 height 32
checkbox input "true"
click at [759, 497] on span "Save Changes" at bounding box center [734, 499] width 85 height 20
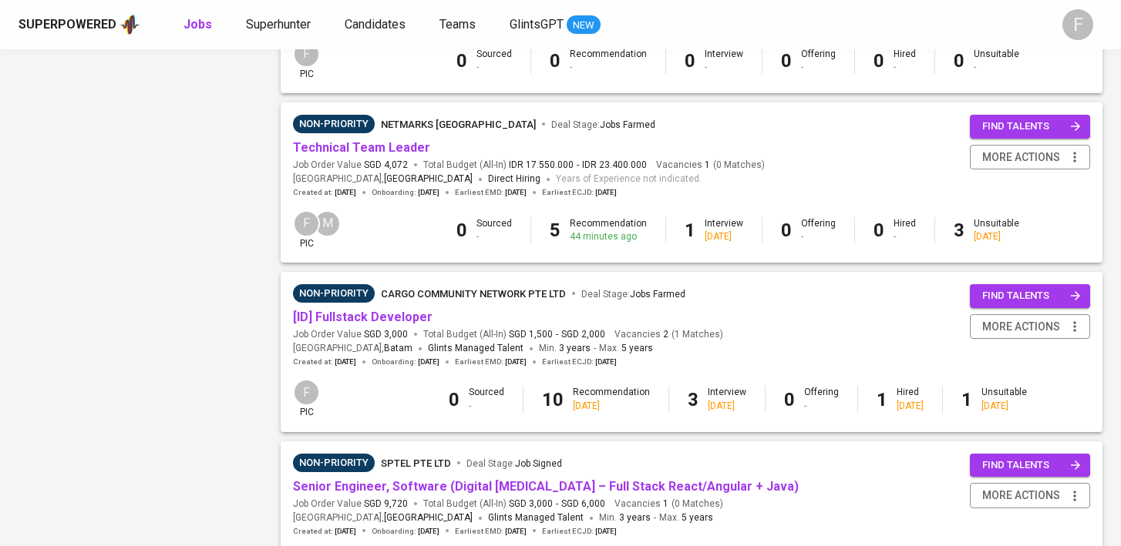
scroll to position [1151, 0]
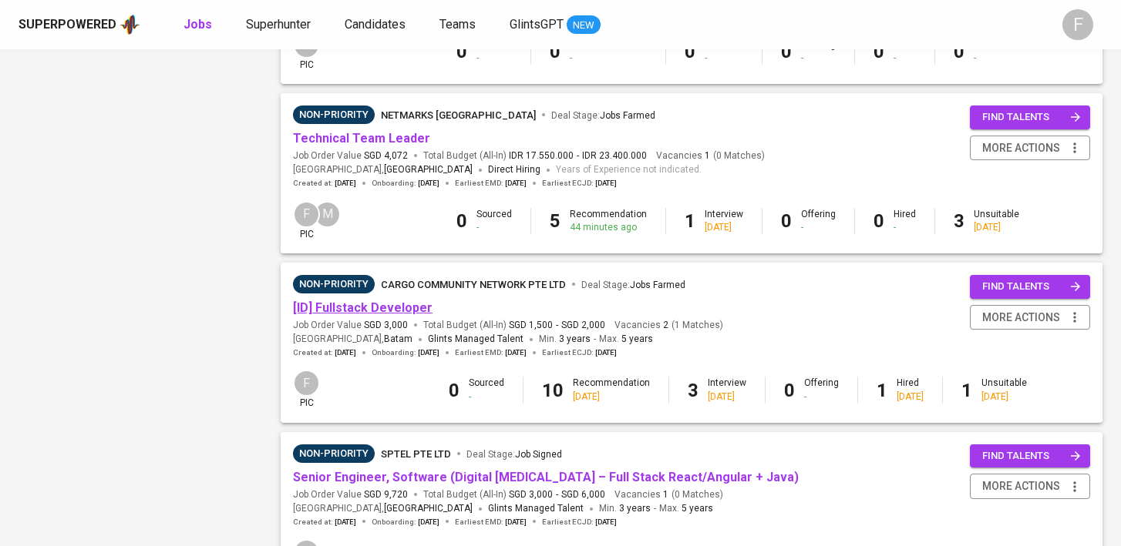
click at [381, 315] on link "[ID] Fullstack Developer" at bounding box center [362, 308] width 139 height 15
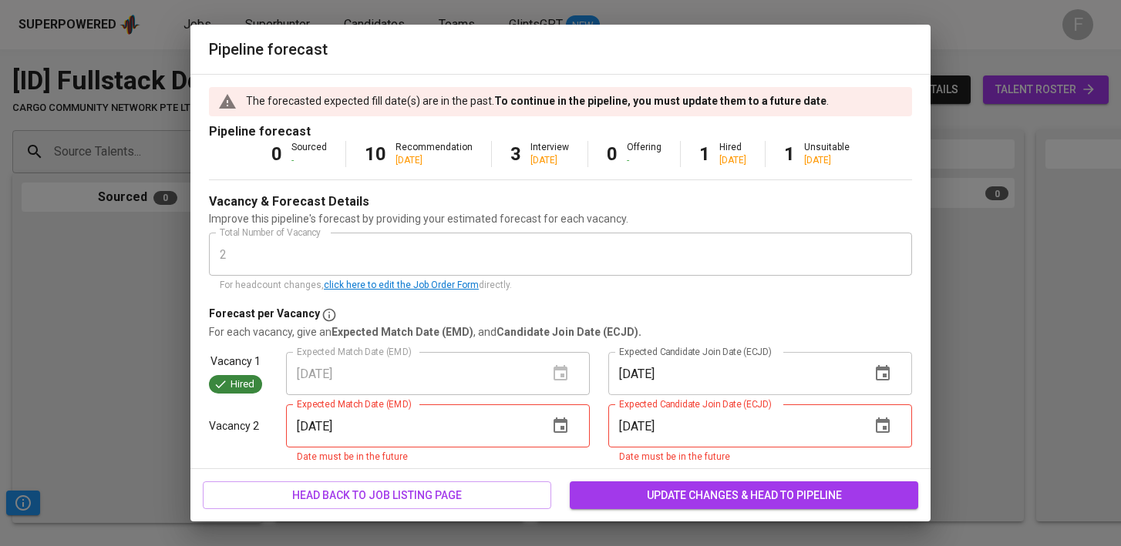
click at [1057, 89] on div "Pipeline forecast The forecasted expected fill date(s) are in the past. To cont…" at bounding box center [560, 273] width 1121 height 546
click at [120, 377] on div "Pipeline forecast The forecasted expected fill date(s) are in the past. To cont…" at bounding box center [560, 273] width 1121 height 546
click at [561, 428] on icon "button" at bounding box center [560, 425] width 14 height 15
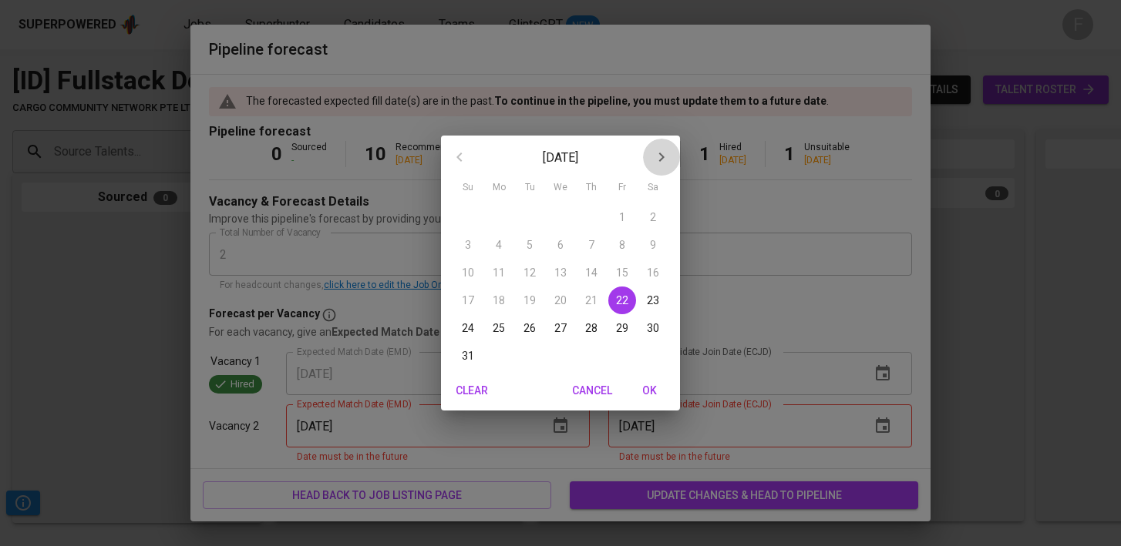
click at [660, 163] on icon "button" at bounding box center [661, 157] width 18 height 18
click at [523, 333] on p "30" at bounding box center [529, 328] width 12 height 15
type input "[DATE]"
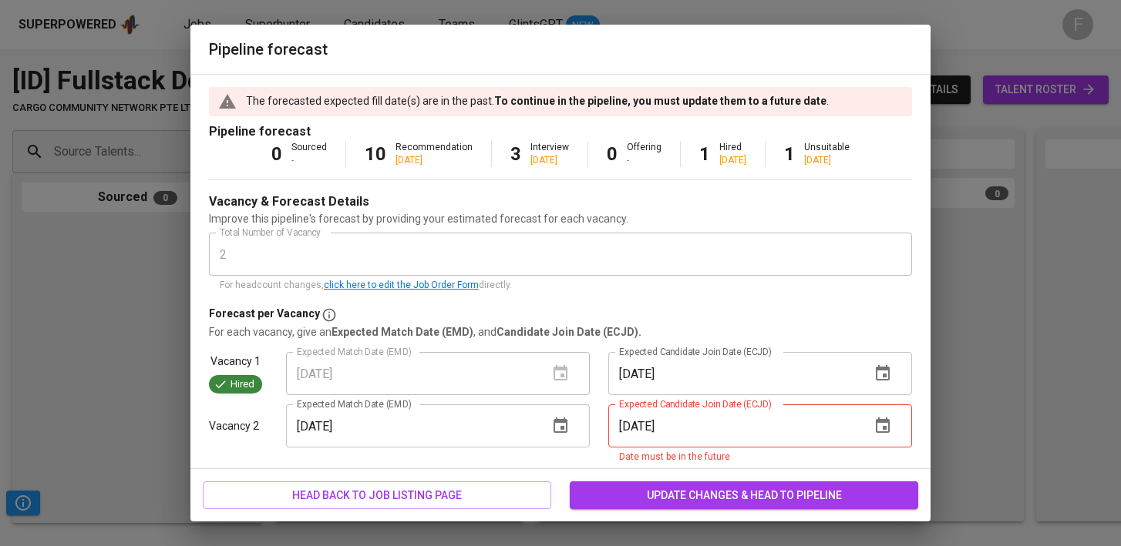
click at [883, 426] on icon "button" at bounding box center [882, 426] width 18 height 18
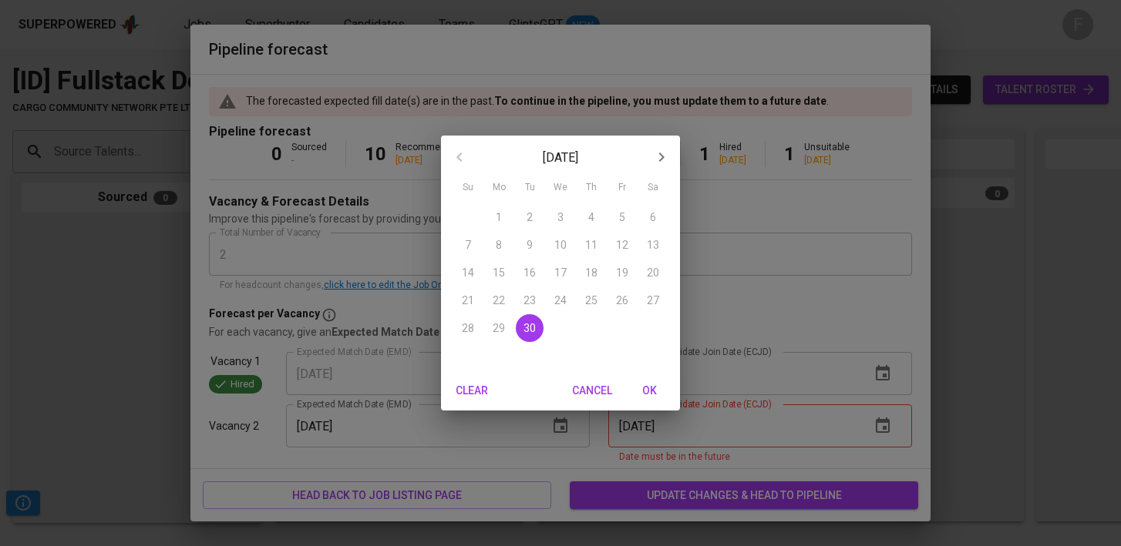
click at [670, 157] on icon "button" at bounding box center [661, 157] width 18 height 18
click at [623, 333] on p "31" at bounding box center [622, 328] width 12 height 15
type input "[DATE]"
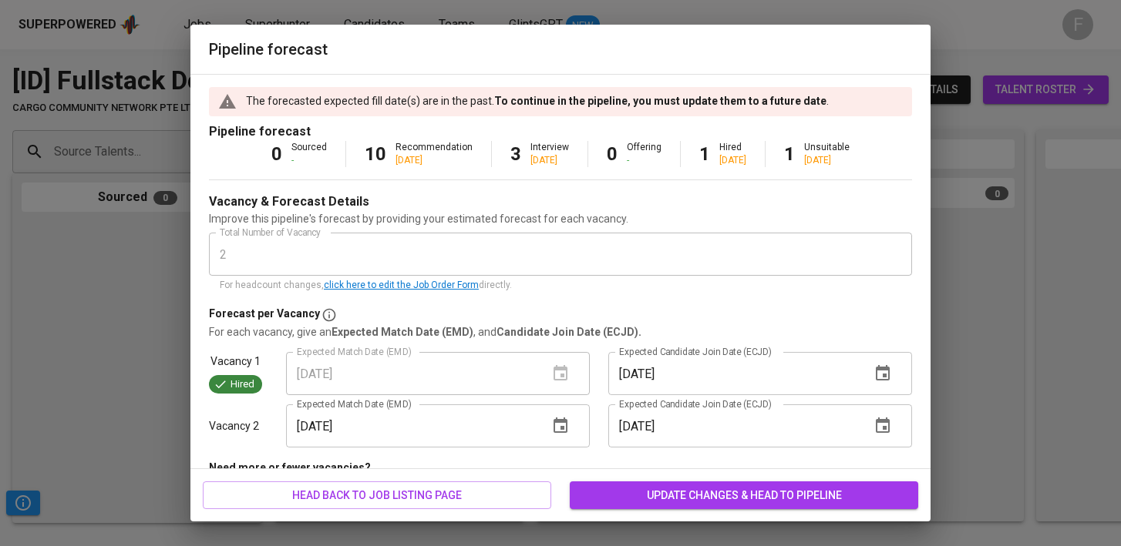
click at [704, 502] on span "update changes & head to pipeline" at bounding box center [744, 495] width 324 height 19
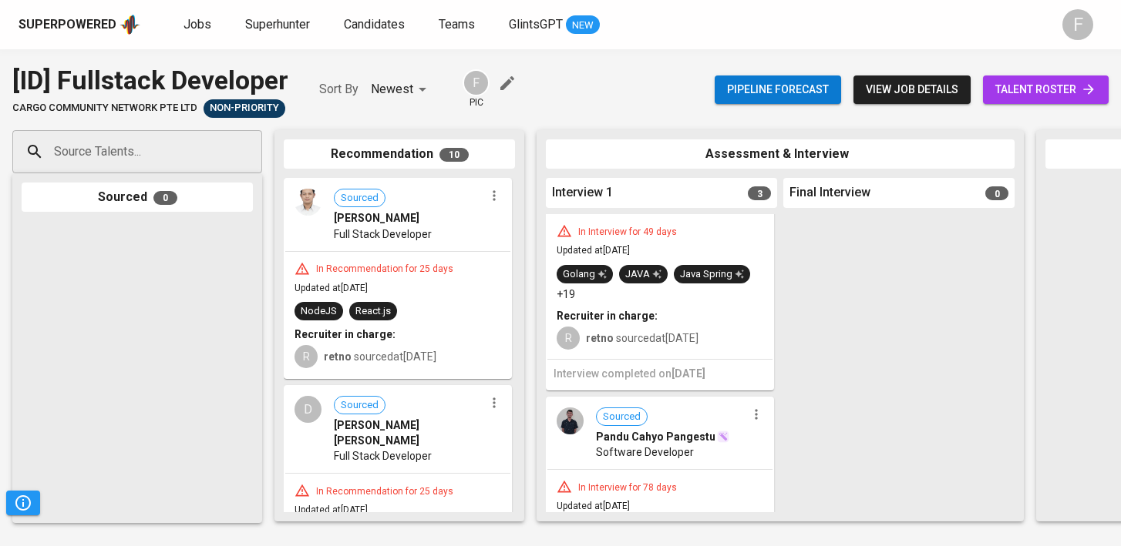
scroll to position [444, 0]
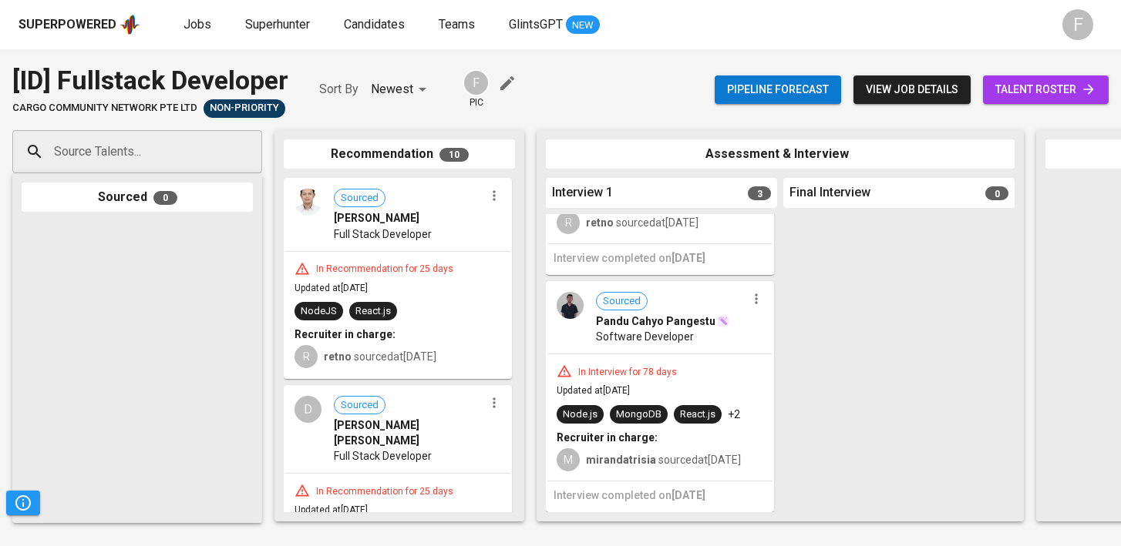
click at [1011, 87] on span "talent roster" at bounding box center [1045, 89] width 101 height 19
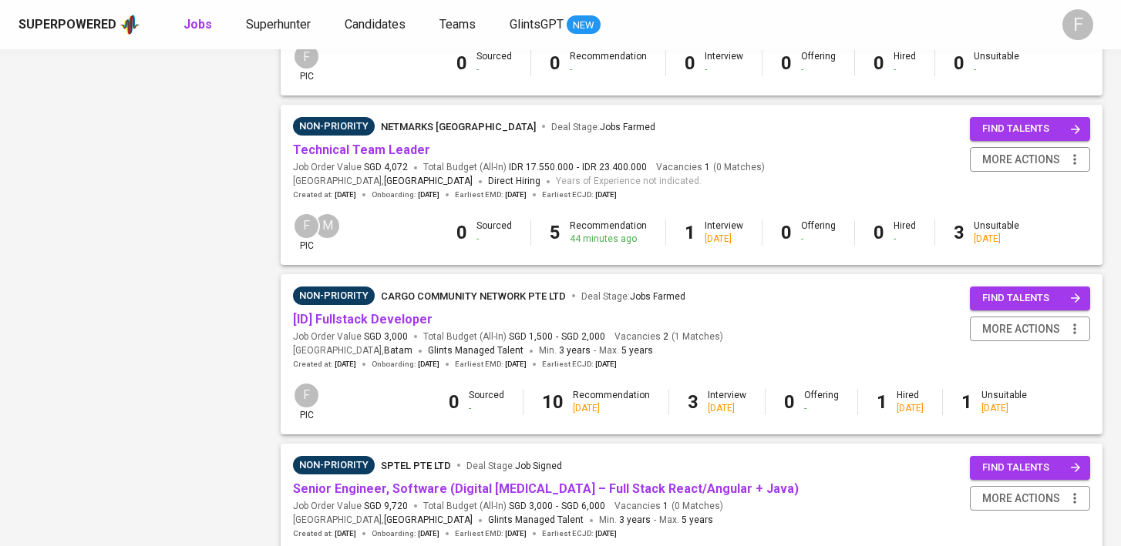
scroll to position [1474, 0]
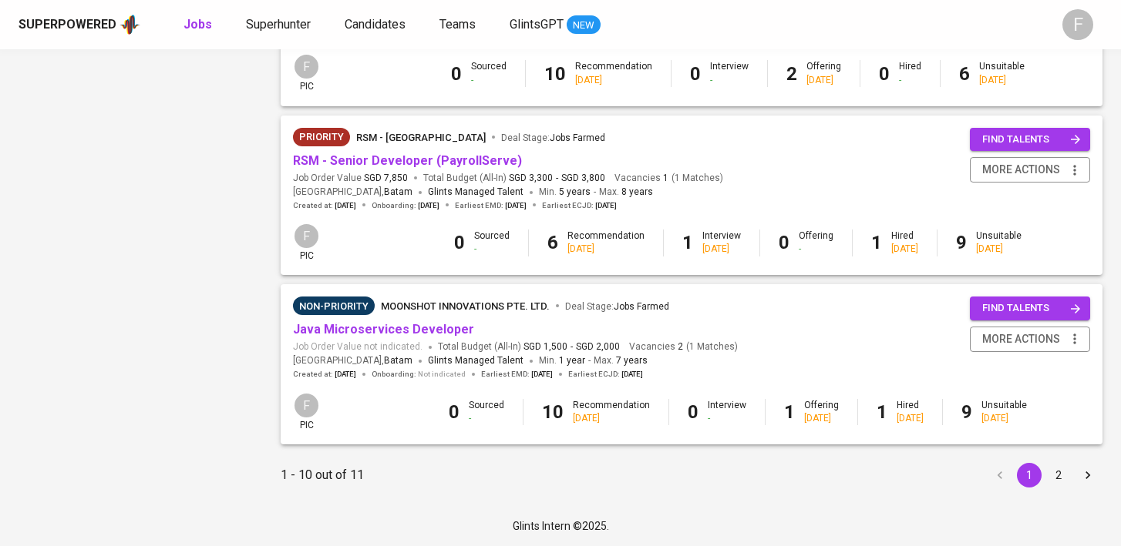
click at [1055, 479] on button "2" at bounding box center [1058, 475] width 25 height 25
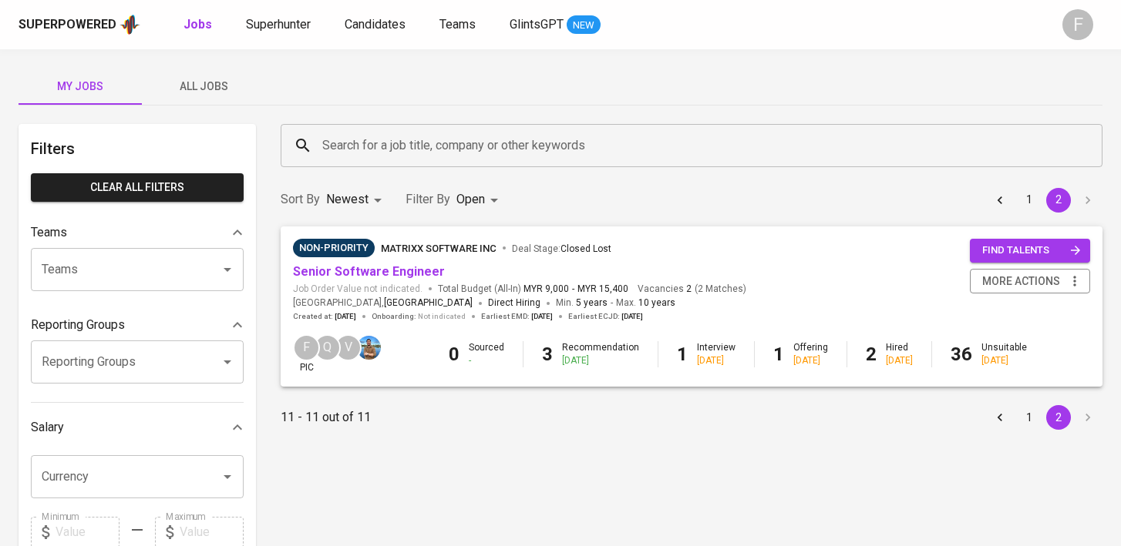
click at [1026, 413] on button "1" at bounding box center [1028, 417] width 25 height 25
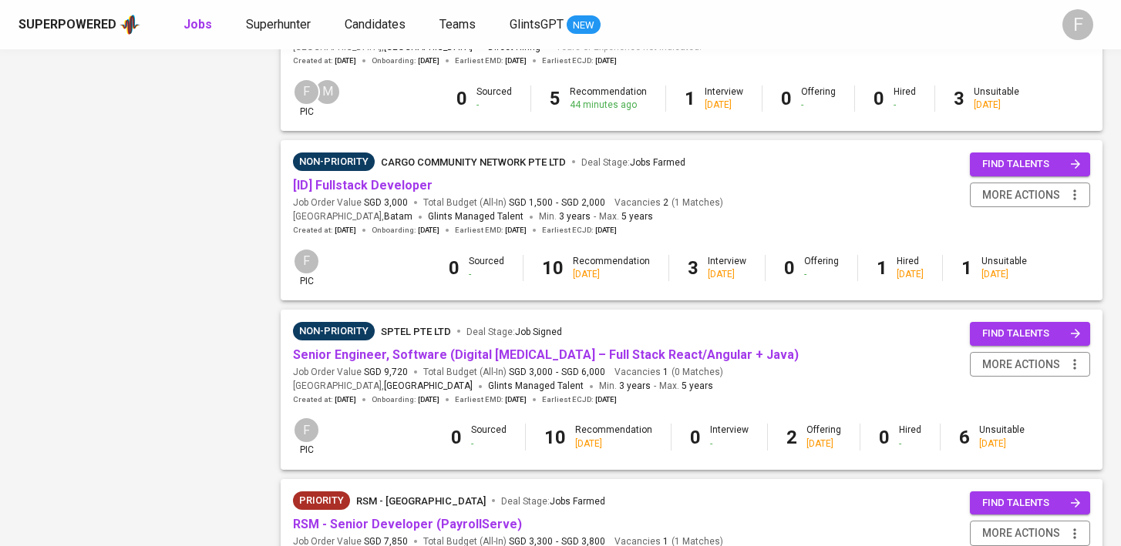
scroll to position [1474, 0]
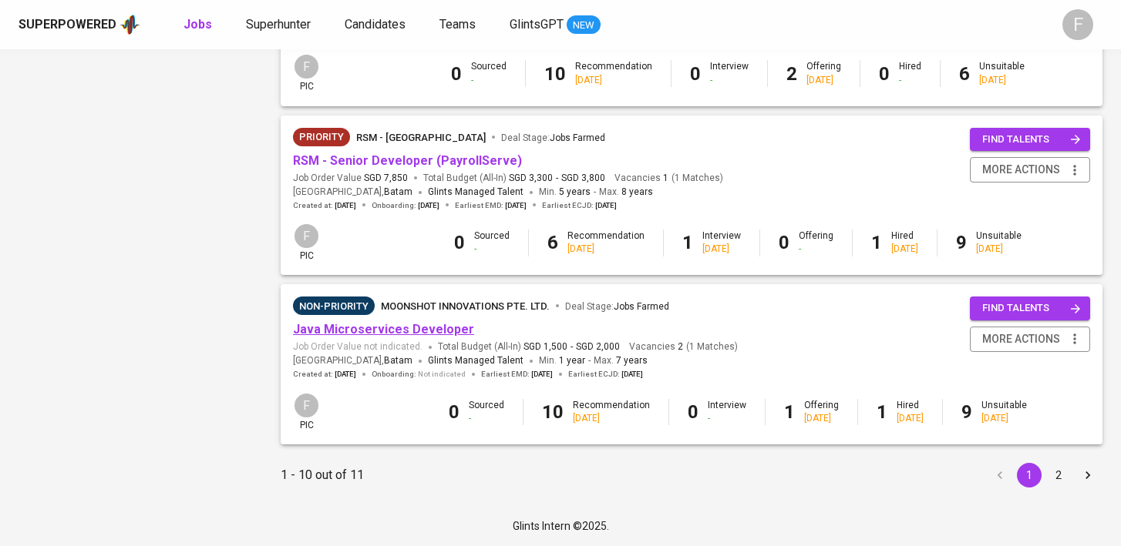
click at [407, 331] on link "Java Microservices Developer" at bounding box center [383, 329] width 181 height 15
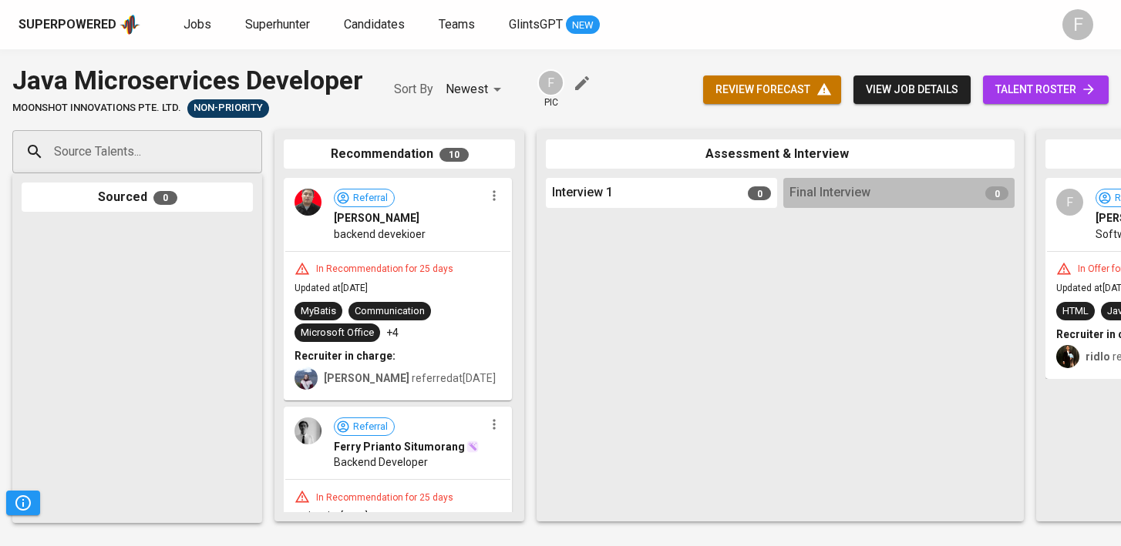
click at [1013, 95] on span "talent roster" at bounding box center [1045, 89] width 101 height 19
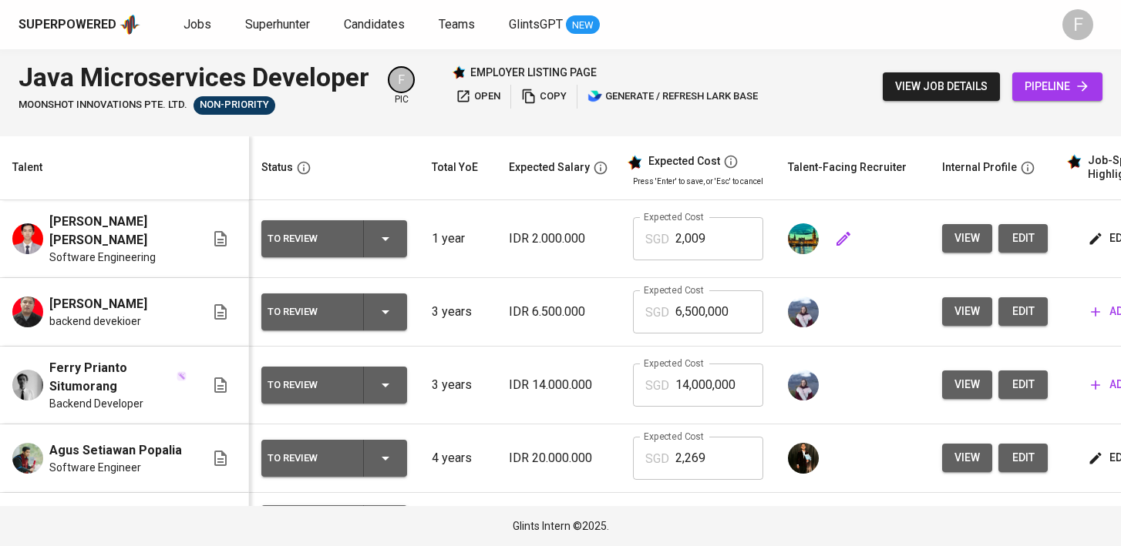
scroll to position [0, 199]
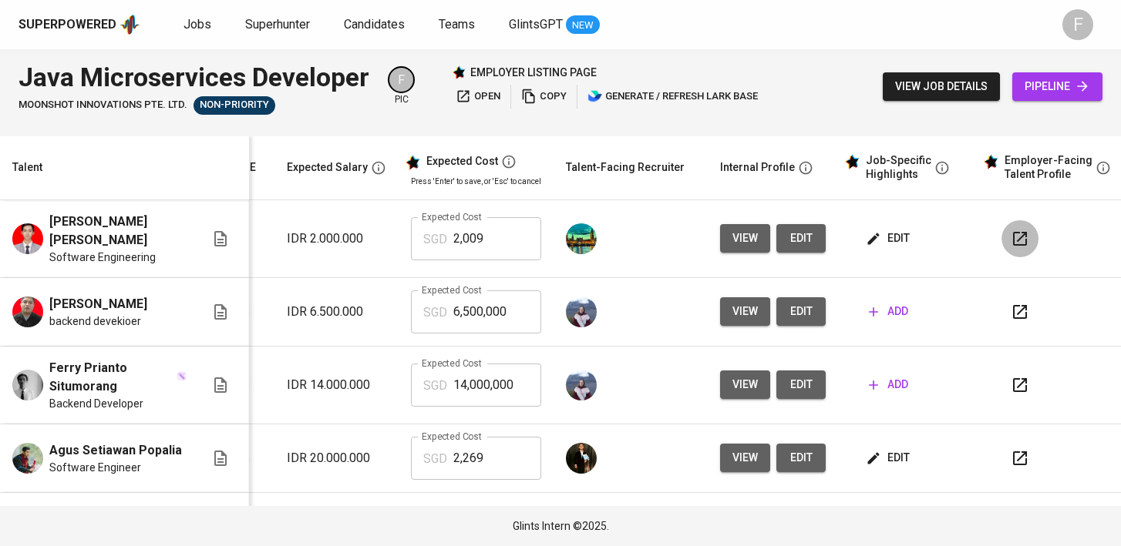
click at [1010, 234] on icon "button" at bounding box center [1019, 239] width 18 height 18
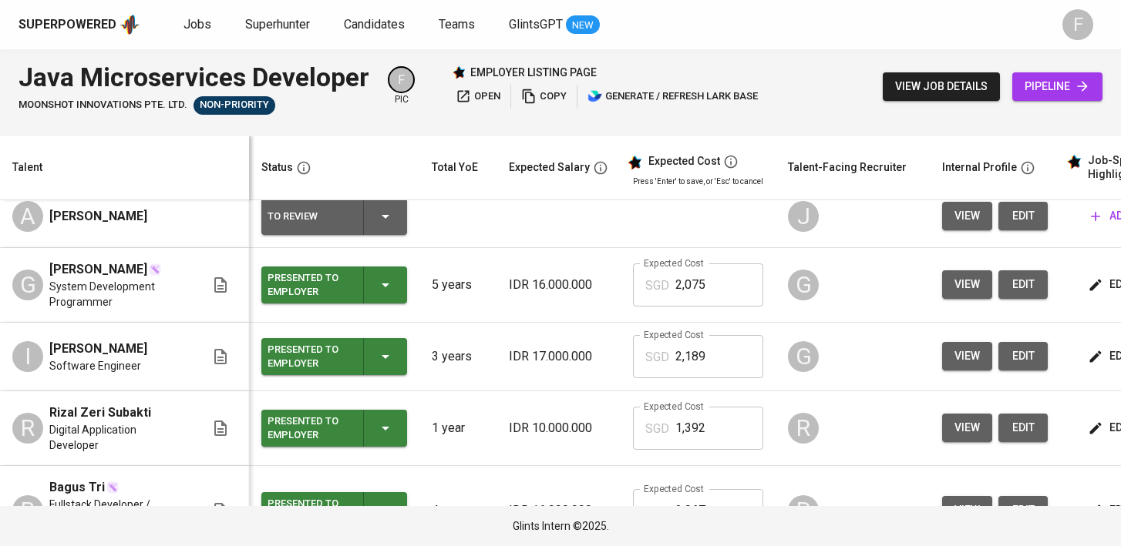
scroll to position [316, 0]
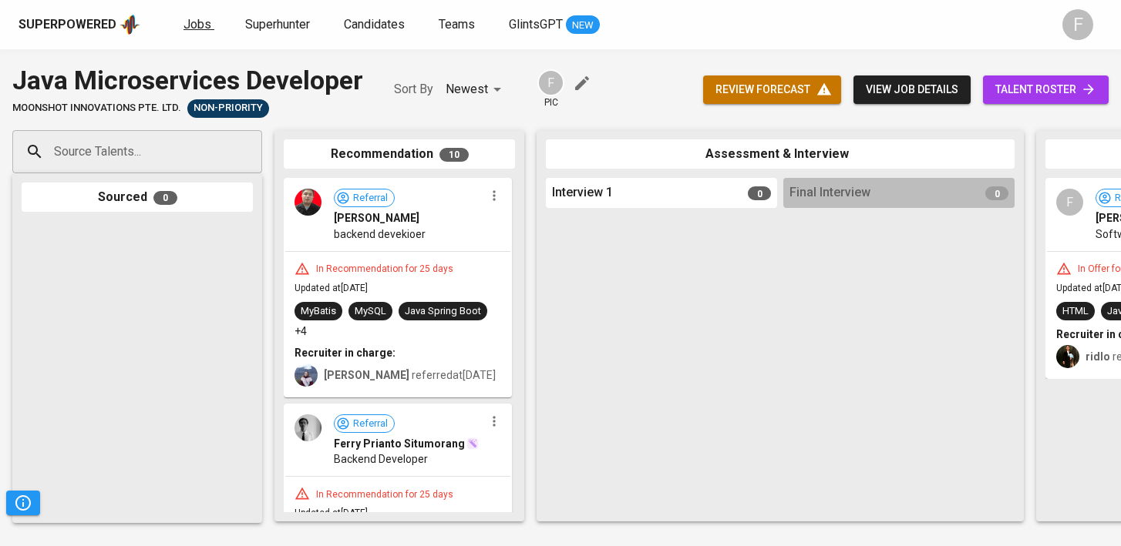
click at [183, 25] on span "Jobs" at bounding box center [197, 24] width 28 height 15
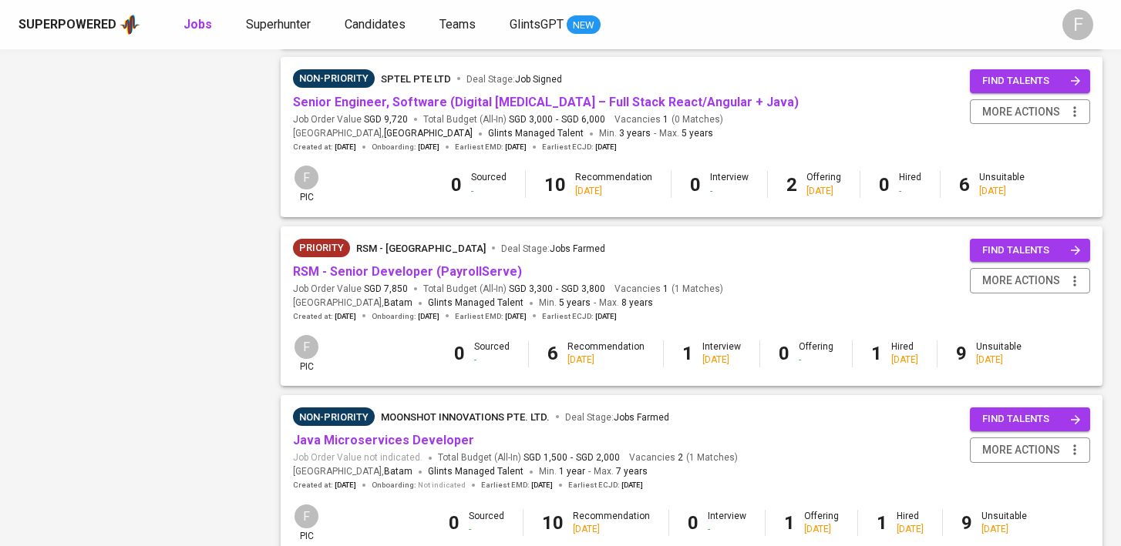
scroll to position [1474, 0]
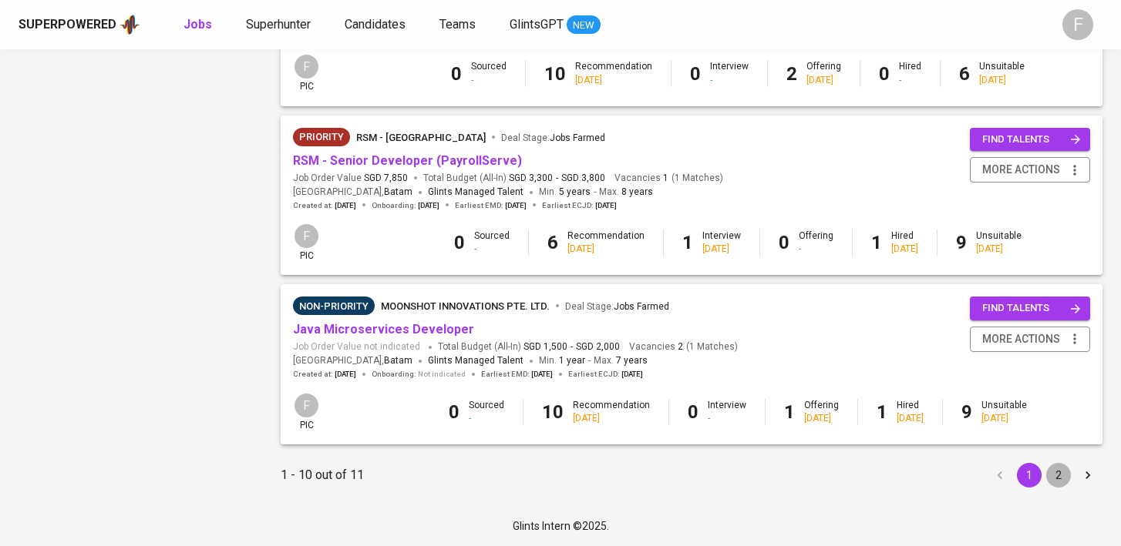
click at [1056, 474] on button "2" at bounding box center [1058, 475] width 25 height 25
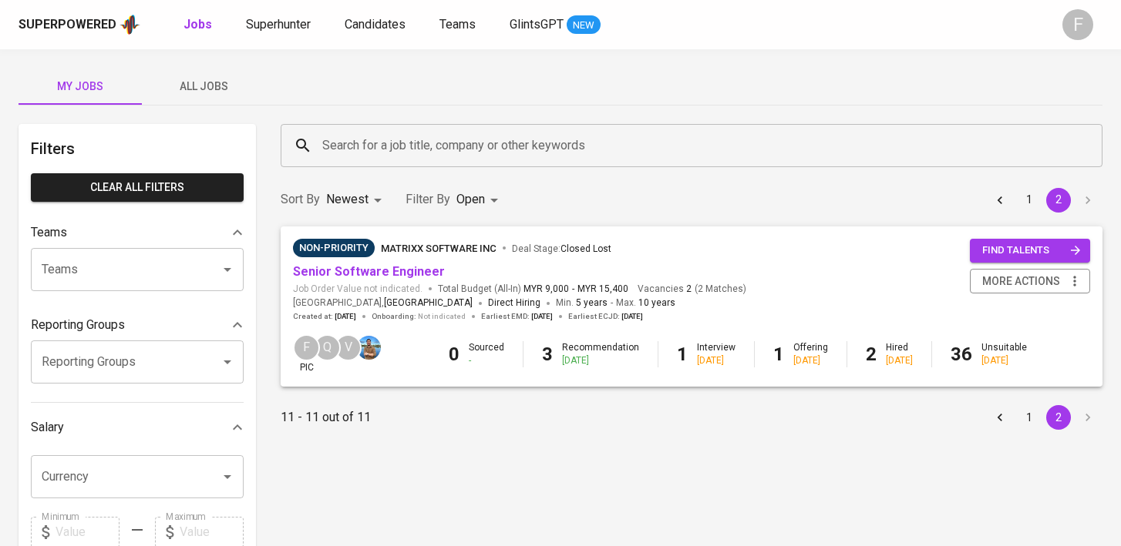
click at [1031, 415] on button "1" at bounding box center [1028, 417] width 25 height 25
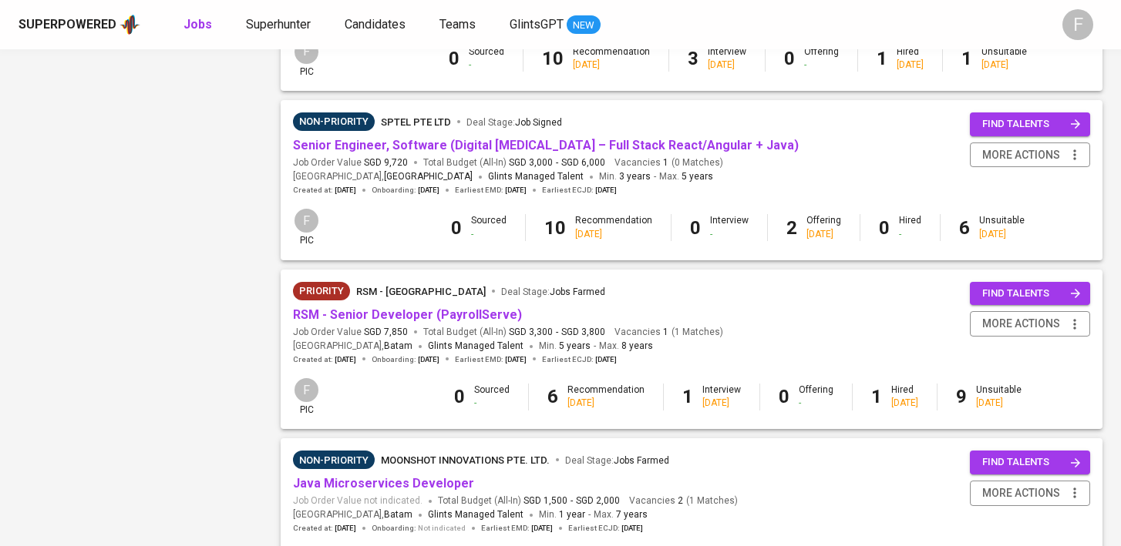
scroll to position [1305, 0]
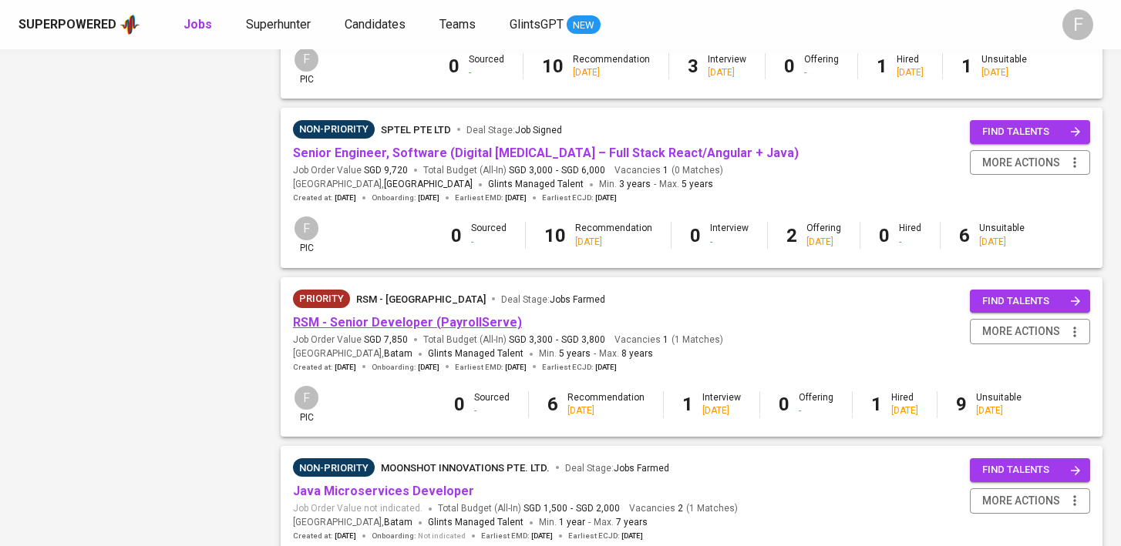
click at [465, 330] on link "RSM - Senior Developer (PayrollServe)" at bounding box center [407, 322] width 229 height 15
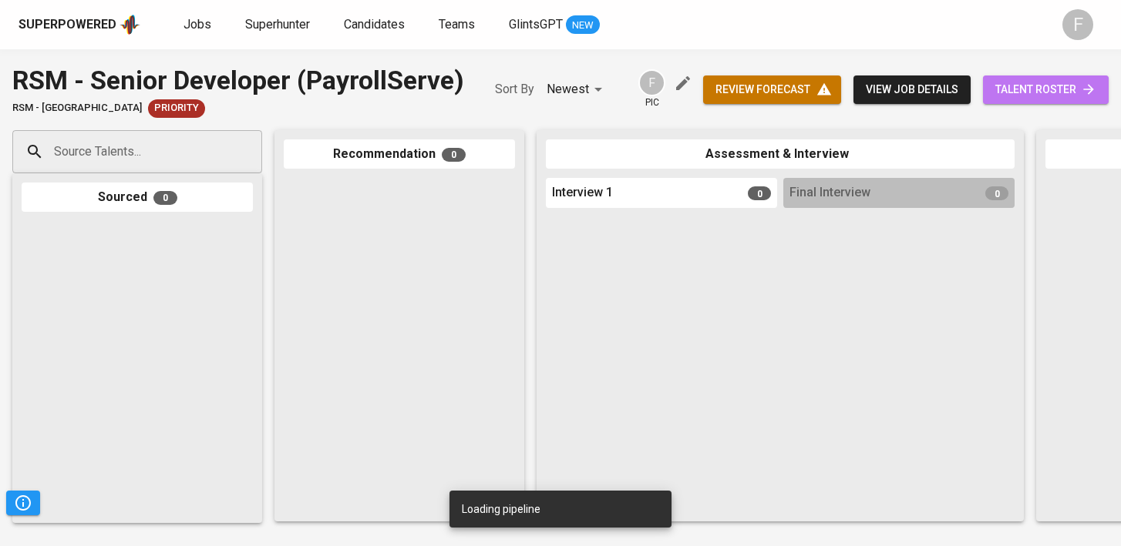
click at [1043, 101] on link "talent roster" at bounding box center [1046, 90] width 126 height 29
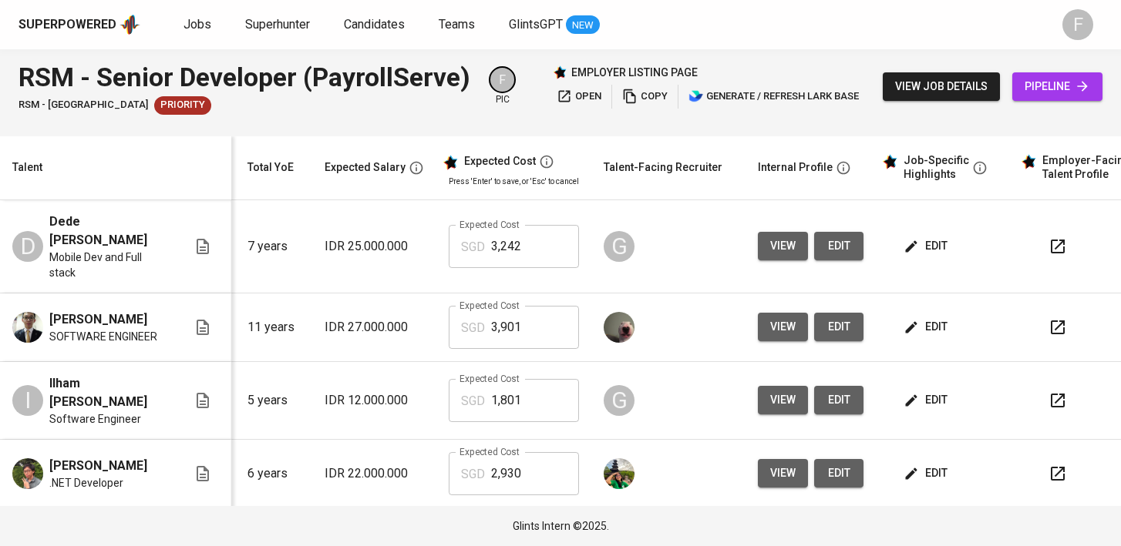
scroll to position [0, 199]
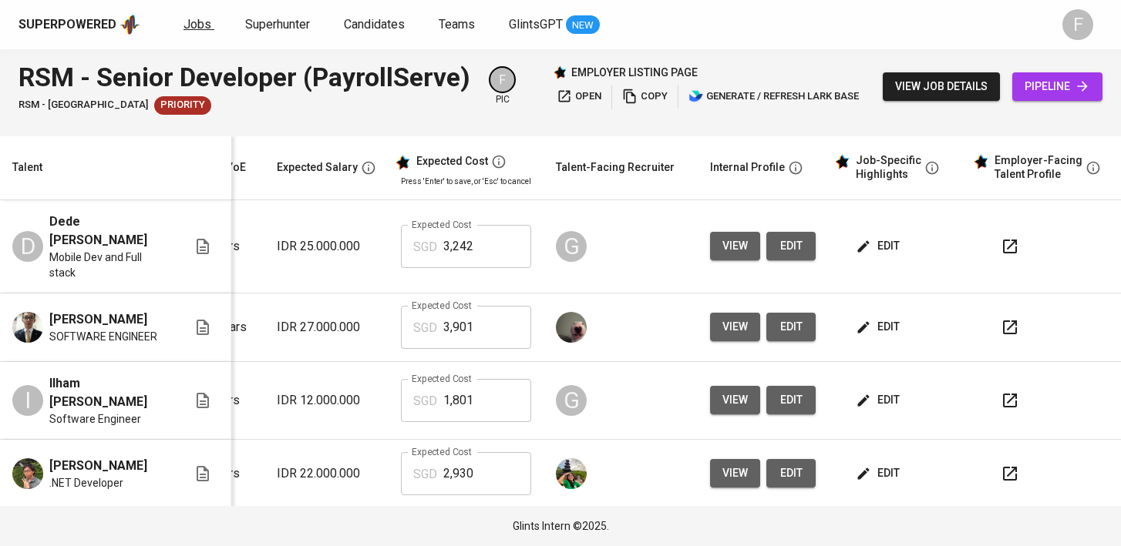
click at [183, 20] on span "Jobs" at bounding box center [197, 24] width 28 height 15
